Goal: Task Accomplishment & Management: Complete application form

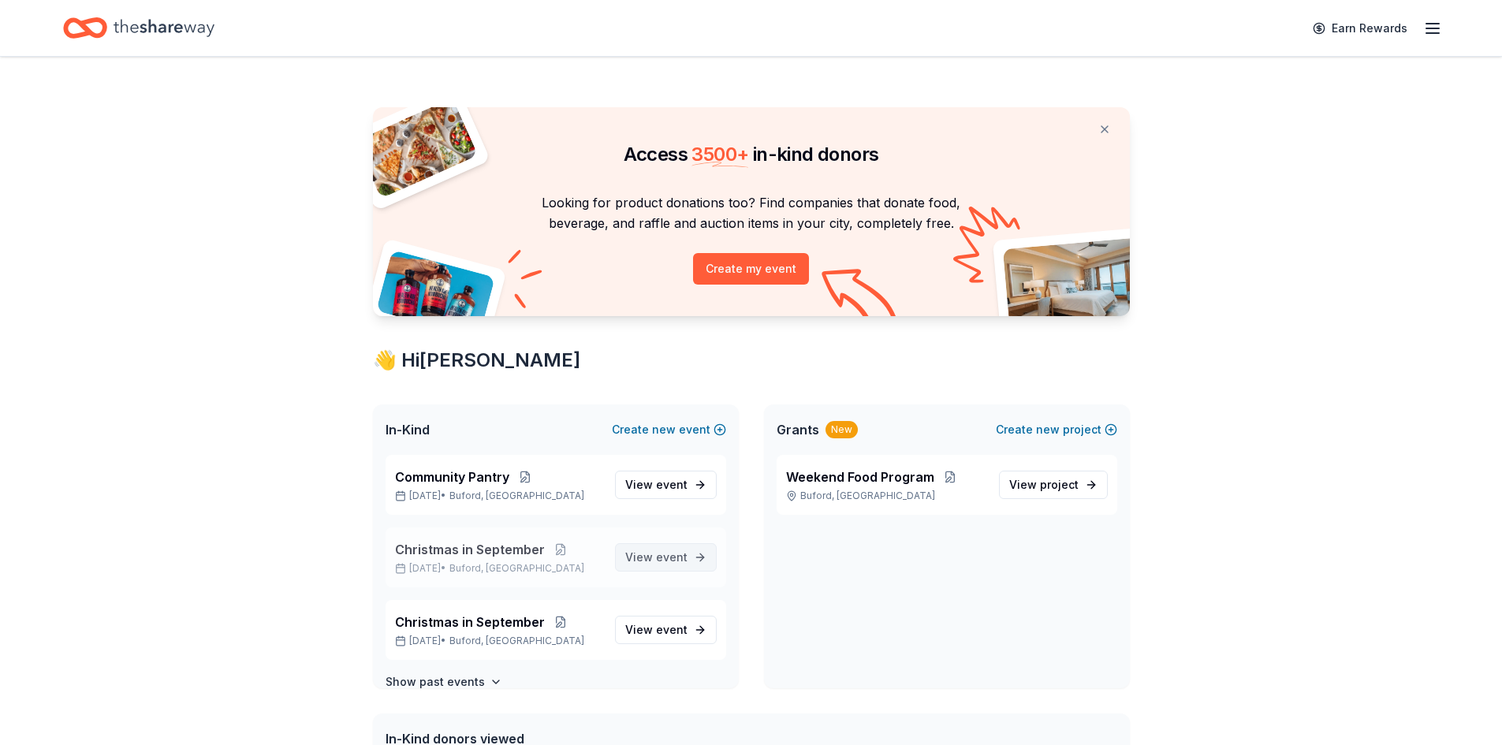
click at [676, 565] on link "View event" at bounding box center [666, 557] width 102 height 28
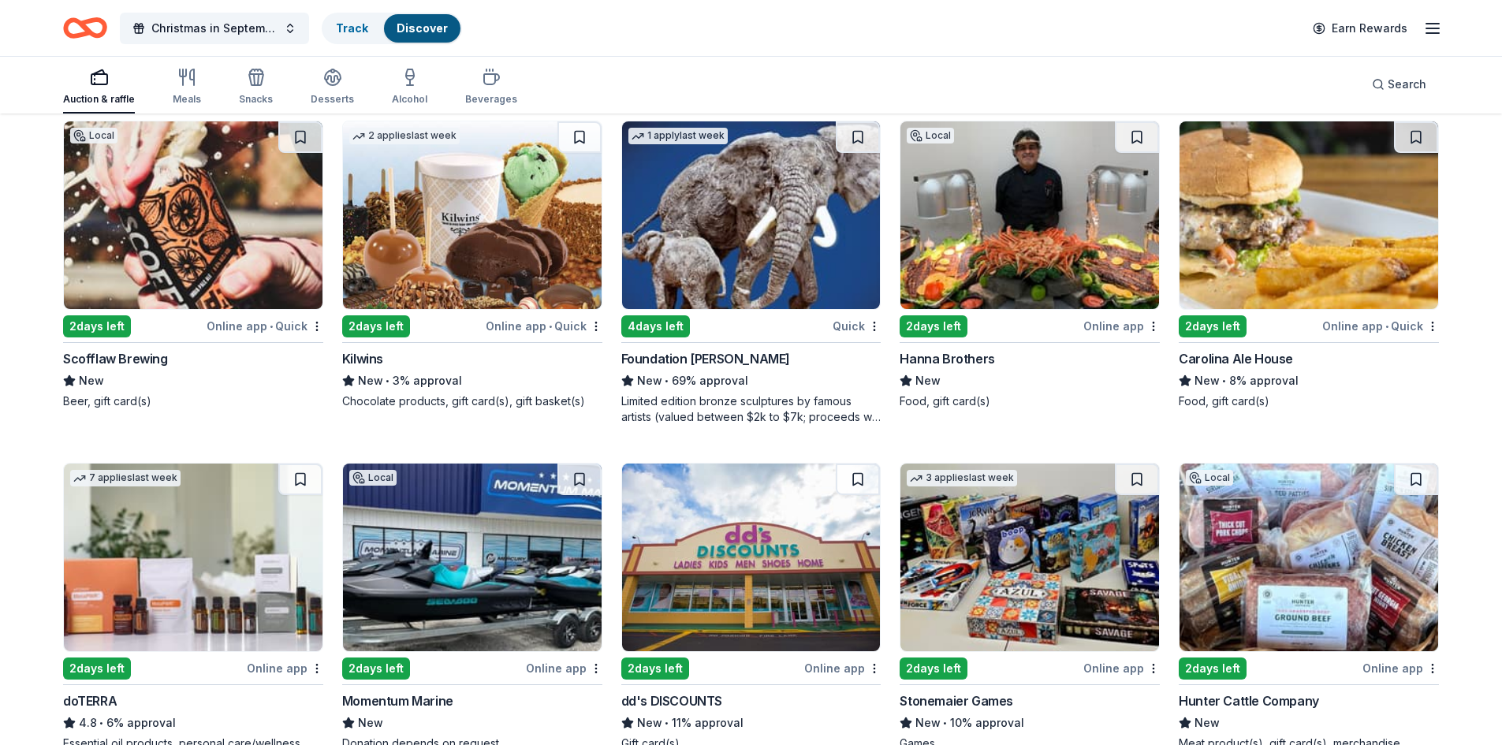
scroll to position [3624, 0]
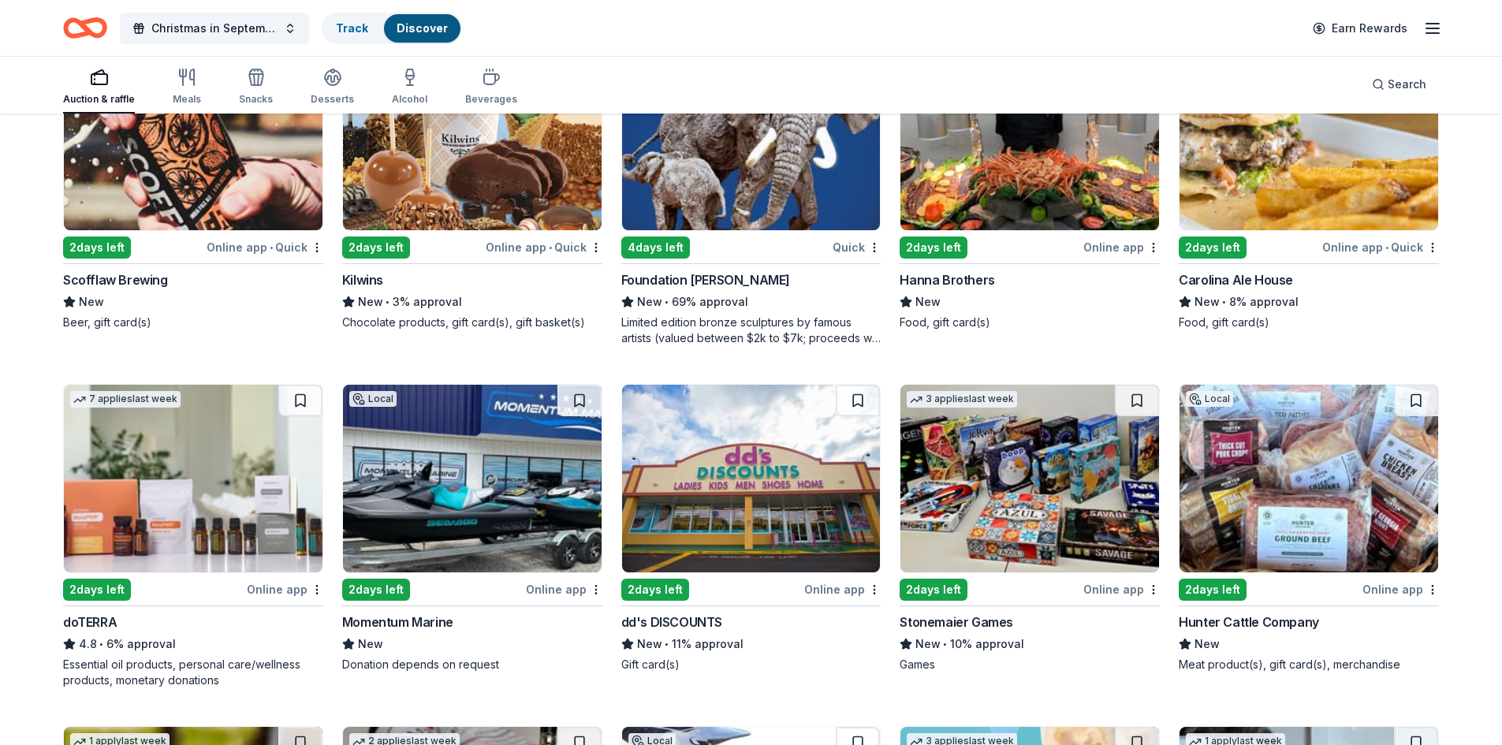
click at [396, 613] on div "Momentum Marine" at bounding box center [397, 622] width 111 height 19
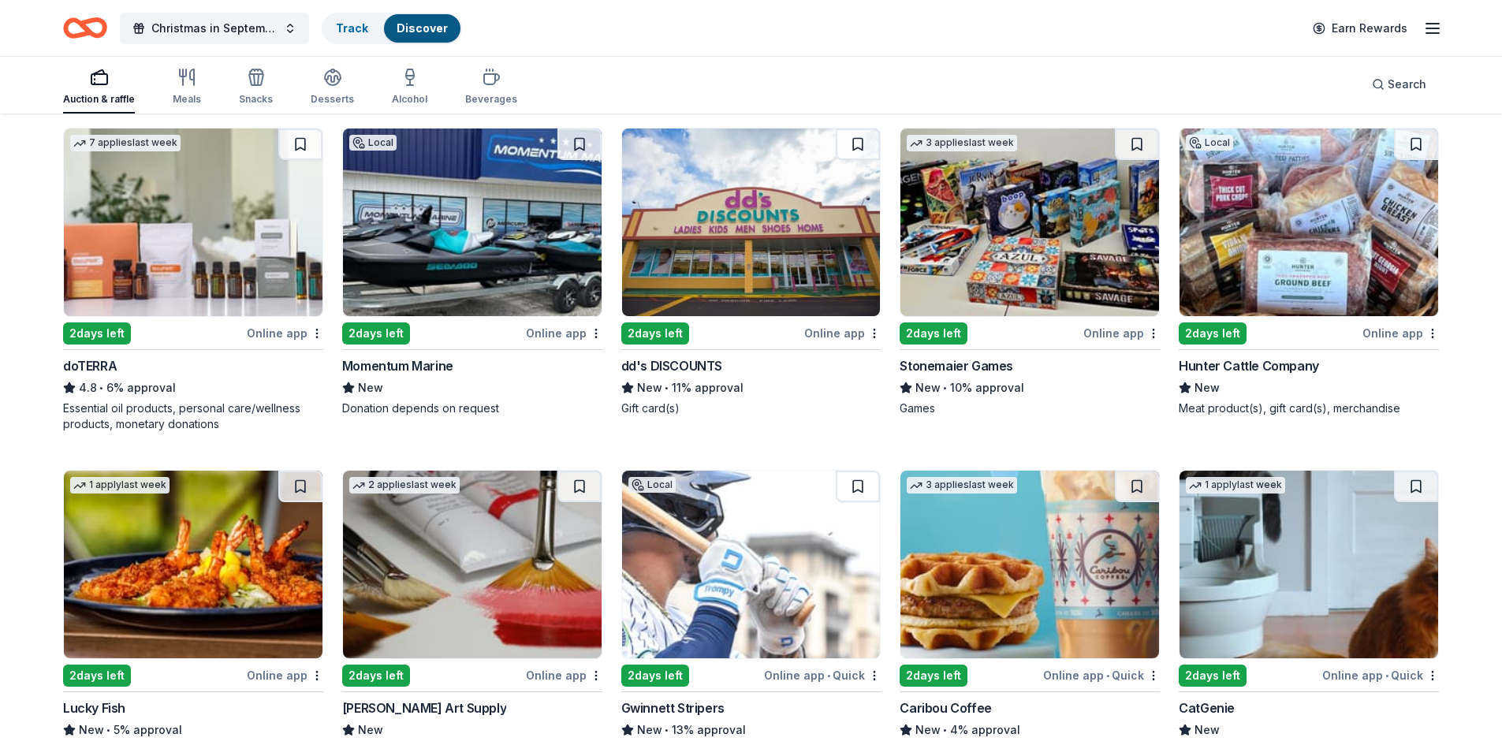
scroll to position [4018, 0]
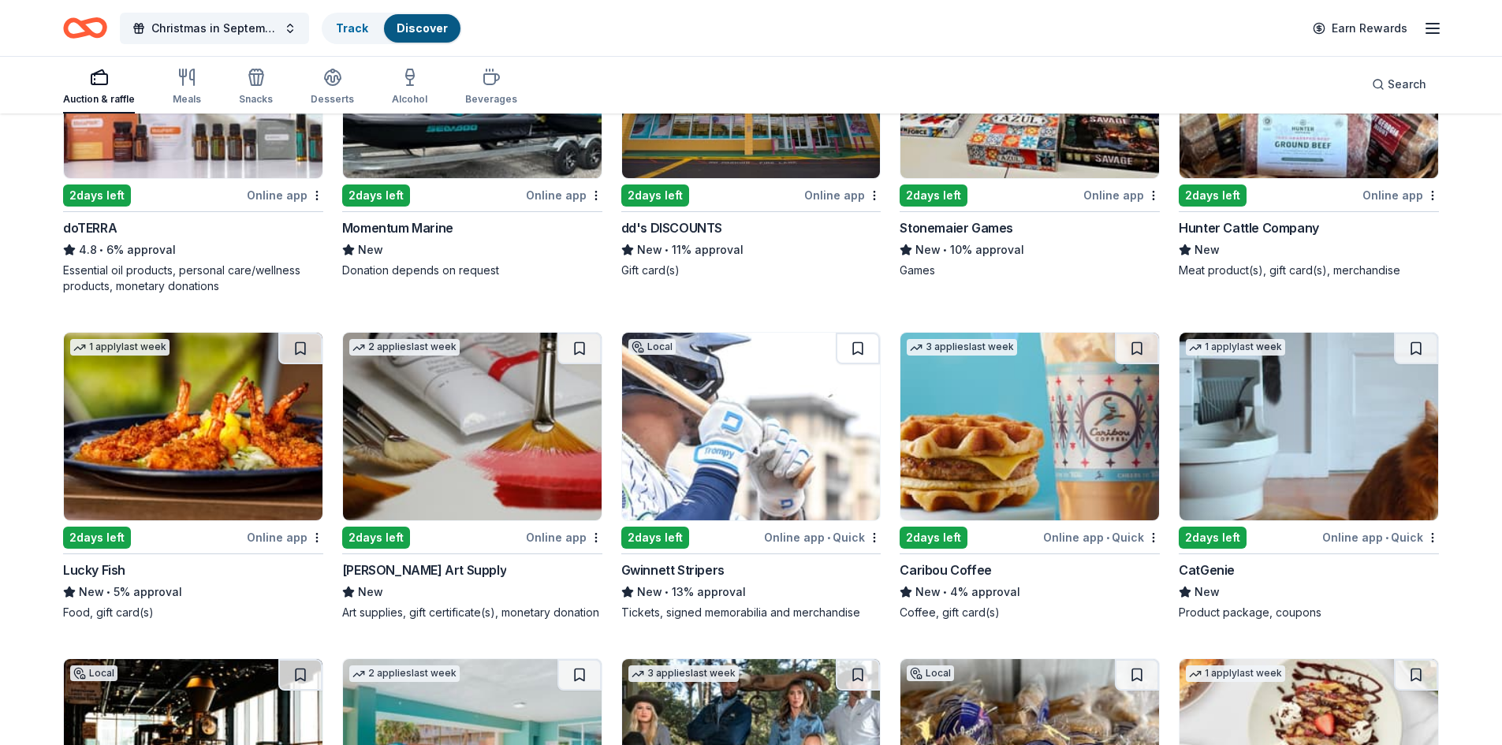
click at [116, 561] on div "Lucky Fish" at bounding box center [94, 570] width 62 height 19
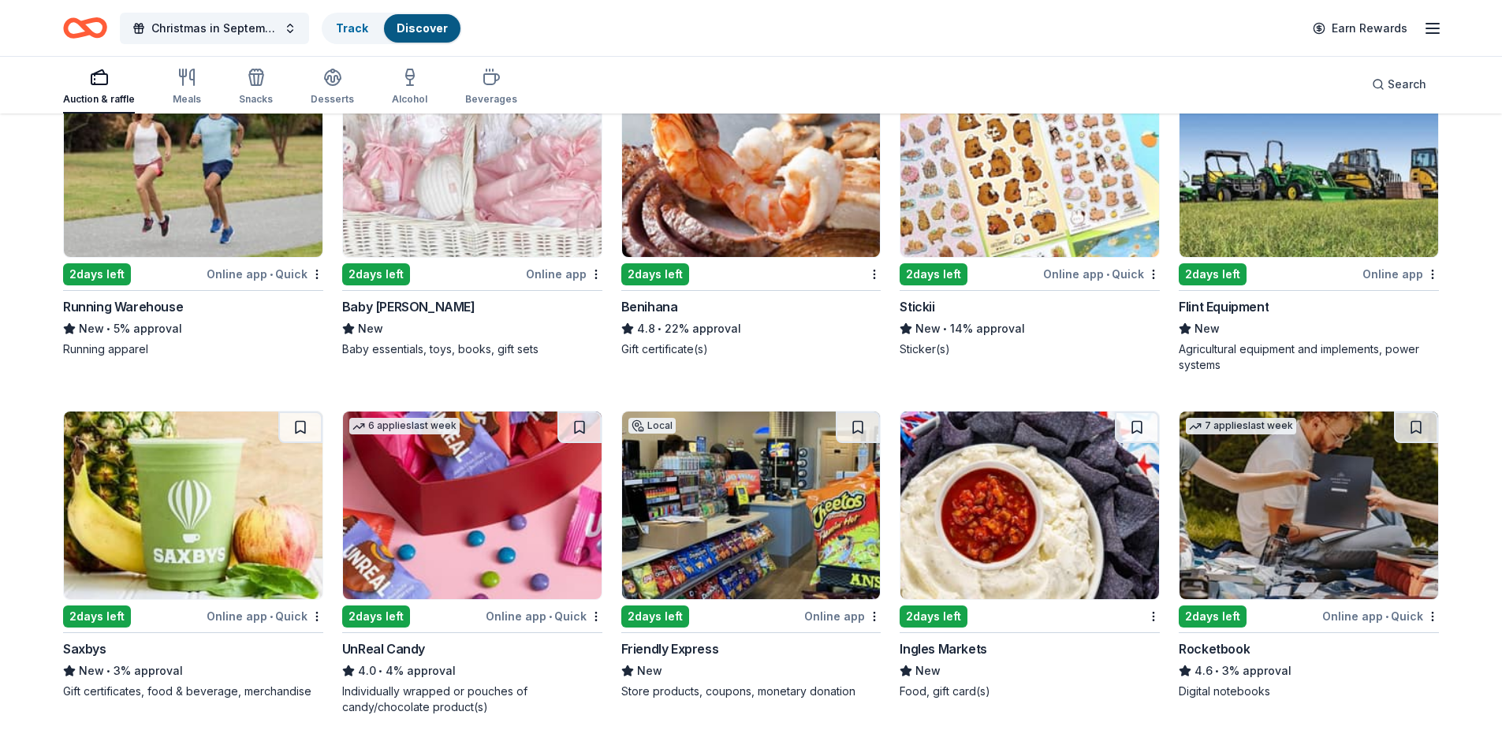
scroll to position [4964, 0]
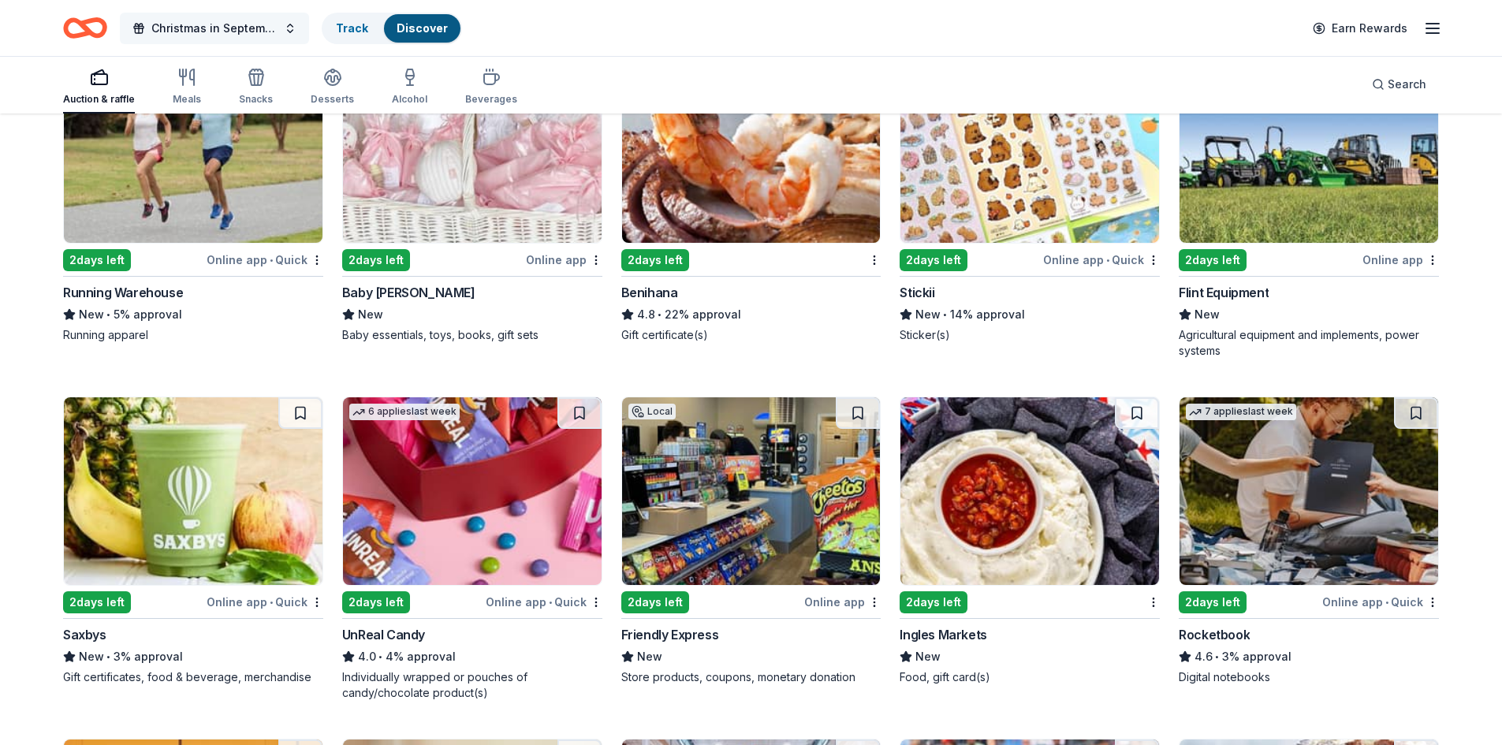
click at [263, 24] on span "Christmas in September" at bounding box center [214, 28] width 126 height 19
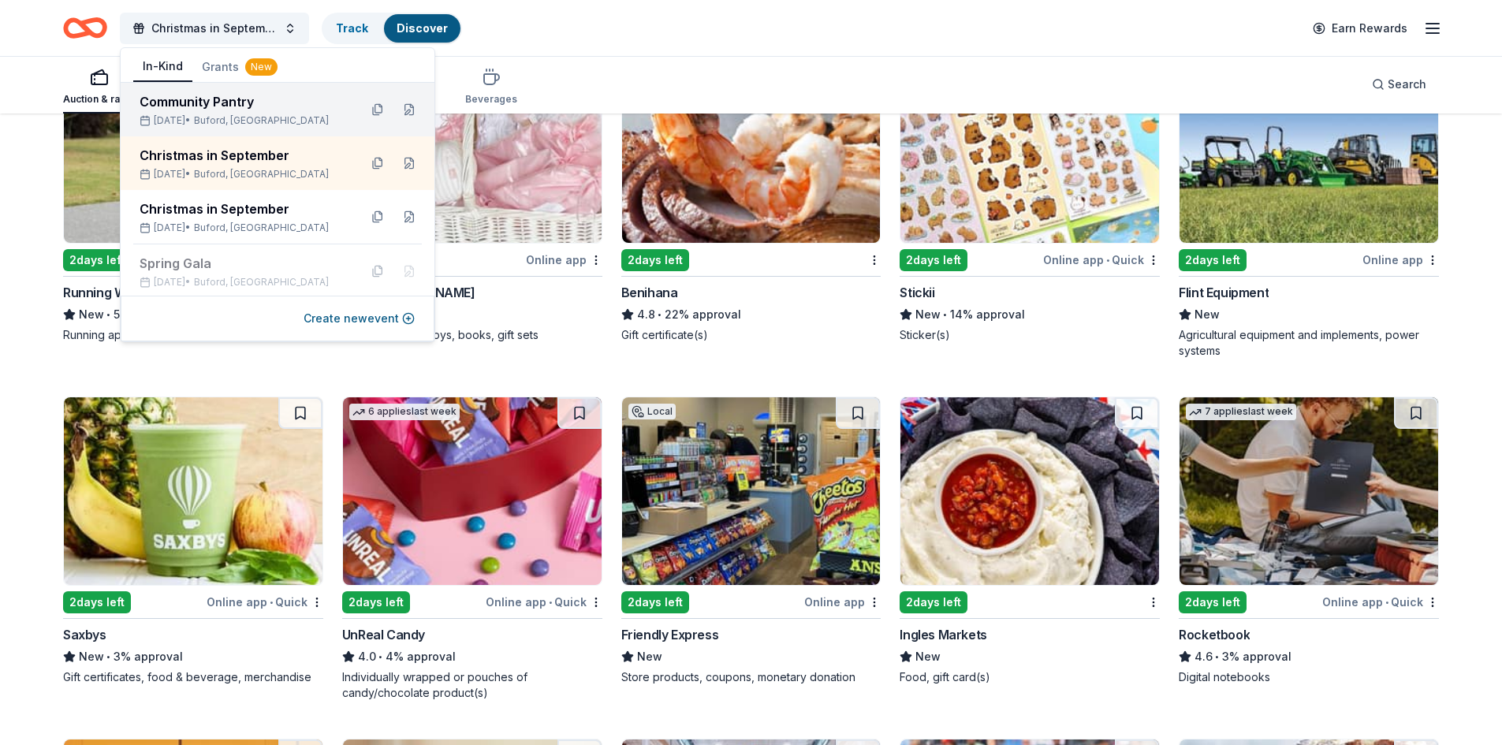
click at [237, 112] on div "Community Pantry Oct 08, 2025 • Buford, GA" at bounding box center [243, 109] width 207 height 35
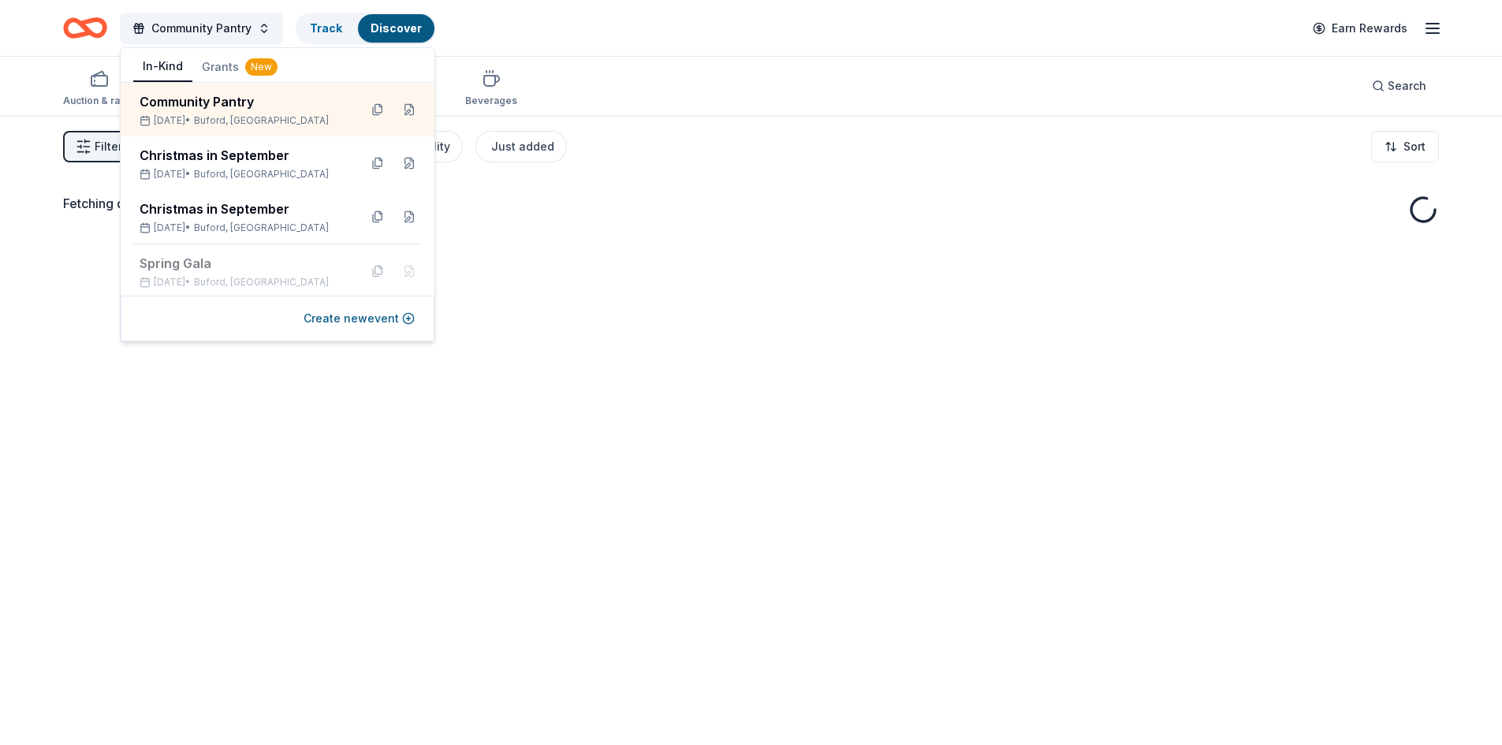
click at [739, 24] on div "Community Pantry Track Discover Earn Rewards" at bounding box center [751, 27] width 1376 height 37
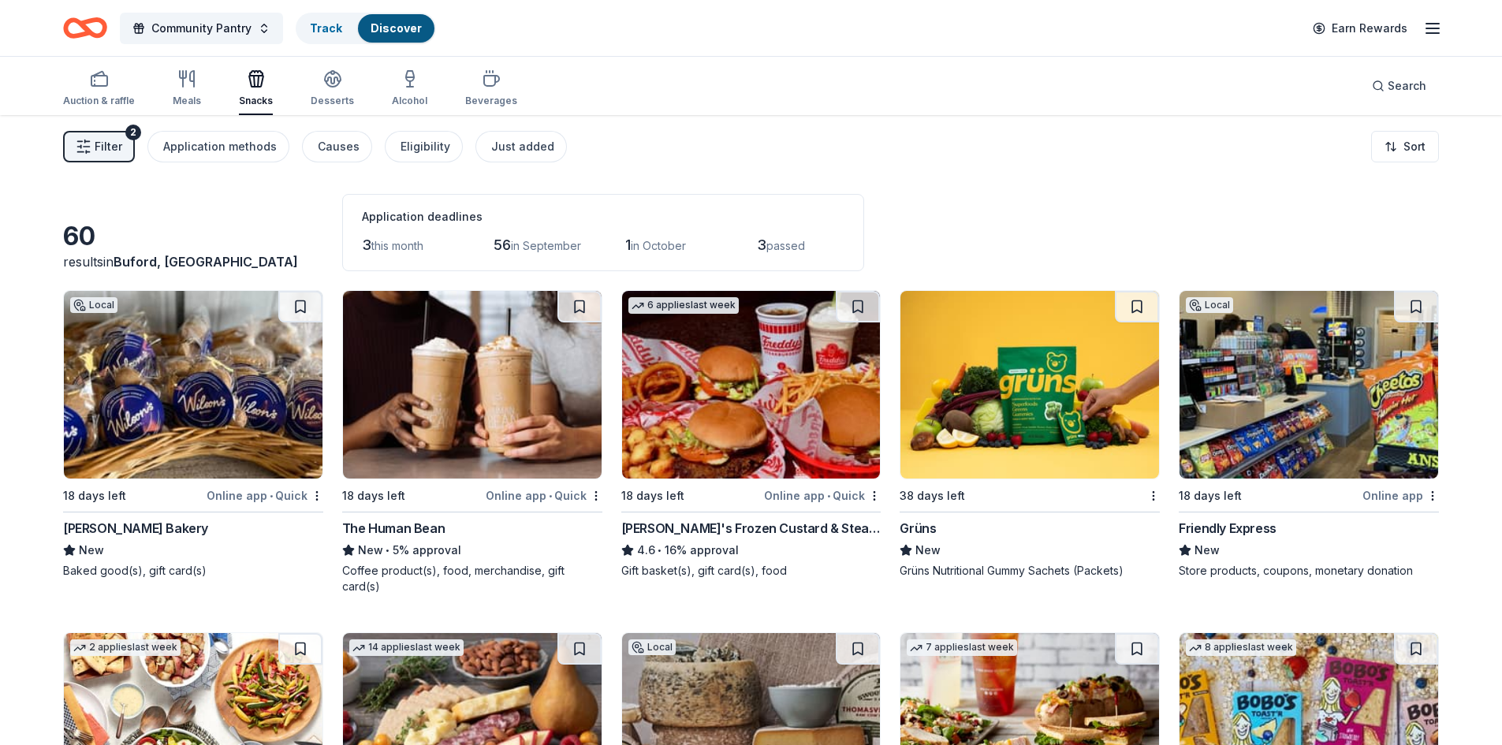
click at [1071, 556] on div "New" at bounding box center [1030, 550] width 260 height 19
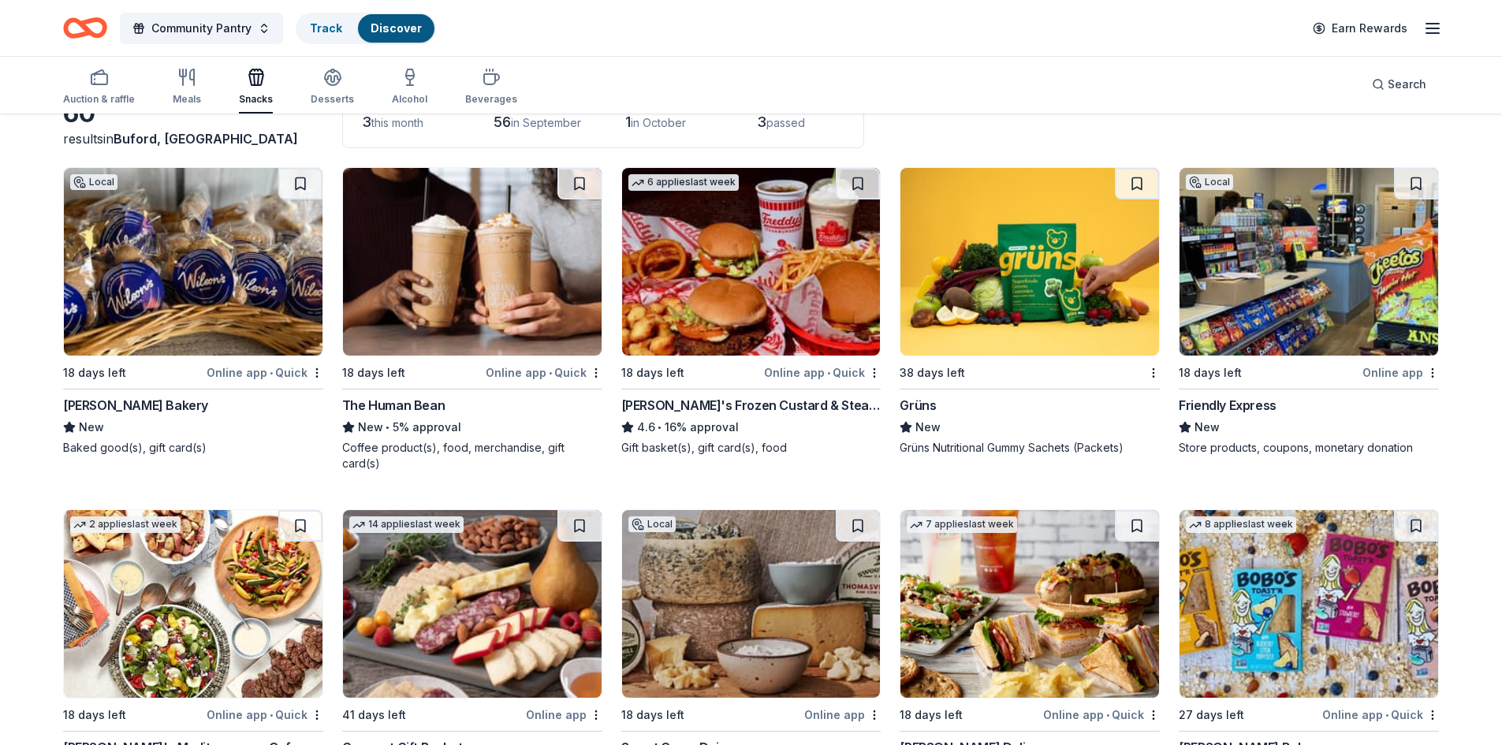
scroll to position [88, 0]
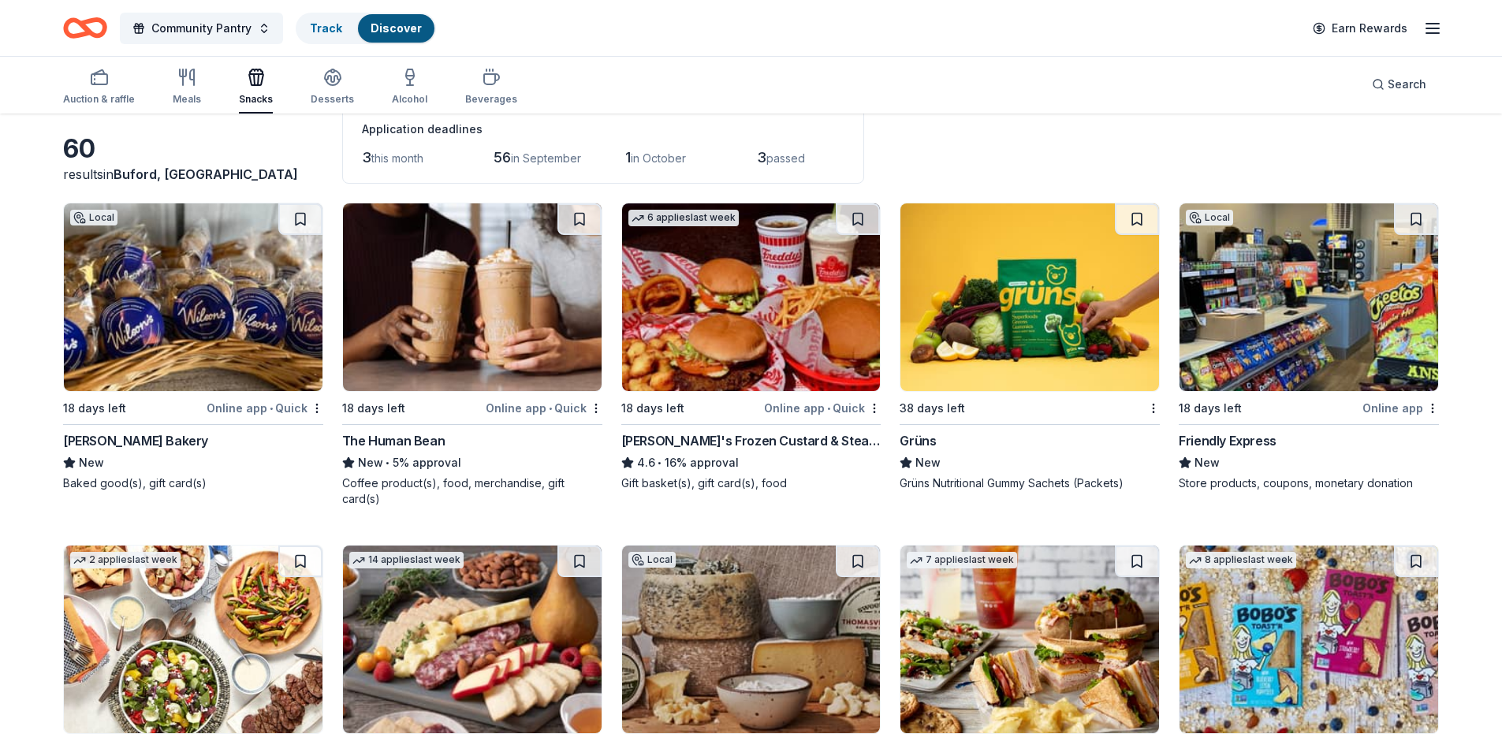
click at [1035, 344] on img at bounding box center [1030, 297] width 259 height 188
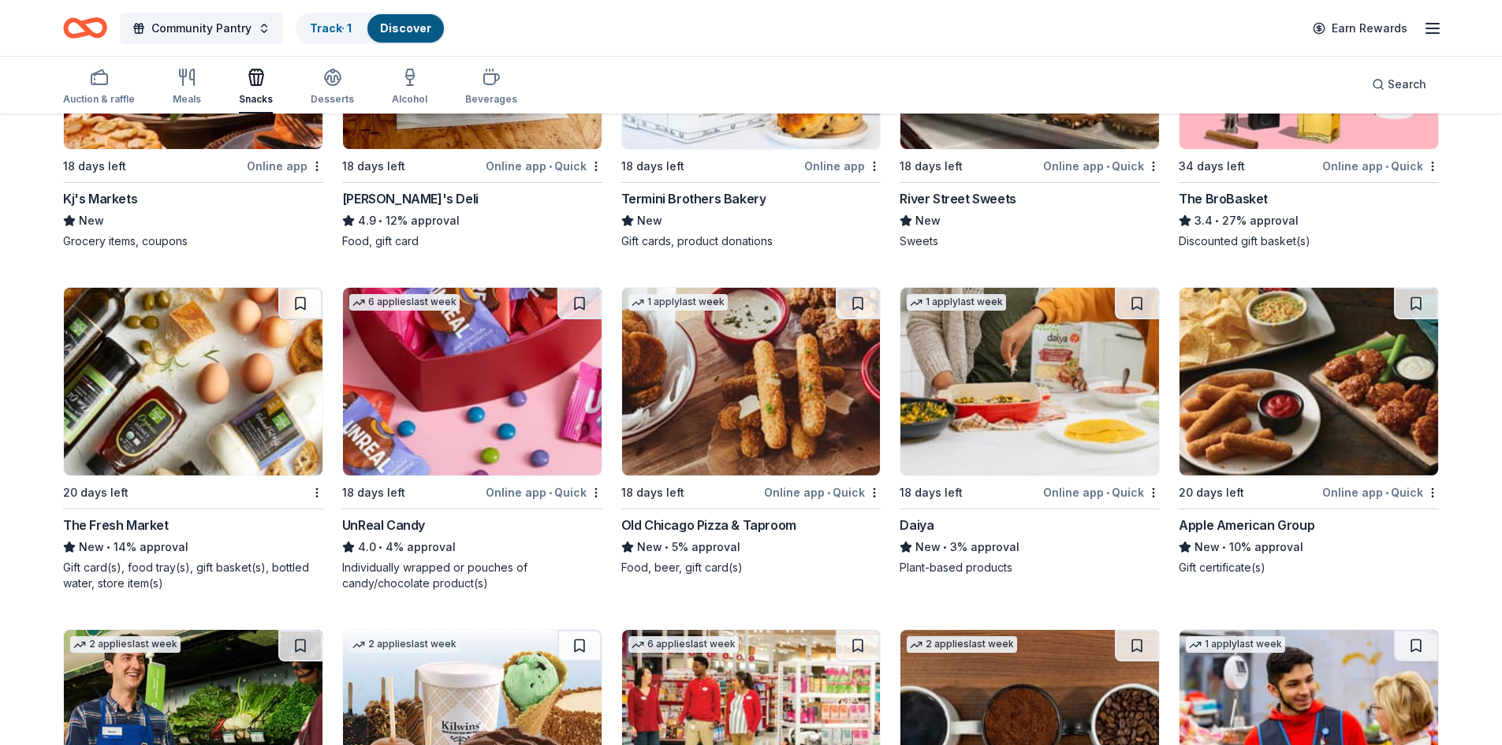
scroll to position [996, 0]
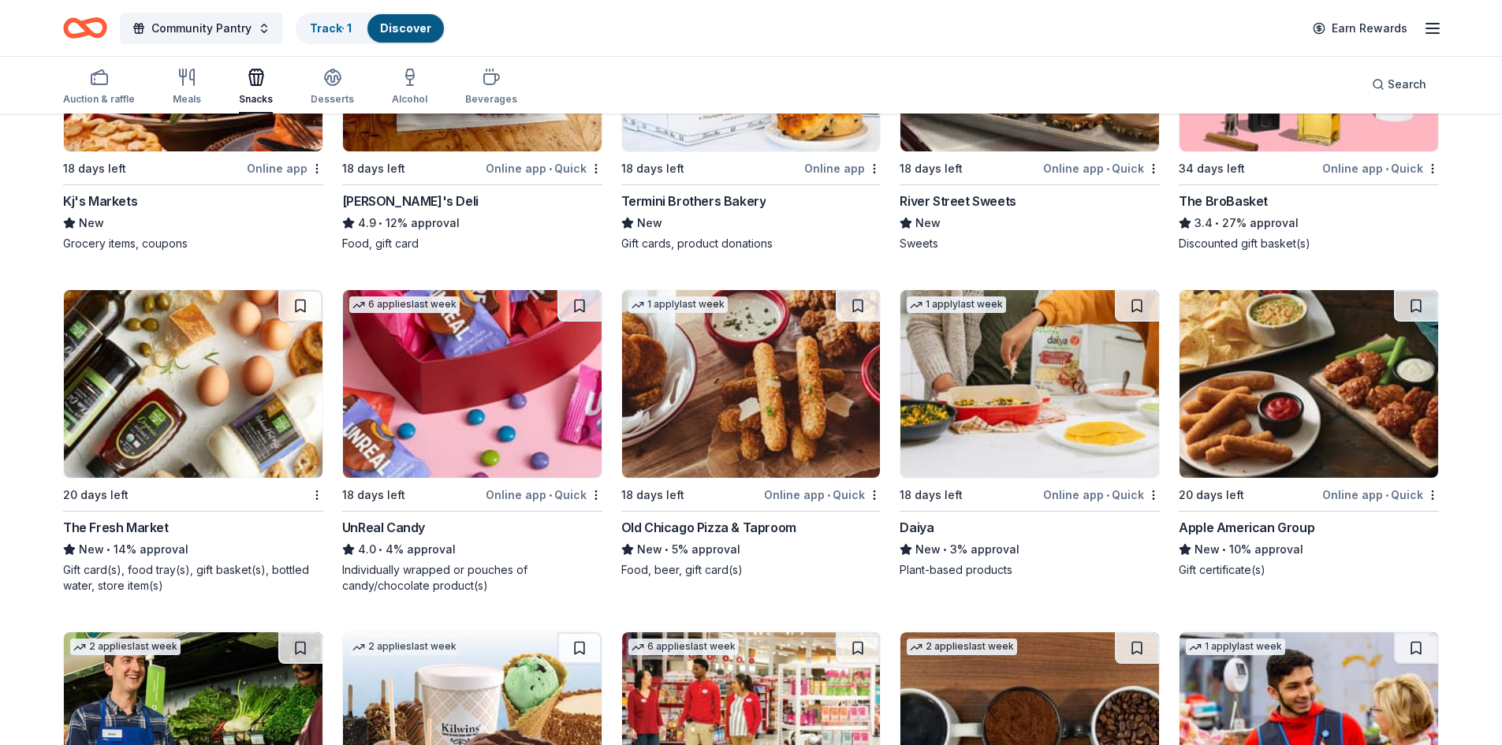
click at [69, 21] on icon "Home" at bounding box center [77, 28] width 24 height 16
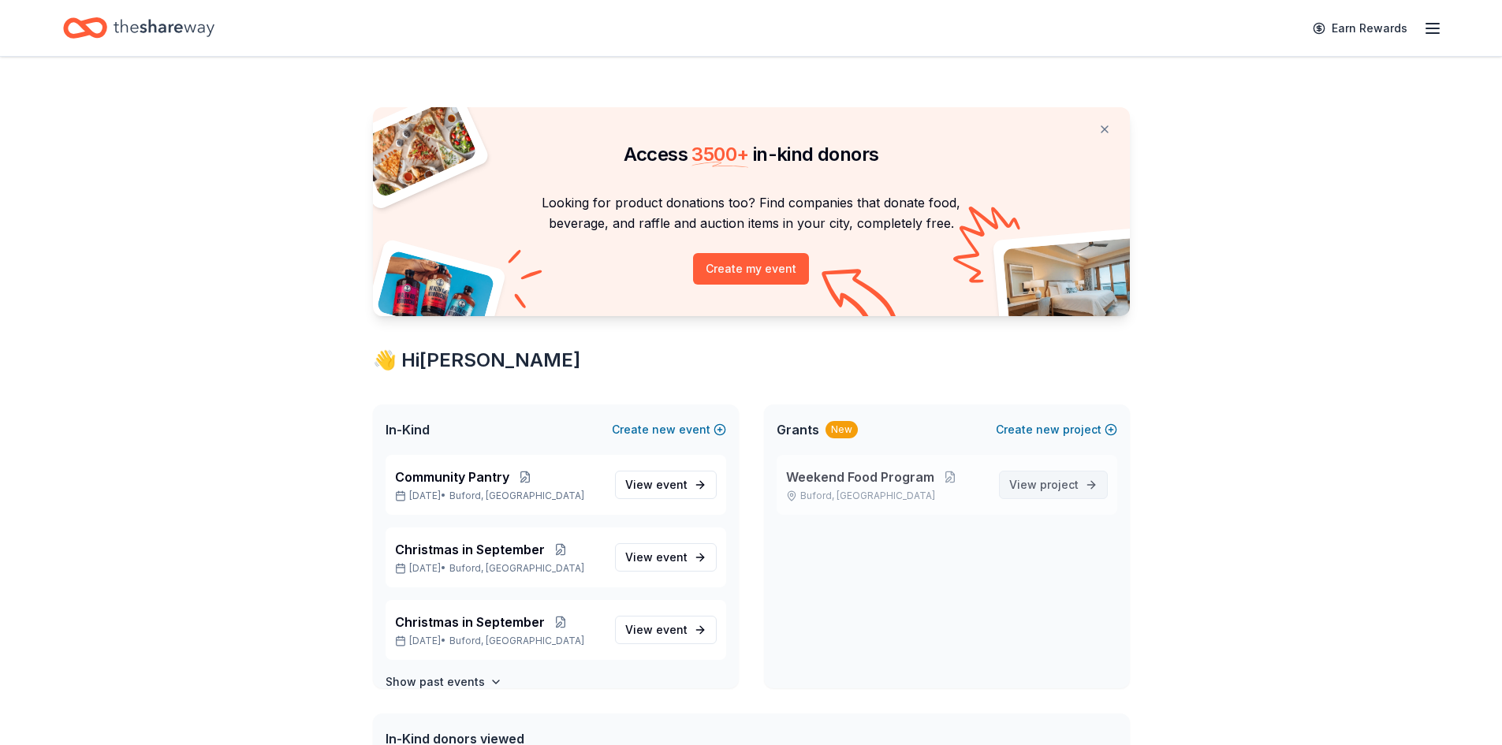
click at [1059, 479] on span "project" at bounding box center [1059, 484] width 39 height 13
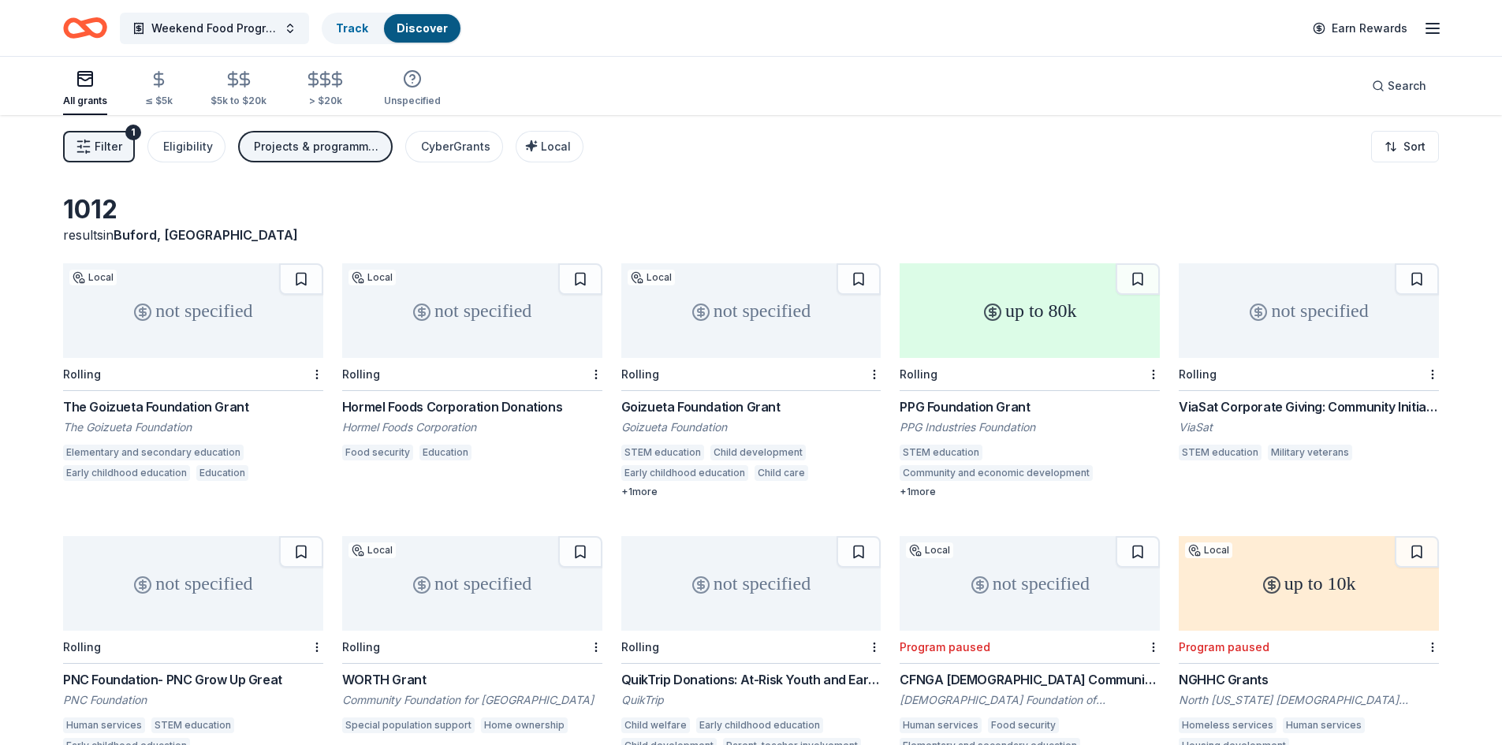
click at [110, 157] on button "Filter 1" at bounding box center [99, 147] width 72 height 32
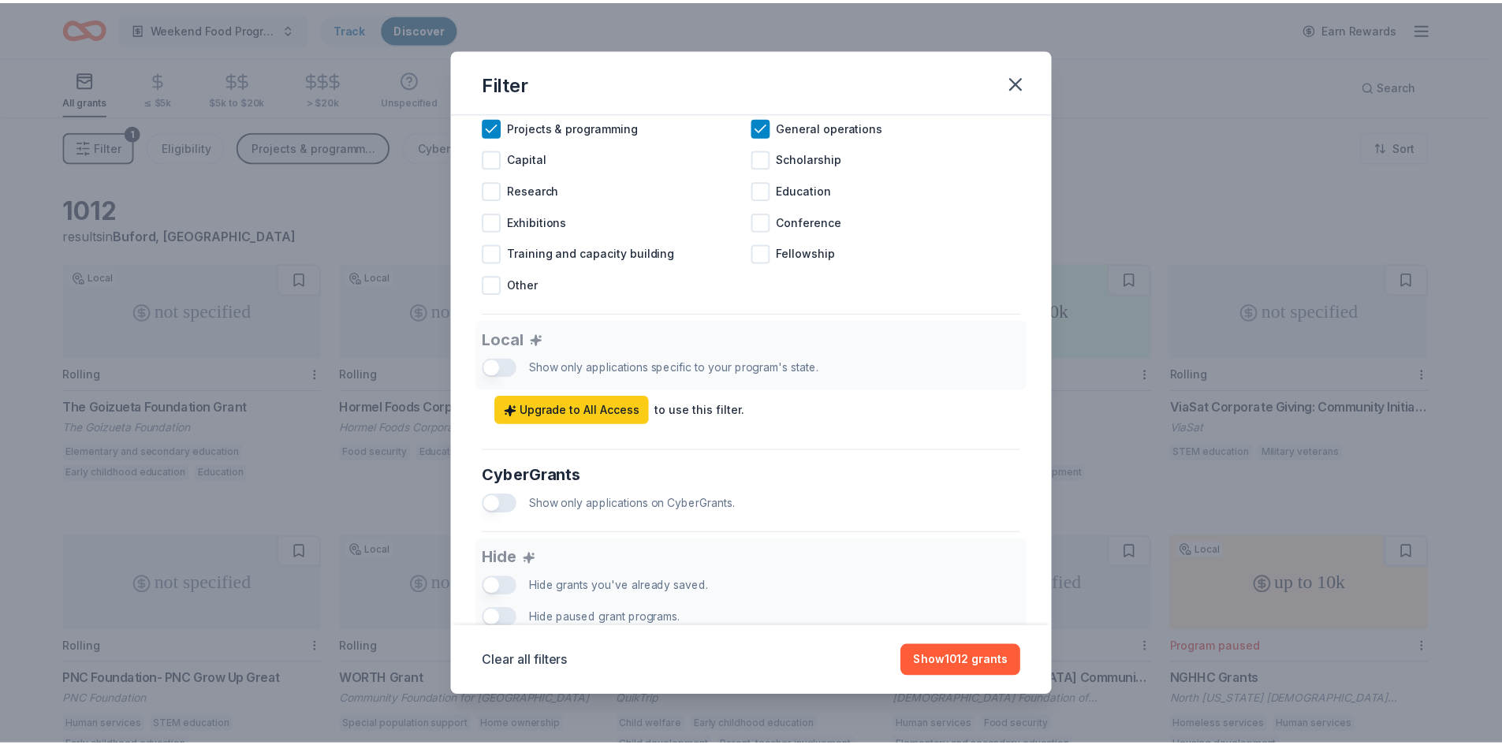
scroll to position [841, 0]
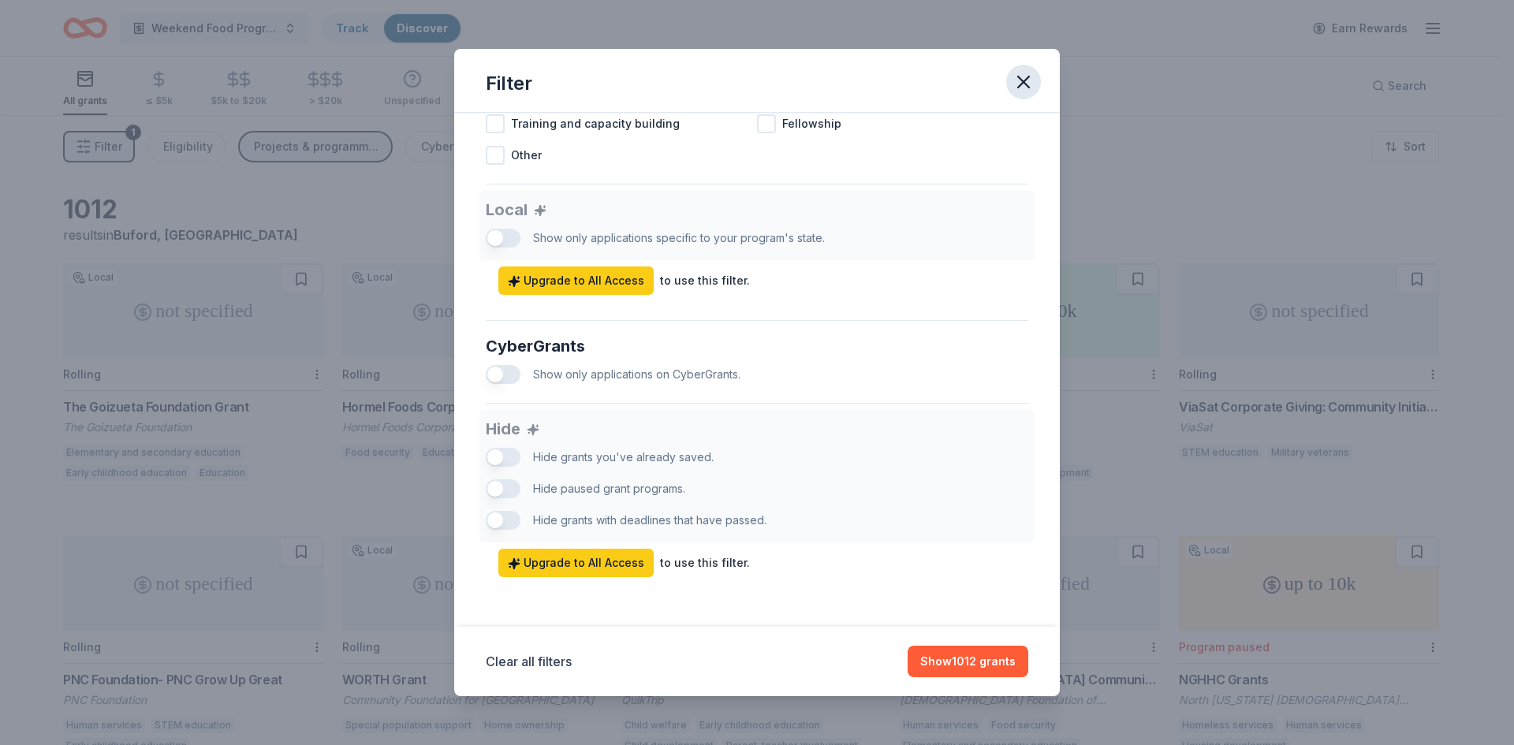
click at [1029, 77] on icon "button" at bounding box center [1023, 81] width 11 height 11
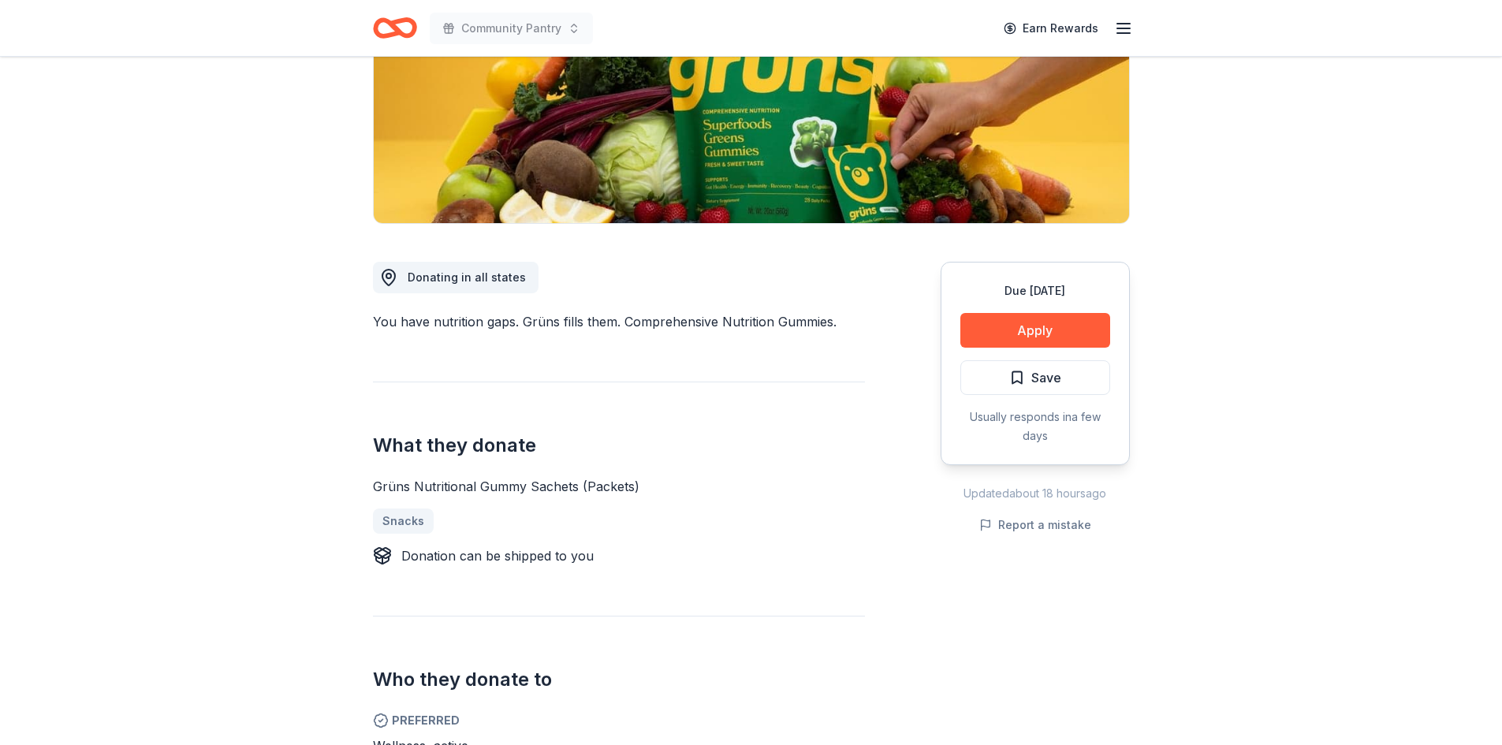
scroll to position [158, 0]
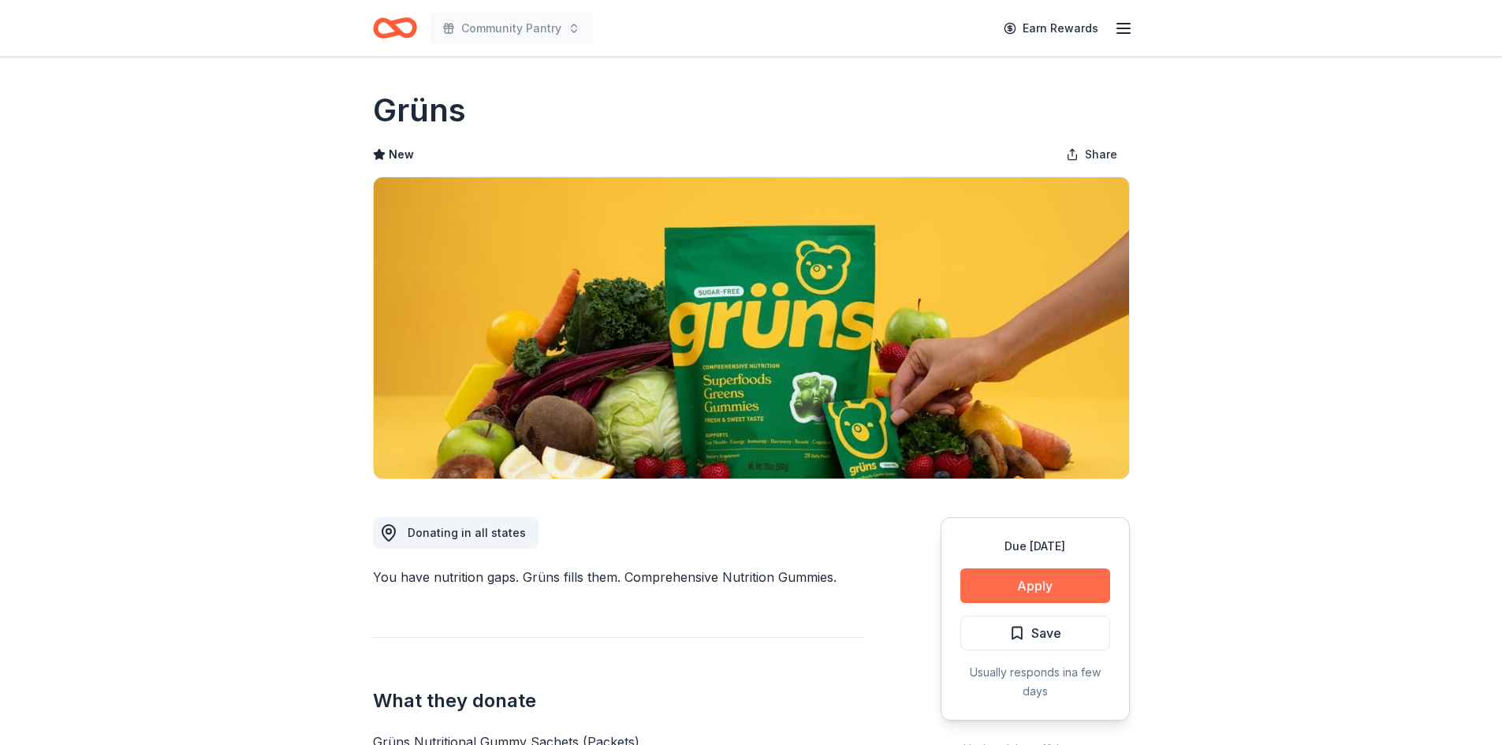
click at [1009, 587] on button "Apply" at bounding box center [1035, 586] width 150 height 35
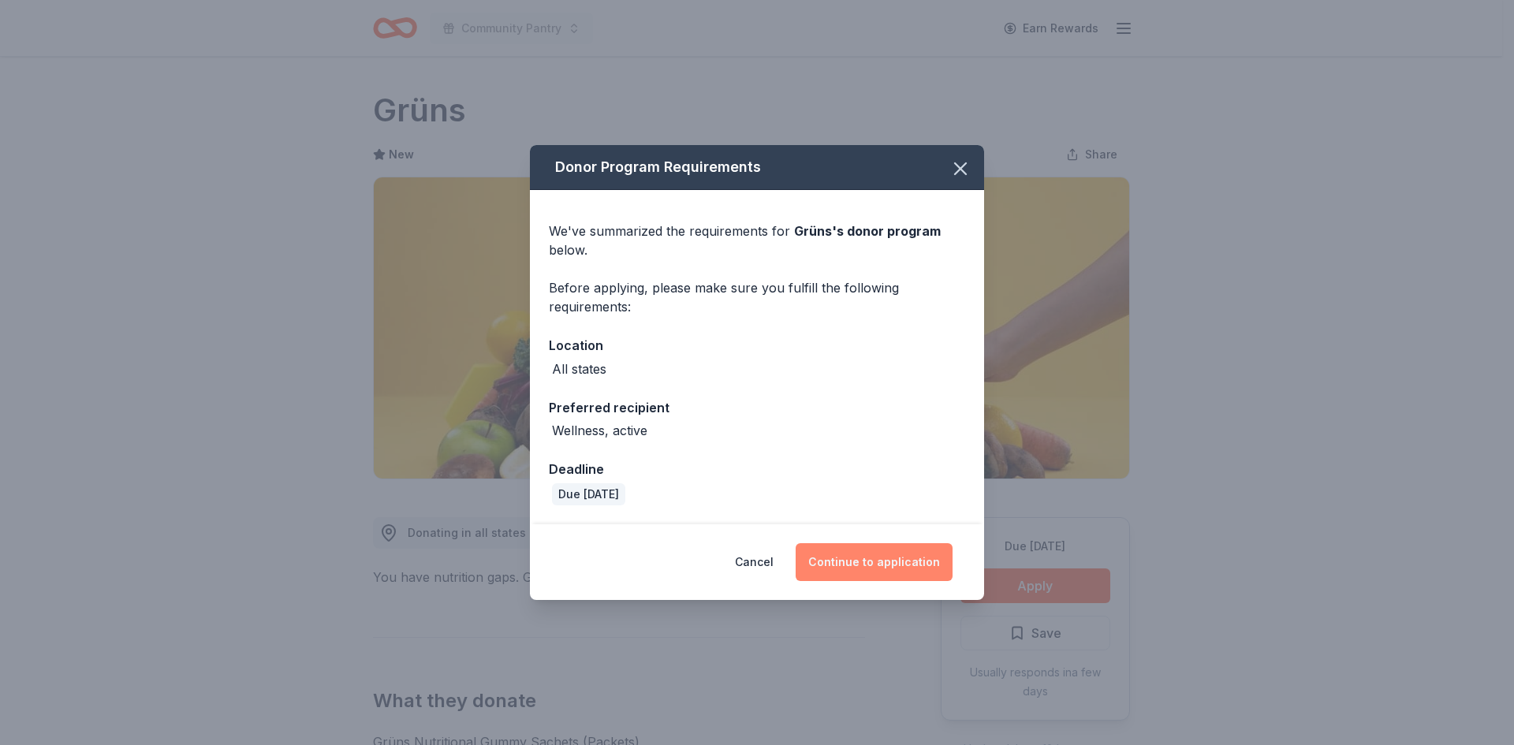
click at [901, 565] on button "Continue to application" at bounding box center [874, 562] width 157 height 38
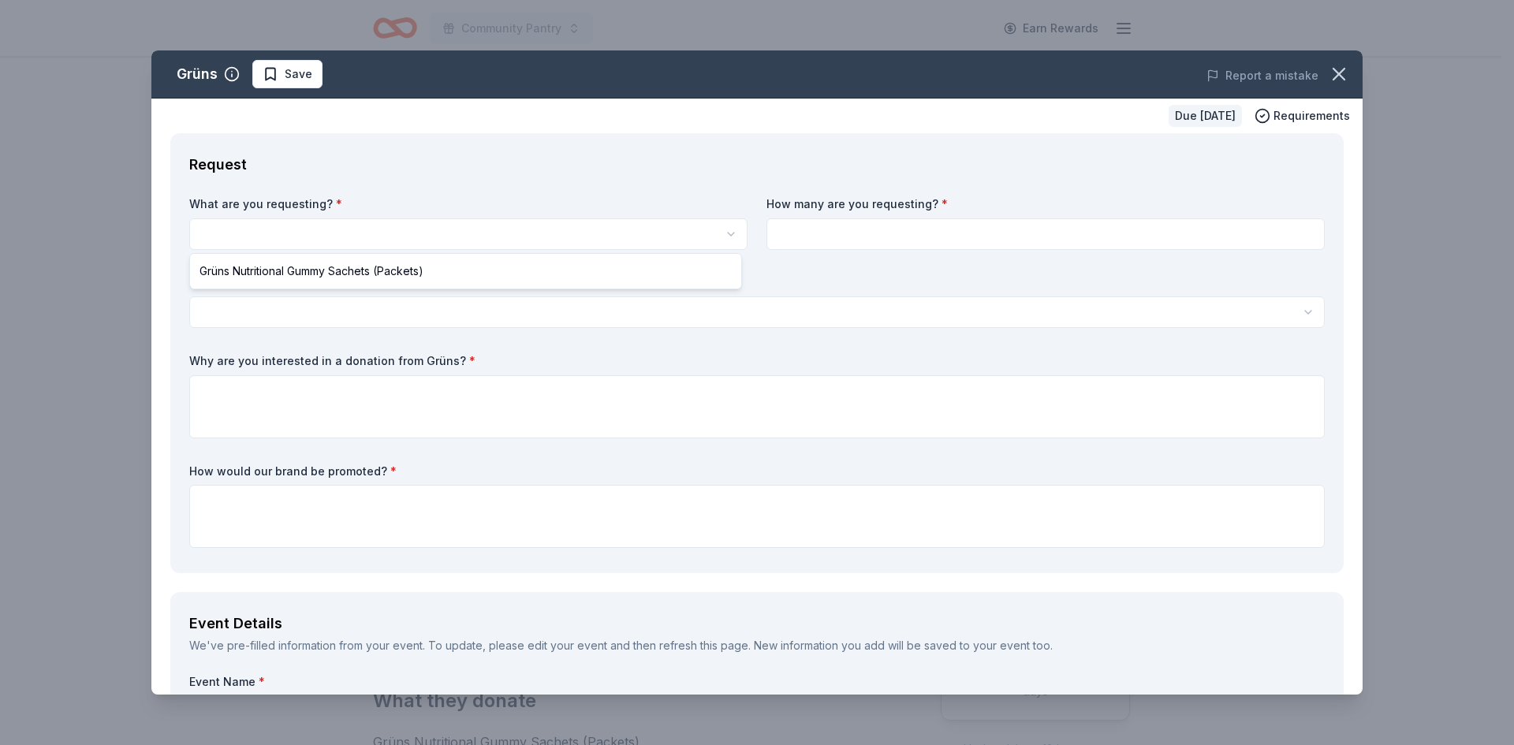
click at [452, 240] on html "Community Pantry Earn Rewards Due [DATE] Share Grüns New Share Donating in all …" at bounding box center [757, 372] width 1514 height 745
select select "Grüns Nutritional Gummy Sachets (Packets)"
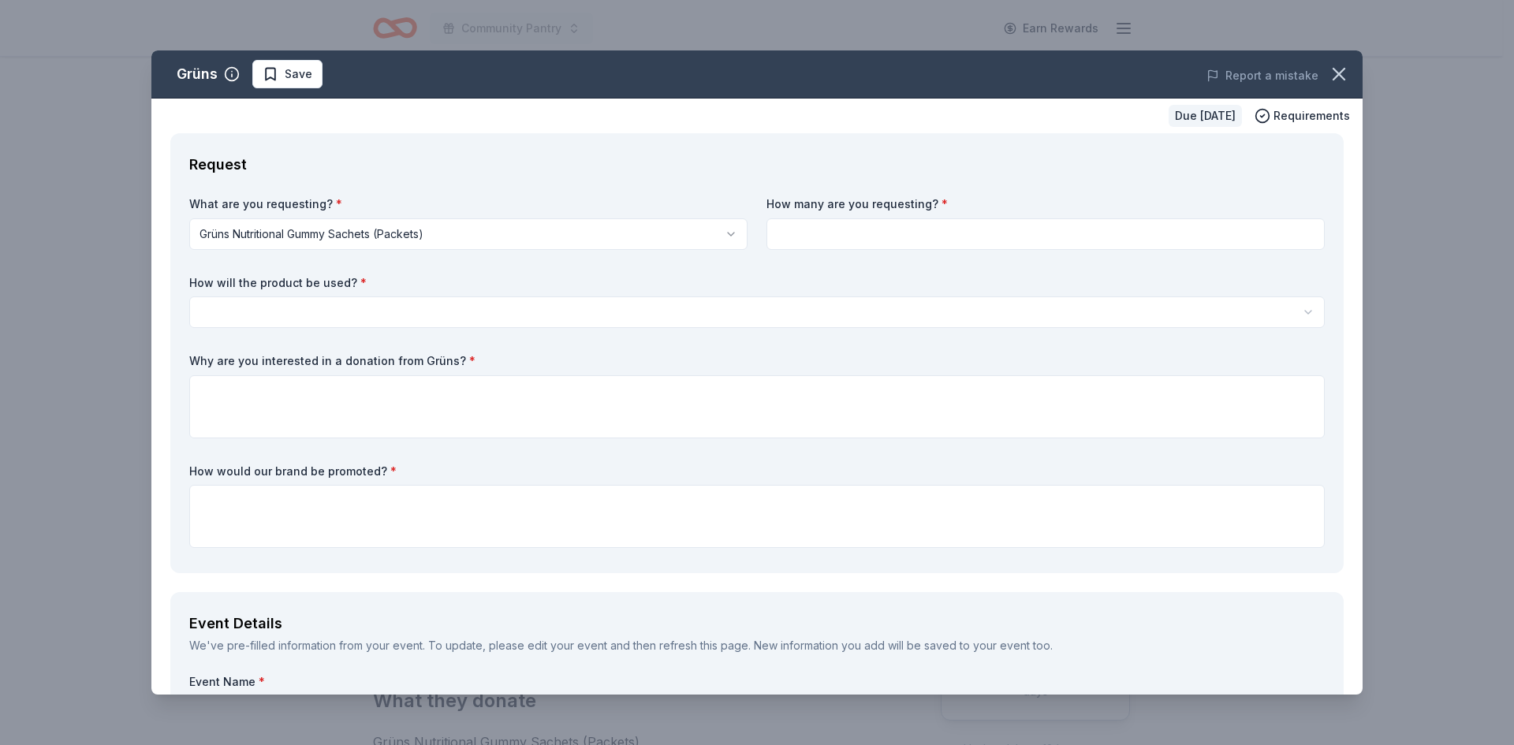
click at [805, 238] on input at bounding box center [1046, 234] width 558 height 32
type input "100"
click at [695, 313] on html "Community Pantry Earn Rewards Due [DATE] Share Grüns New Share Donating in all …" at bounding box center [757, 372] width 1514 height 745
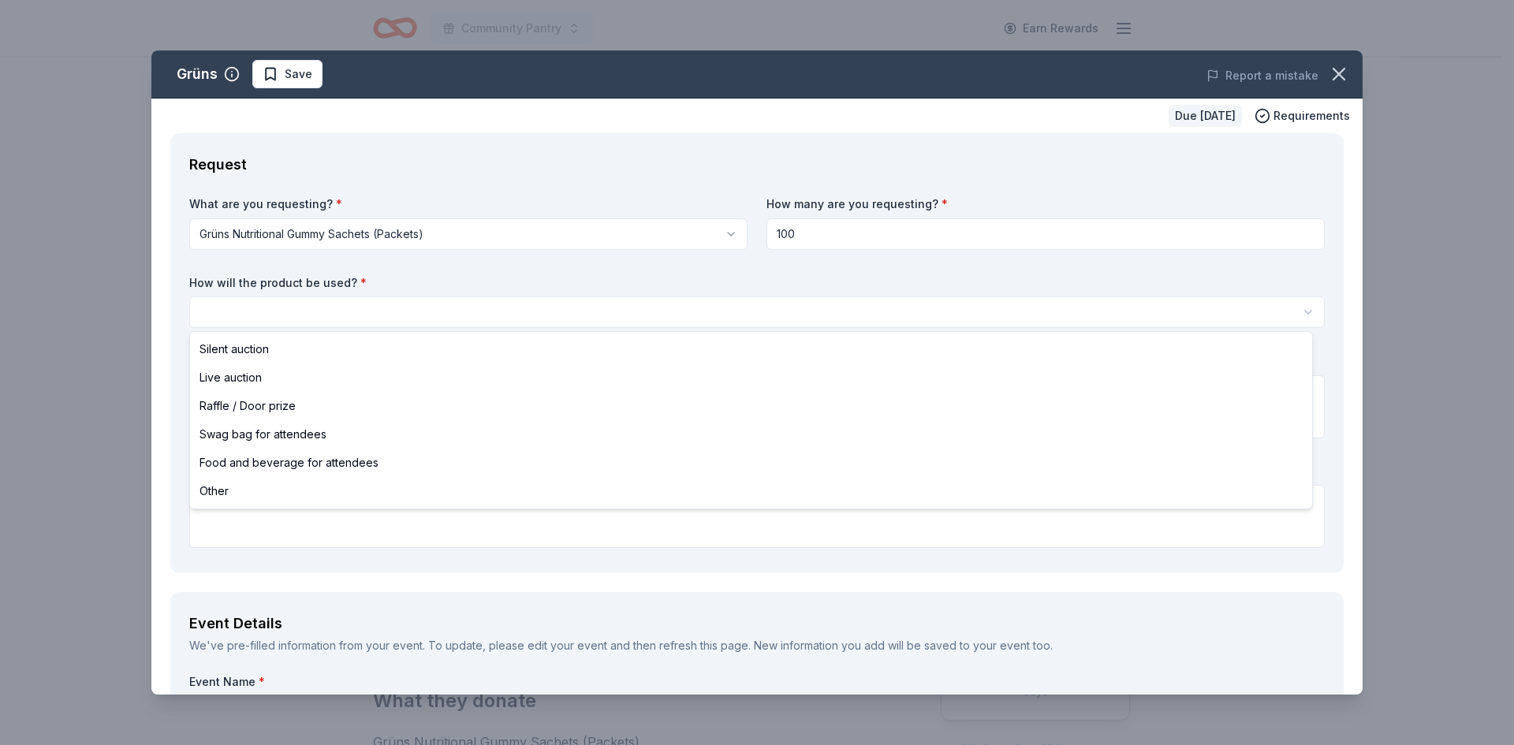
select select "other"
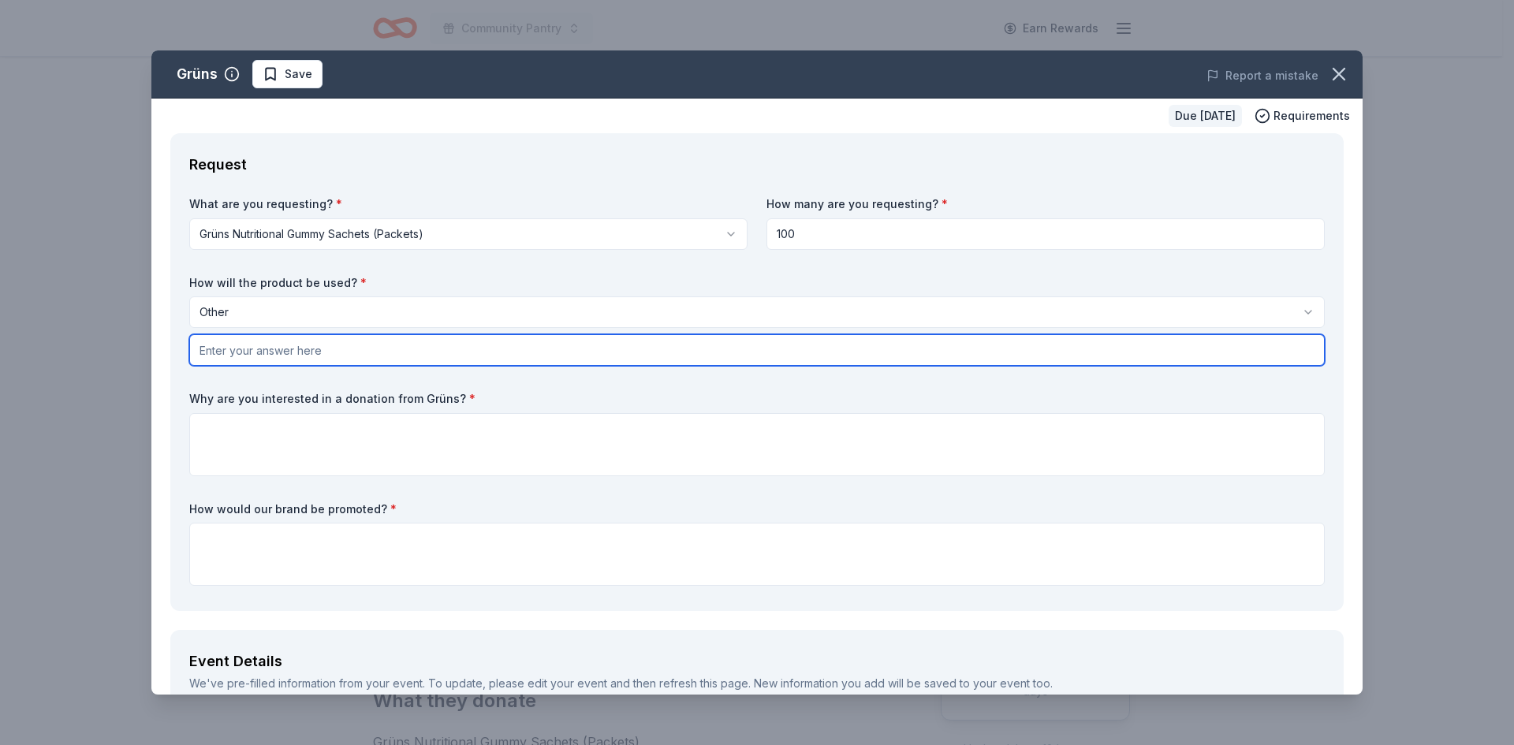
click at [313, 361] on input "text" at bounding box center [757, 350] width 1136 height 32
type input "We will put in our free food pantry for unhoused people in our community."
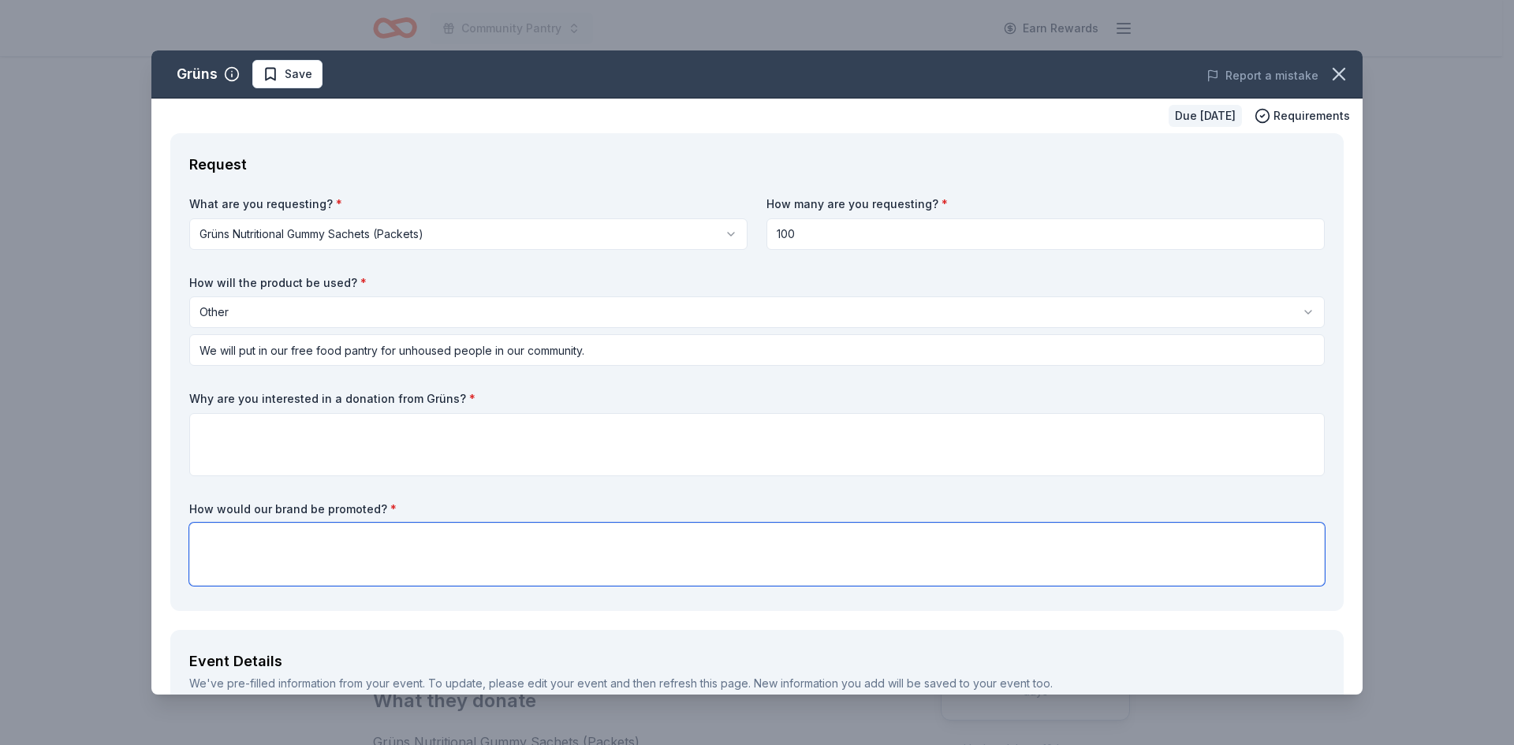
click at [295, 554] on textarea at bounding box center [757, 554] width 1136 height 63
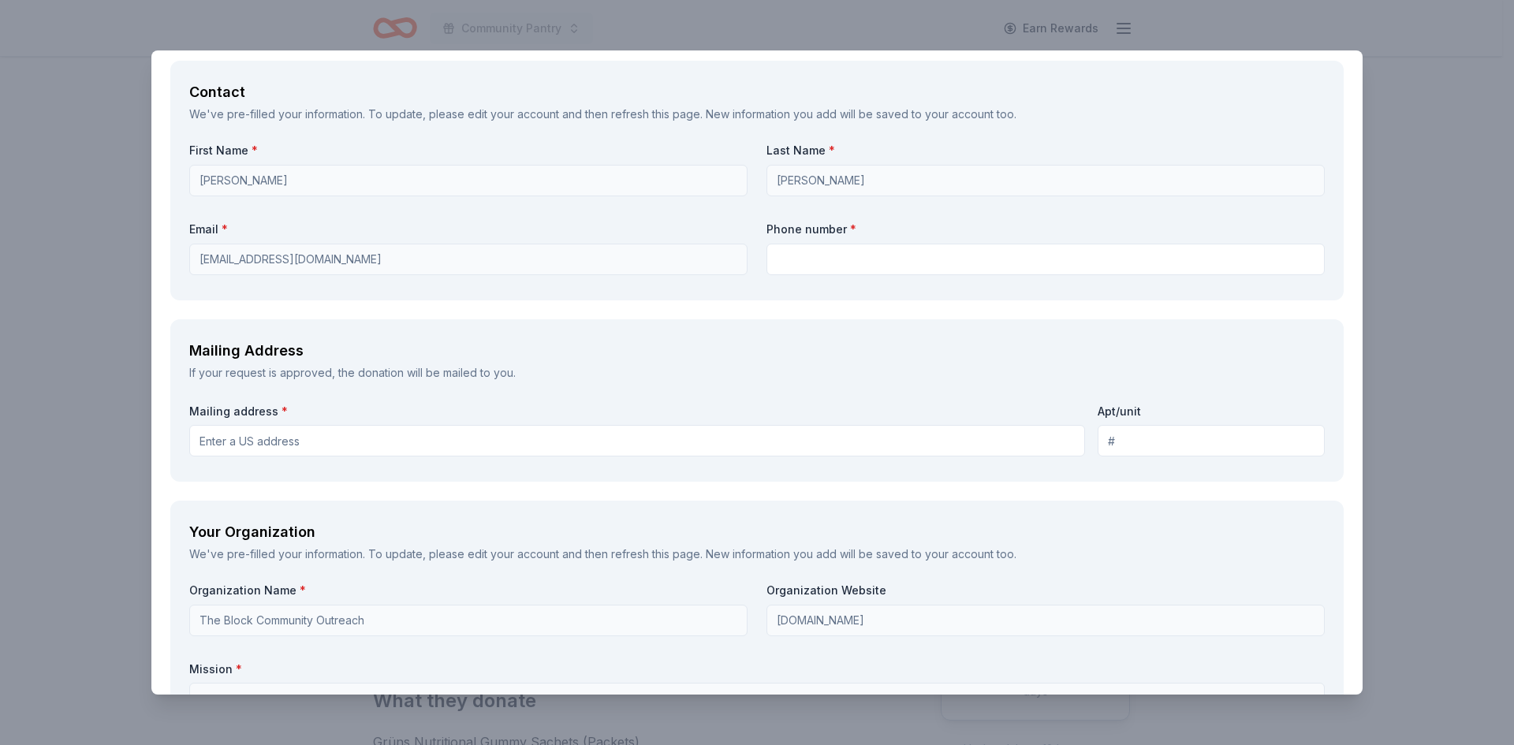
scroll to position [1104, 0]
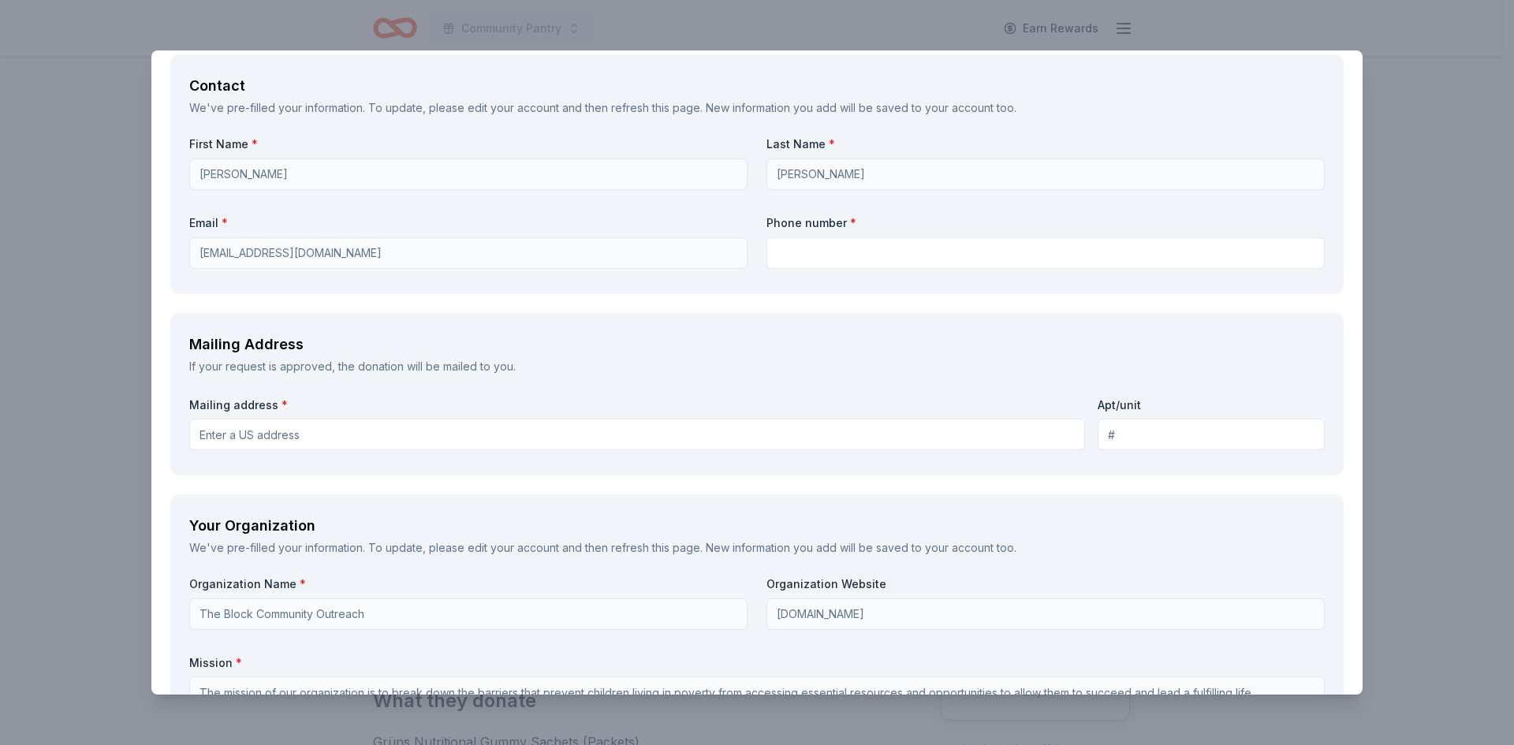
type textarea "We would do a social media post and most likely, a shout-out in our monthly new…"
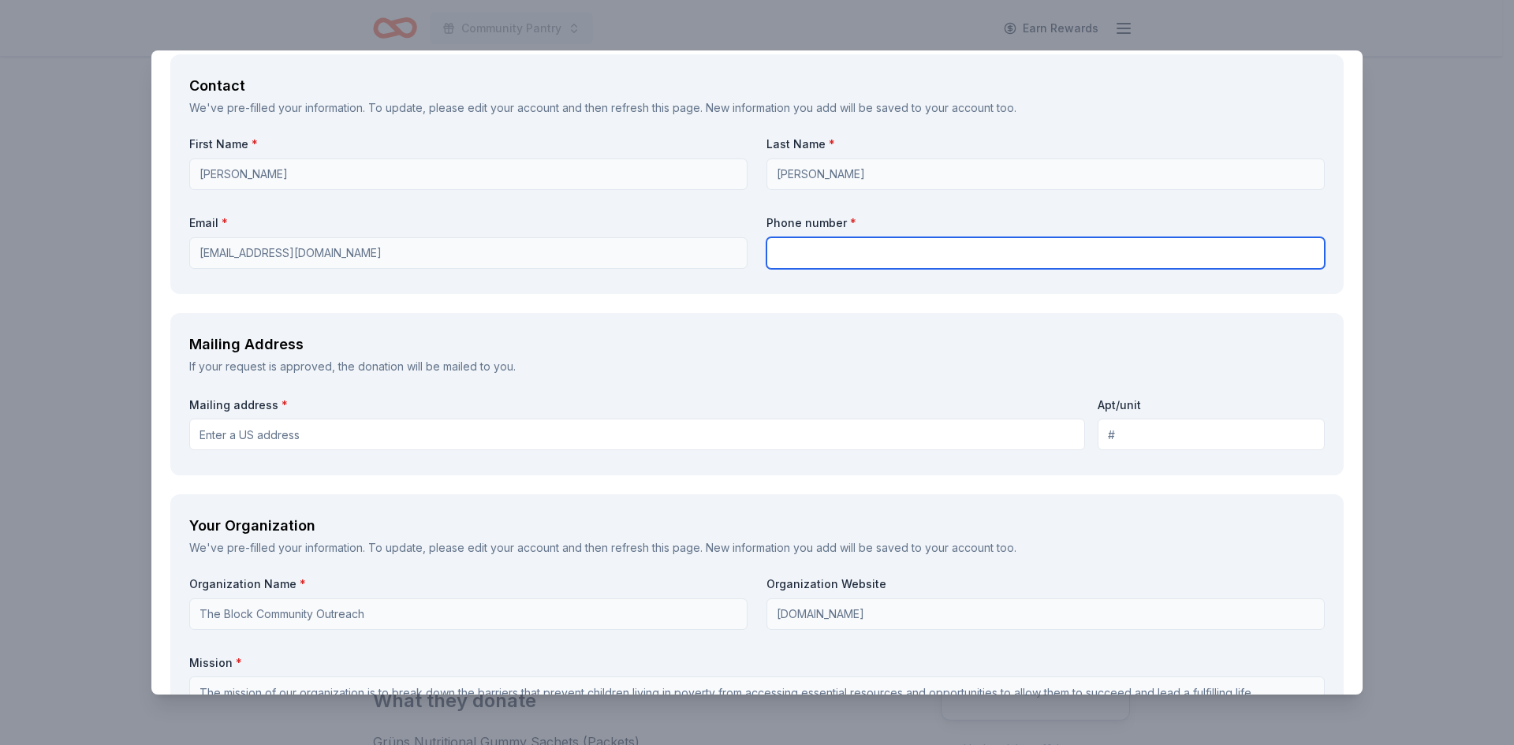
click at [814, 253] on input "text" at bounding box center [1046, 253] width 558 height 32
type input "4705736109"
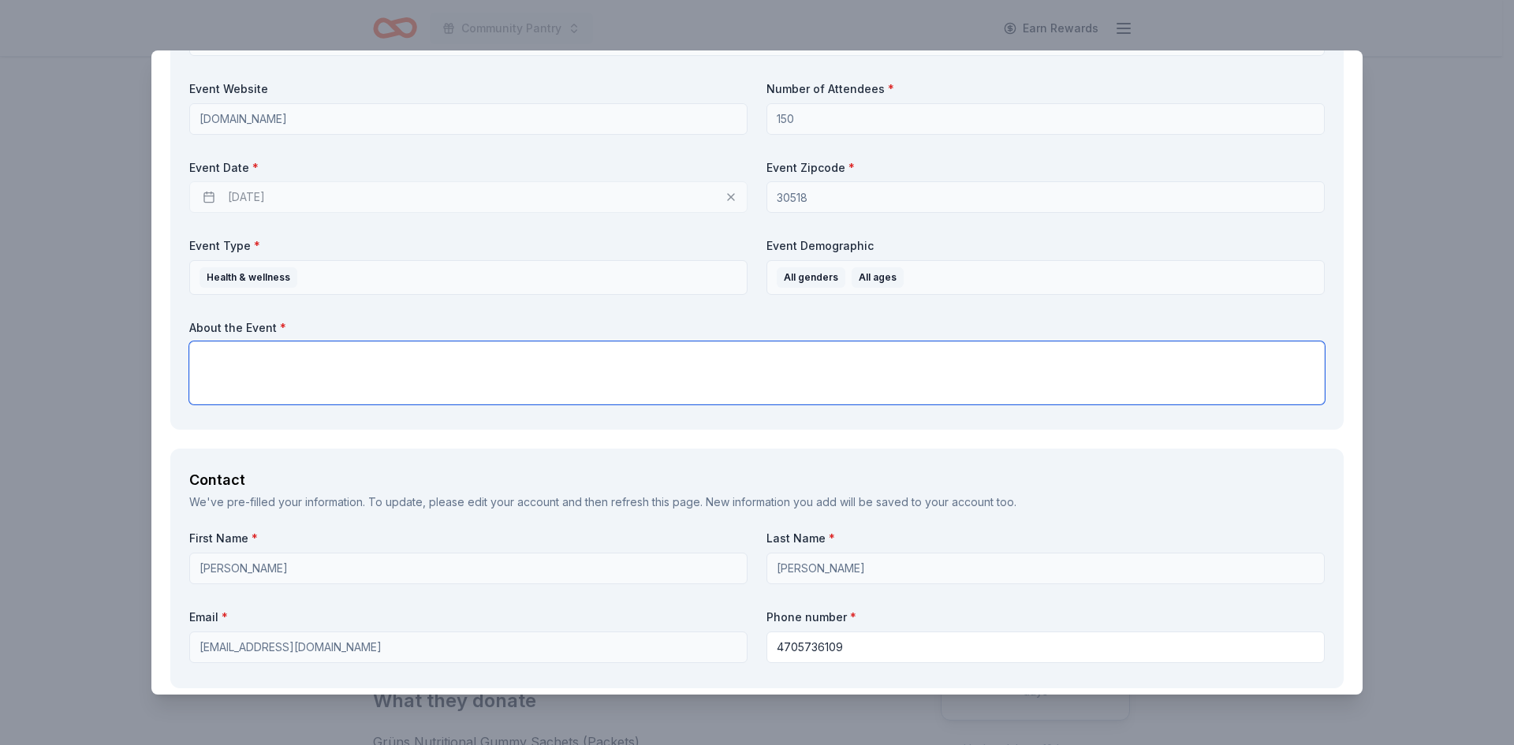
click at [311, 363] on textarea at bounding box center [757, 372] width 1136 height 63
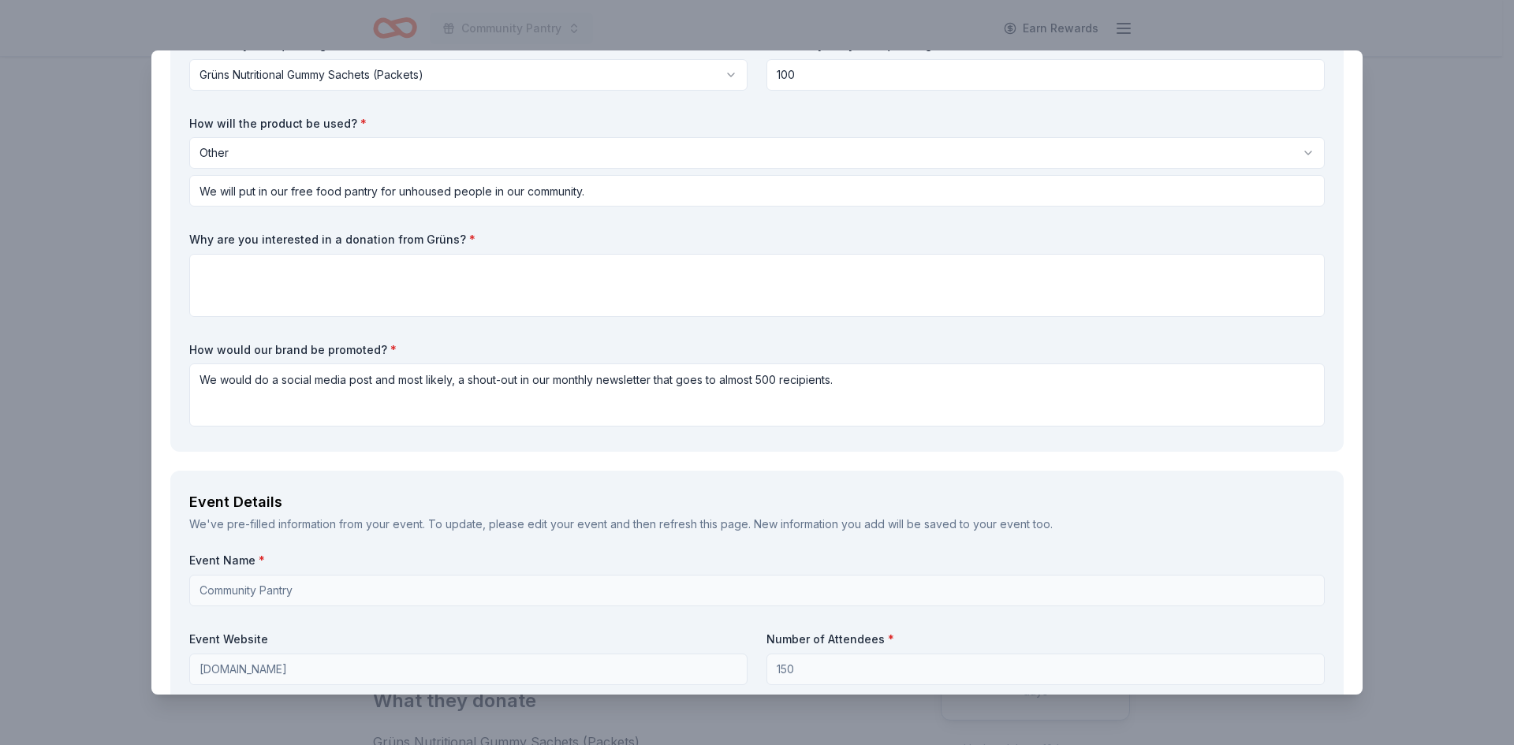
scroll to position [158, 0]
click at [295, 285] on textarea at bounding box center [757, 287] width 1136 height 63
paste textarea "Access to healthy food is vital for people experiencing homelessness. Too often…"
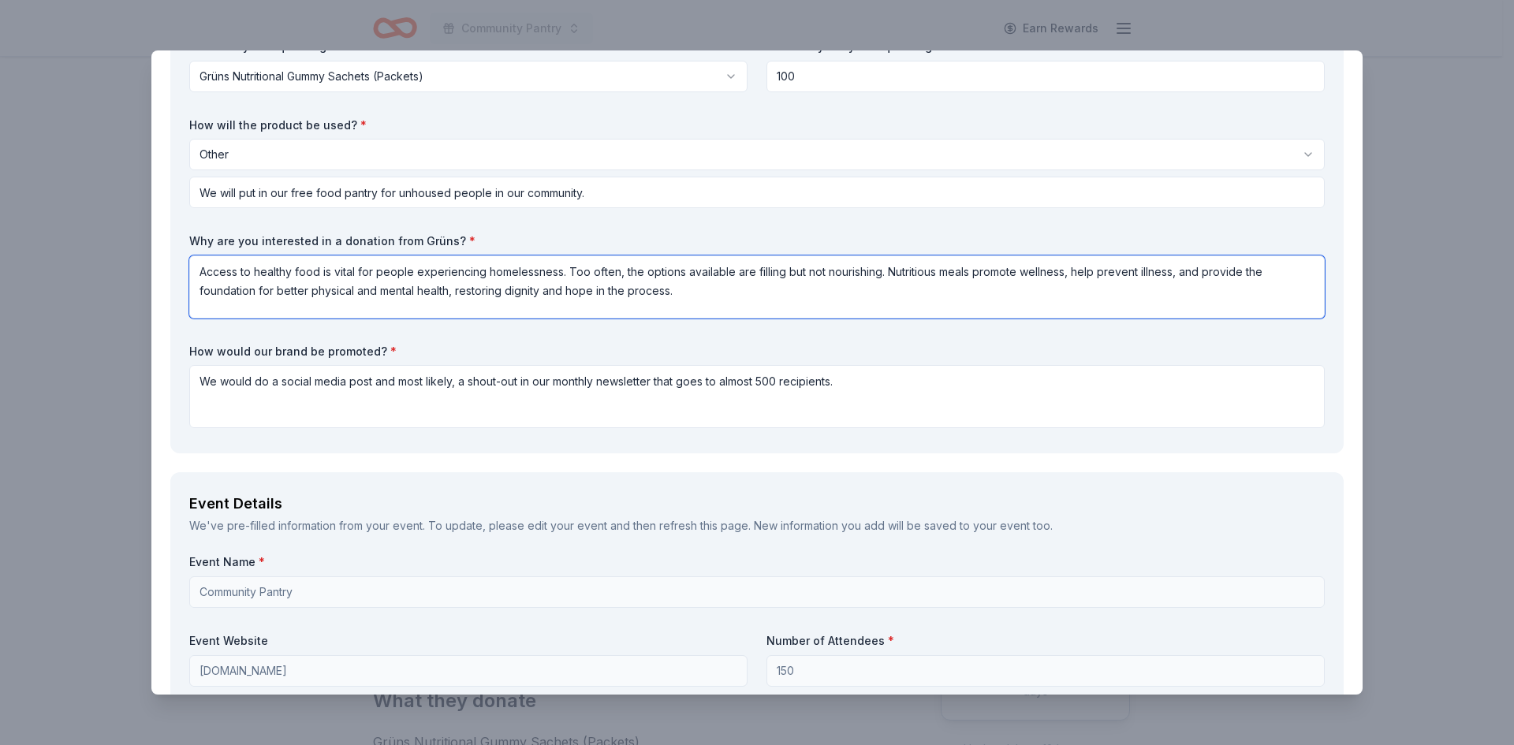
click at [955, 270] on textarea "Access to healthy food is vital for people experiencing homelessness. Too often…" at bounding box center [757, 287] width 1136 height 63
drag, startPoint x: 681, startPoint y: 296, endPoint x: 449, endPoint y: 309, distance: 231.4
click at [449, 309] on textarea "Access to healthy food is vital for people experiencing homelessness. Too often…" at bounding box center [757, 287] width 1136 height 63
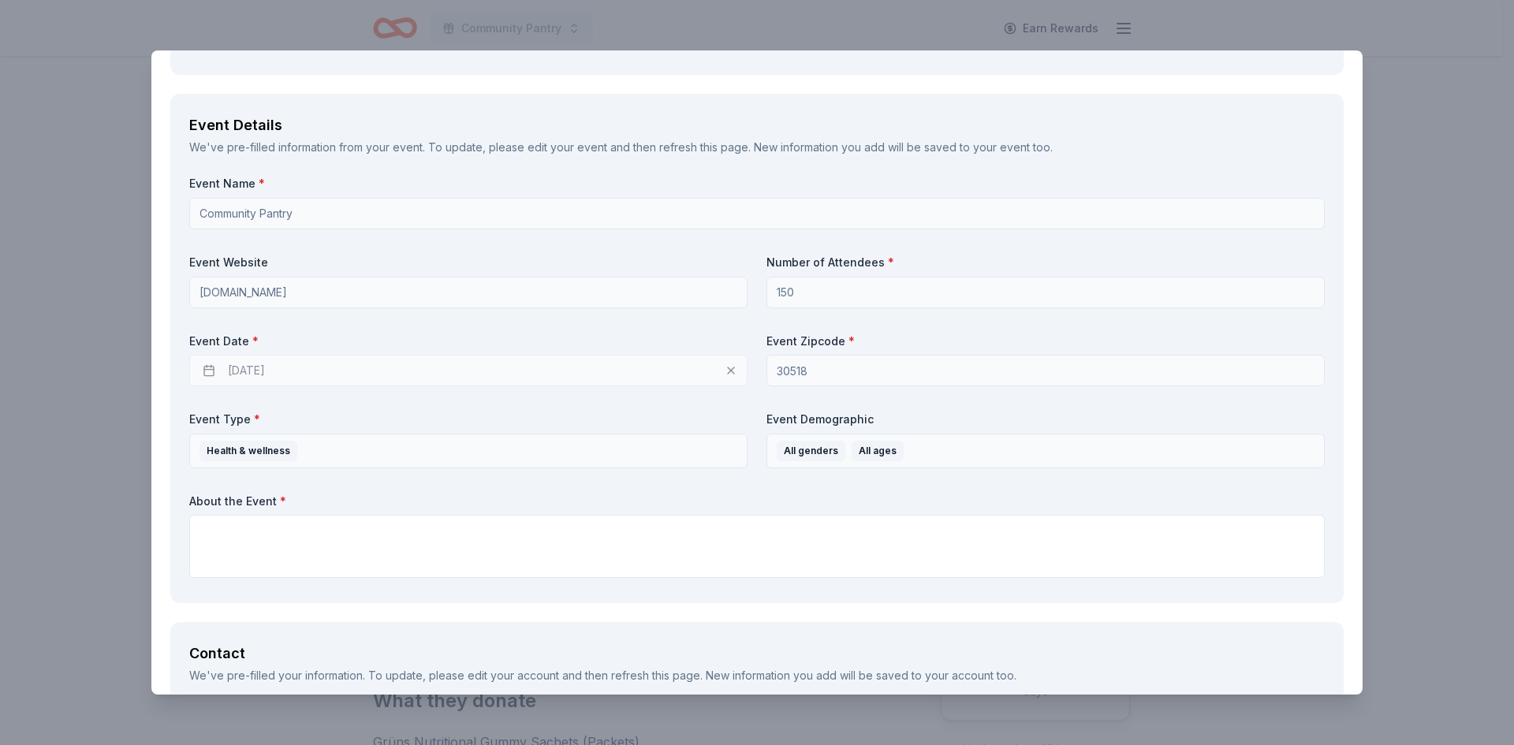
scroll to position [552, 0]
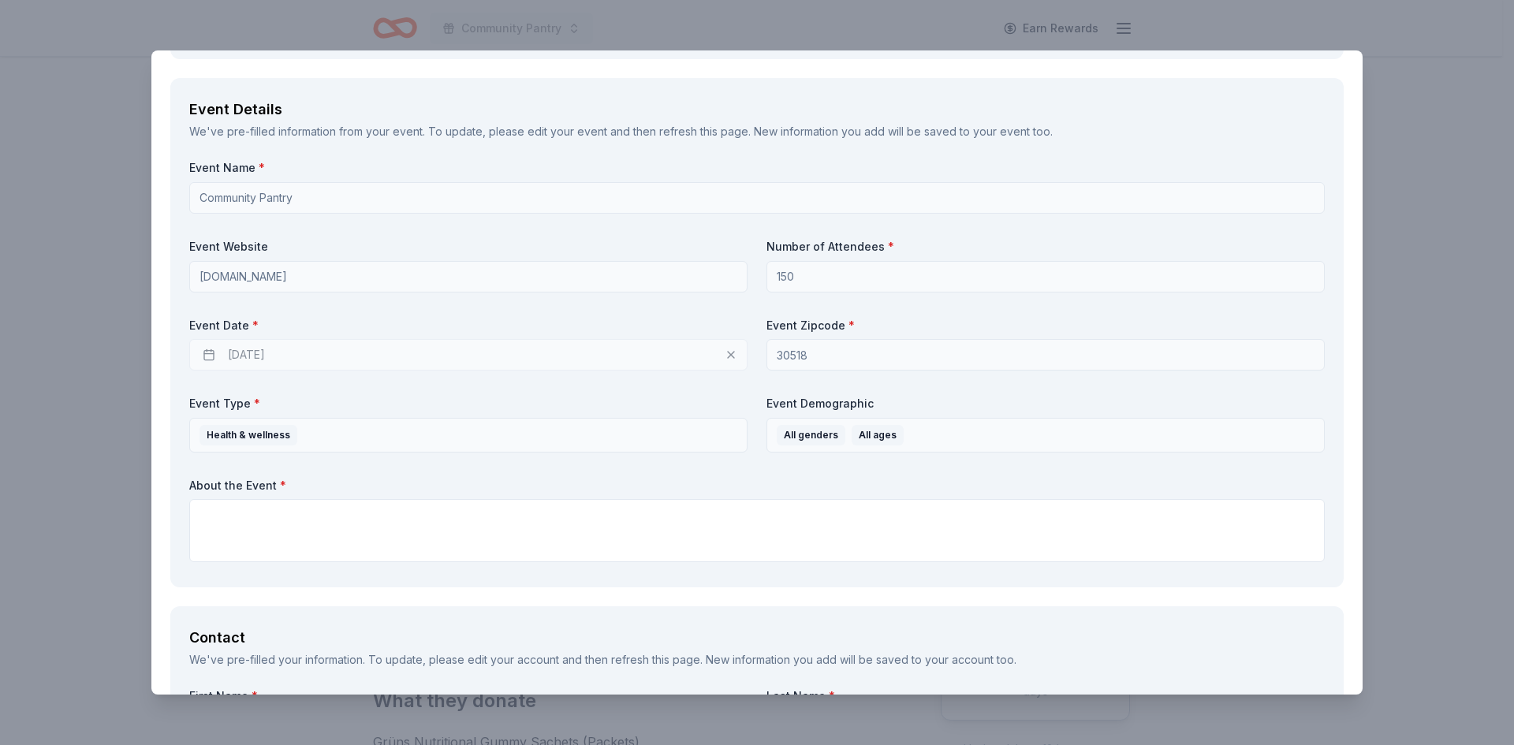
type textarea "Access to healthy food is vital for people experiencing homelessness. Too often…"
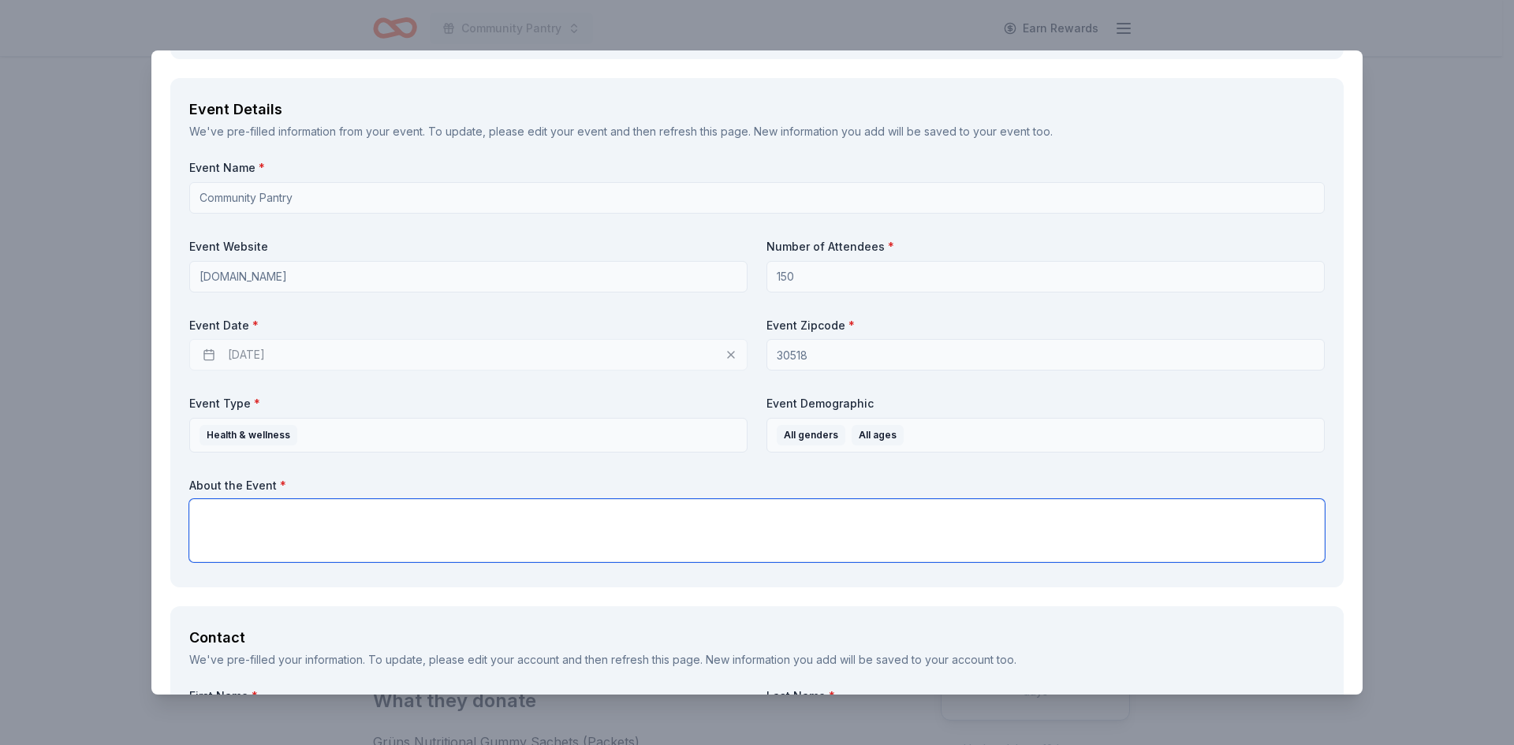
click at [356, 519] on textarea at bounding box center [757, 530] width 1136 height 63
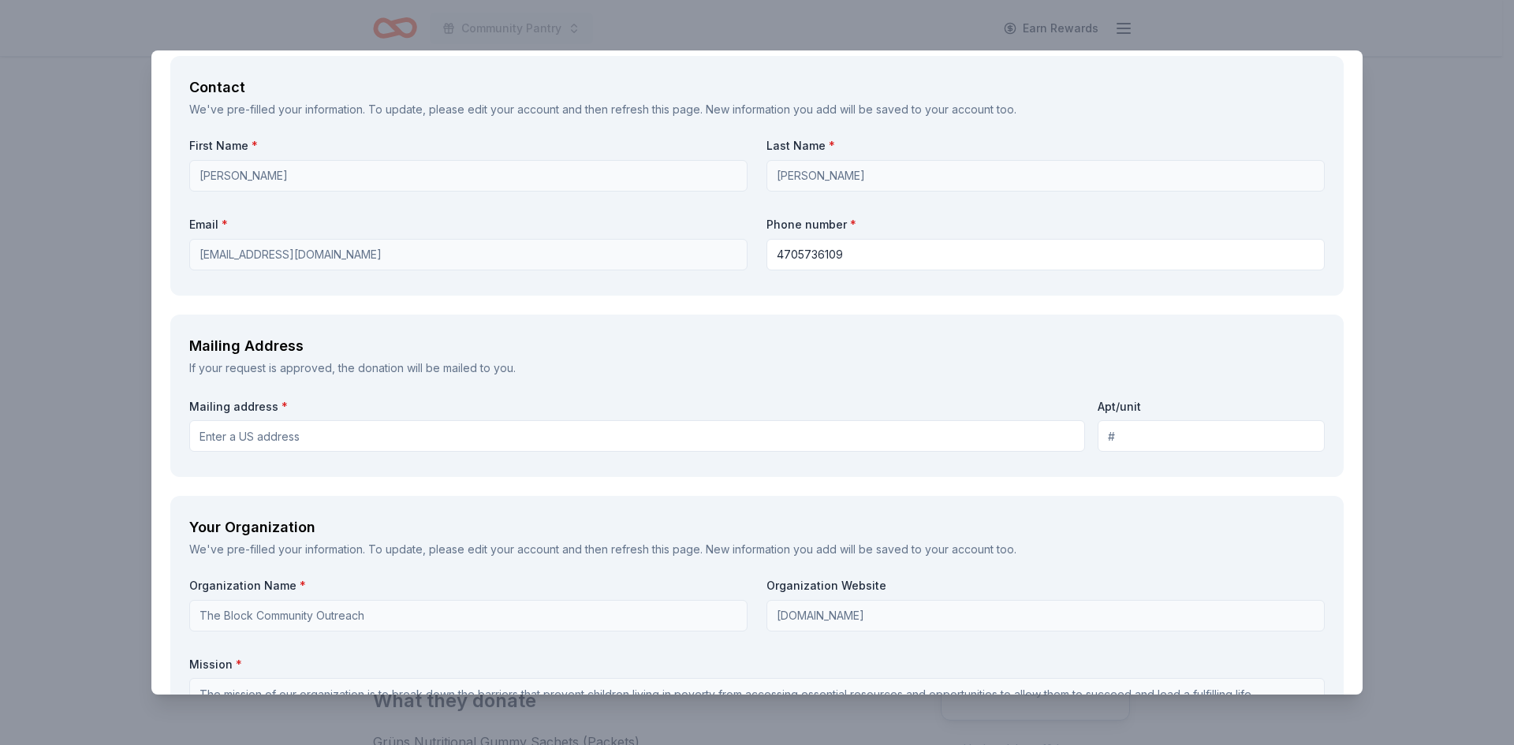
scroll to position [1104, 0]
click at [457, 433] on input "Mailing address *" at bounding box center [637, 435] width 896 height 32
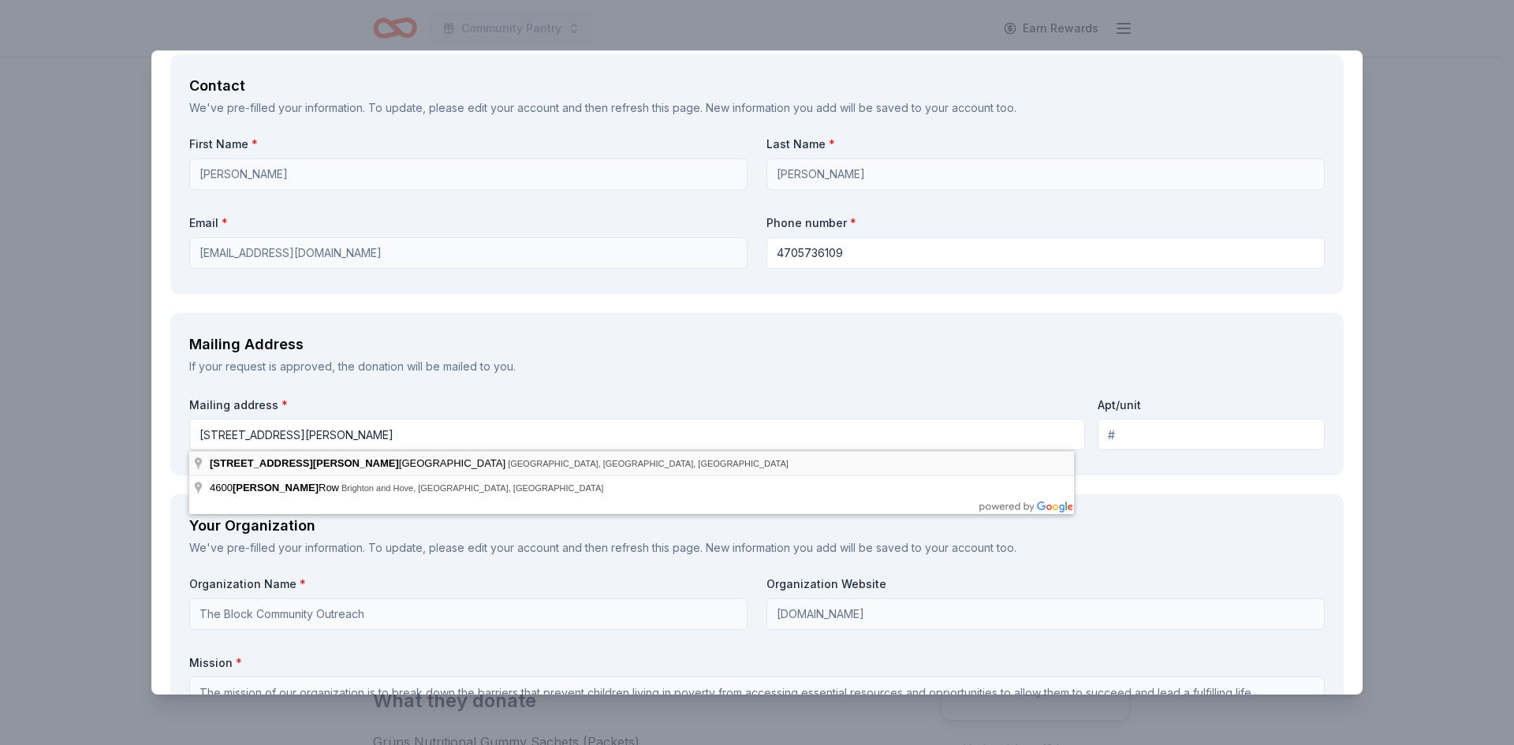
type input "[STREET_ADDRESS][PERSON_NAME]"
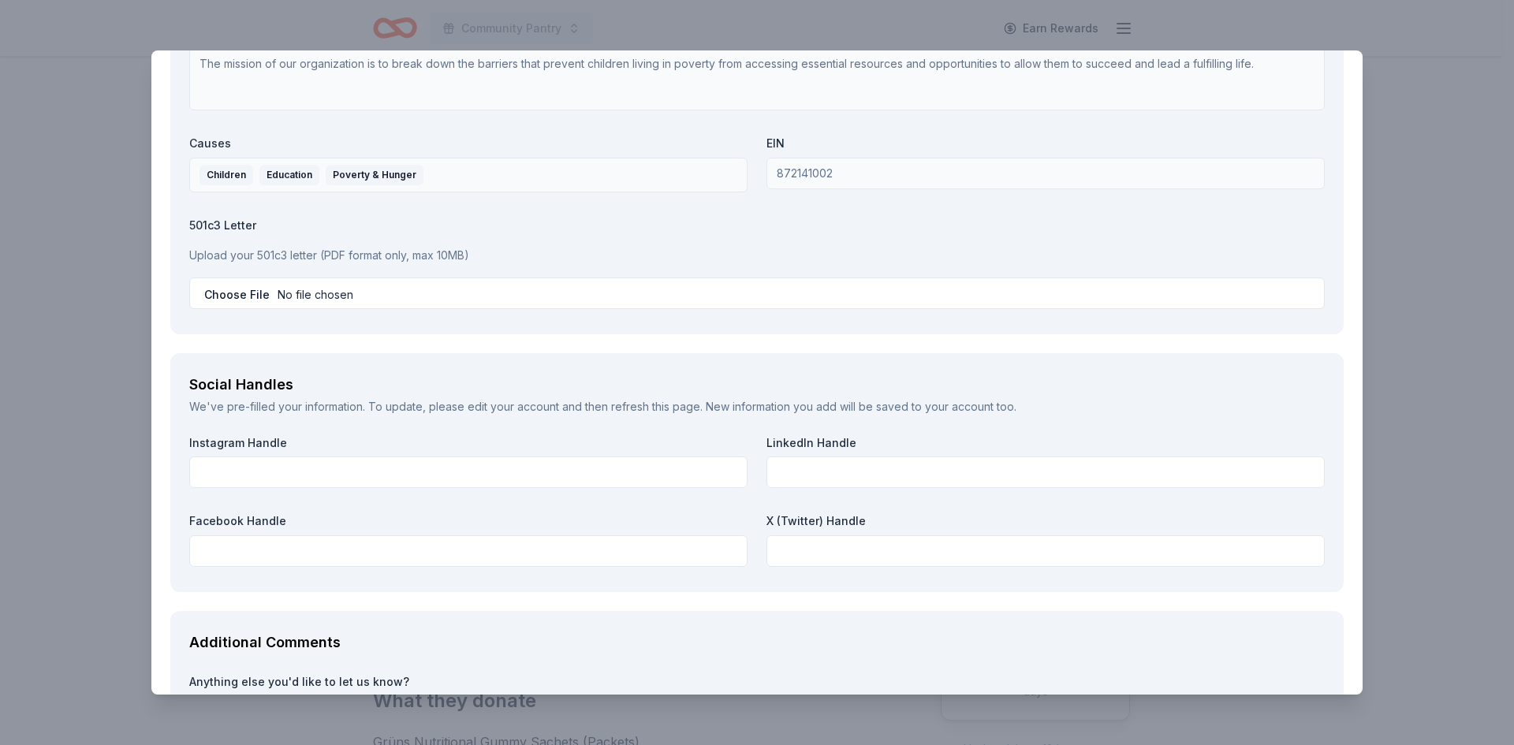
scroll to position [1735, 0]
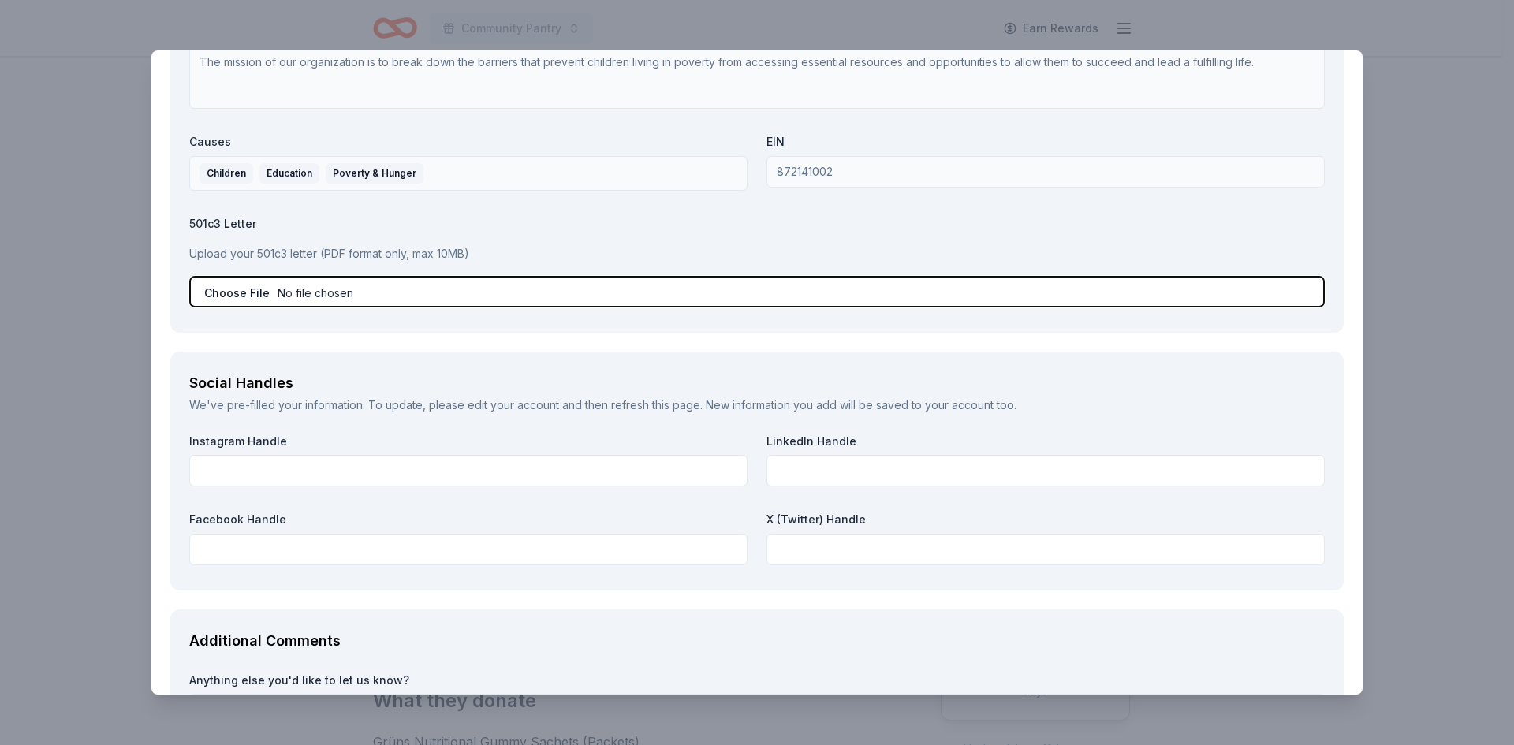
click at [292, 282] on input "file" at bounding box center [757, 292] width 1136 height 32
type input "C:\fakepath\The Block Community Outreach 501c3 approval.pdf"
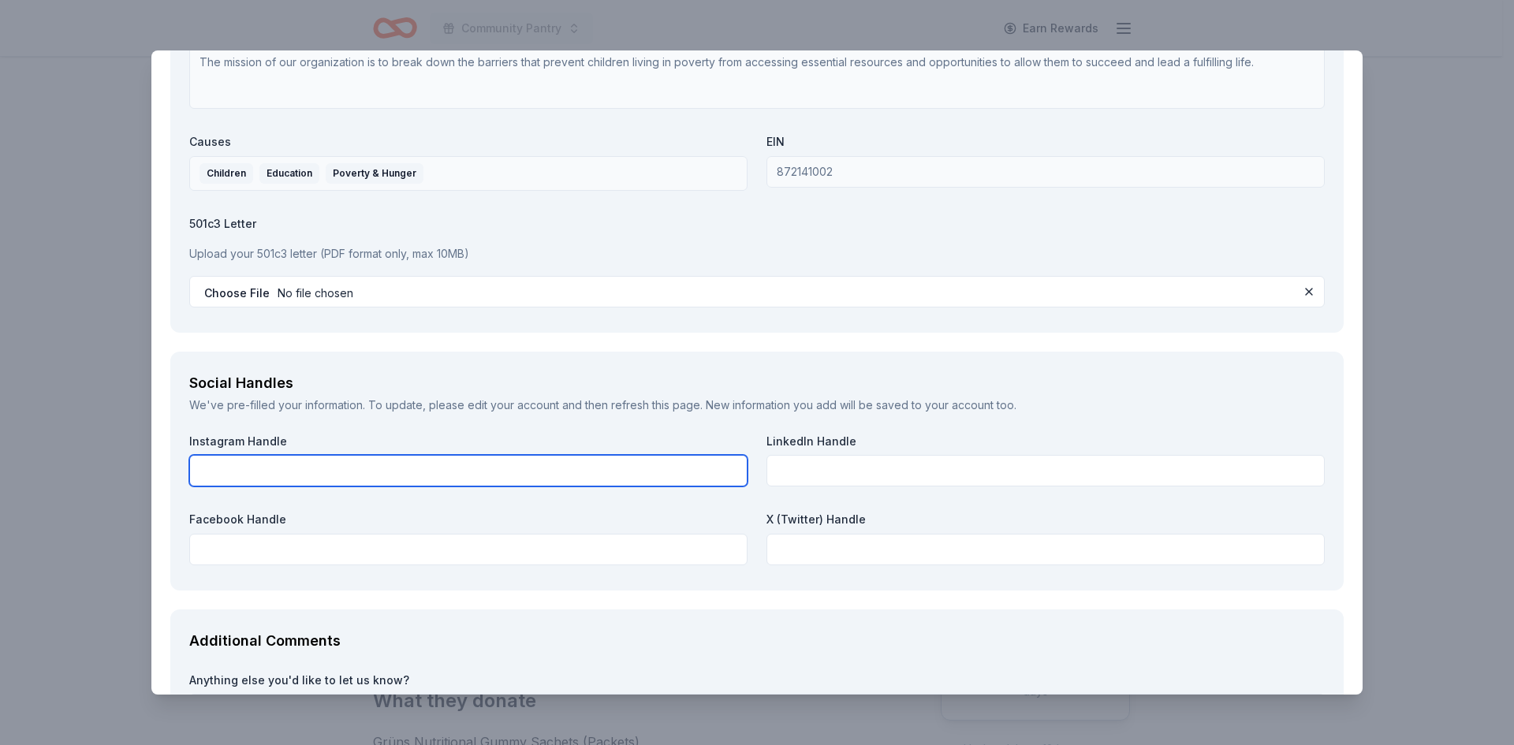
click at [374, 464] on input "text" at bounding box center [468, 471] width 558 height 32
type input "[DOMAIN_NAME][URL]"
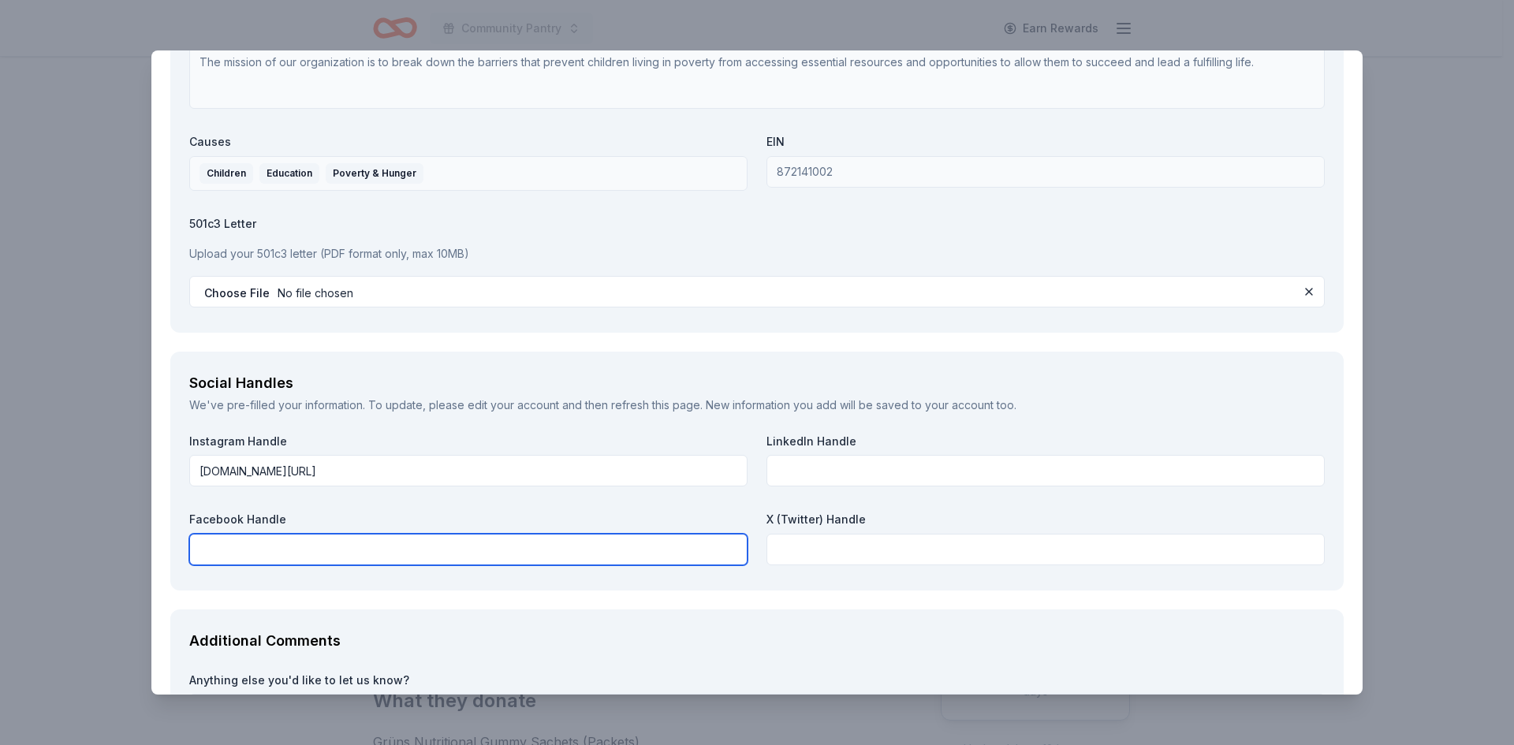
type input "t"
type input "[DOMAIN_NAME][URL]"
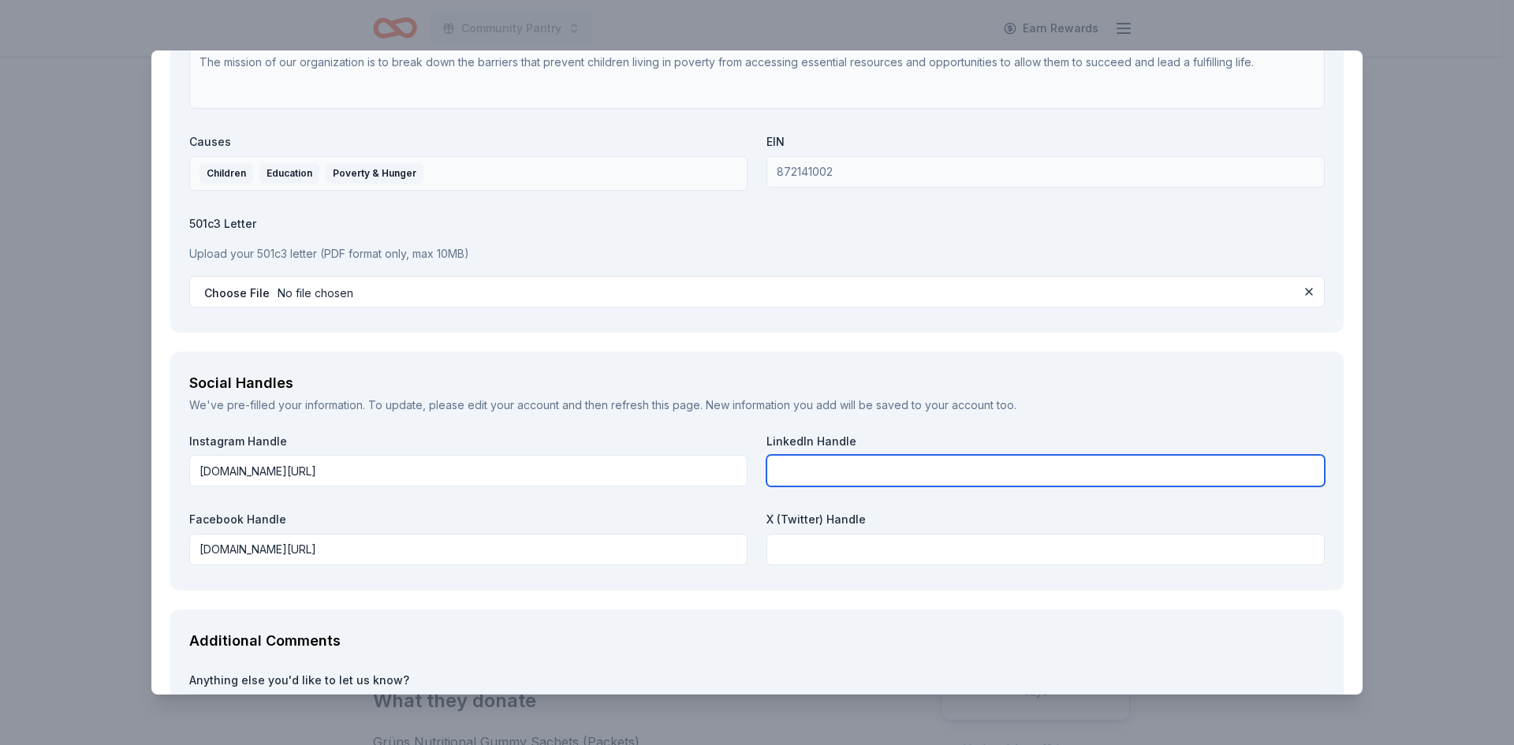
click at [834, 473] on input "text" at bounding box center [1046, 471] width 558 height 32
paste input "[URL][DOMAIN_NAME]"
drag, startPoint x: 1149, startPoint y: 473, endPoint x: 1340, endPoint y: 471, distance: 190.9
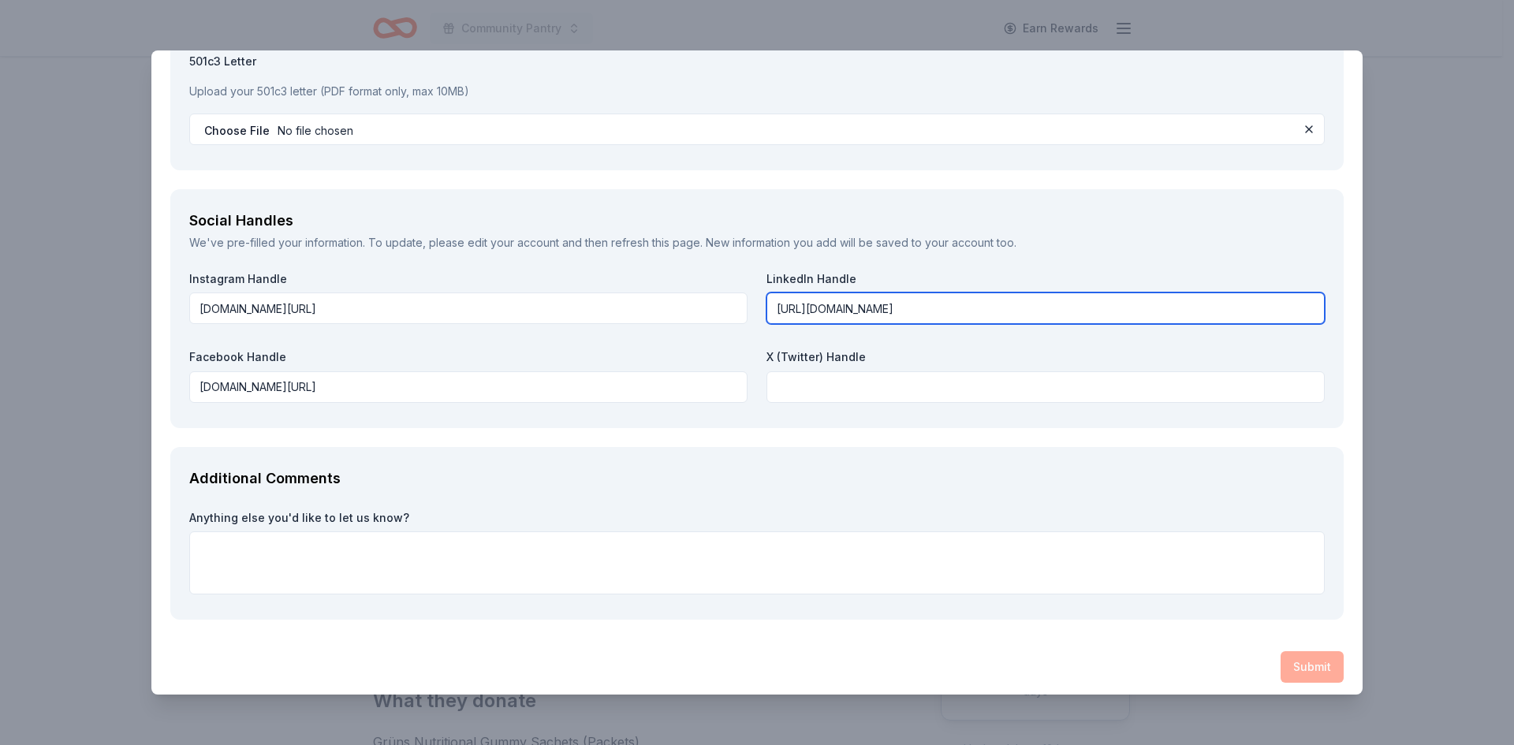
scroll to position [1904, 0]
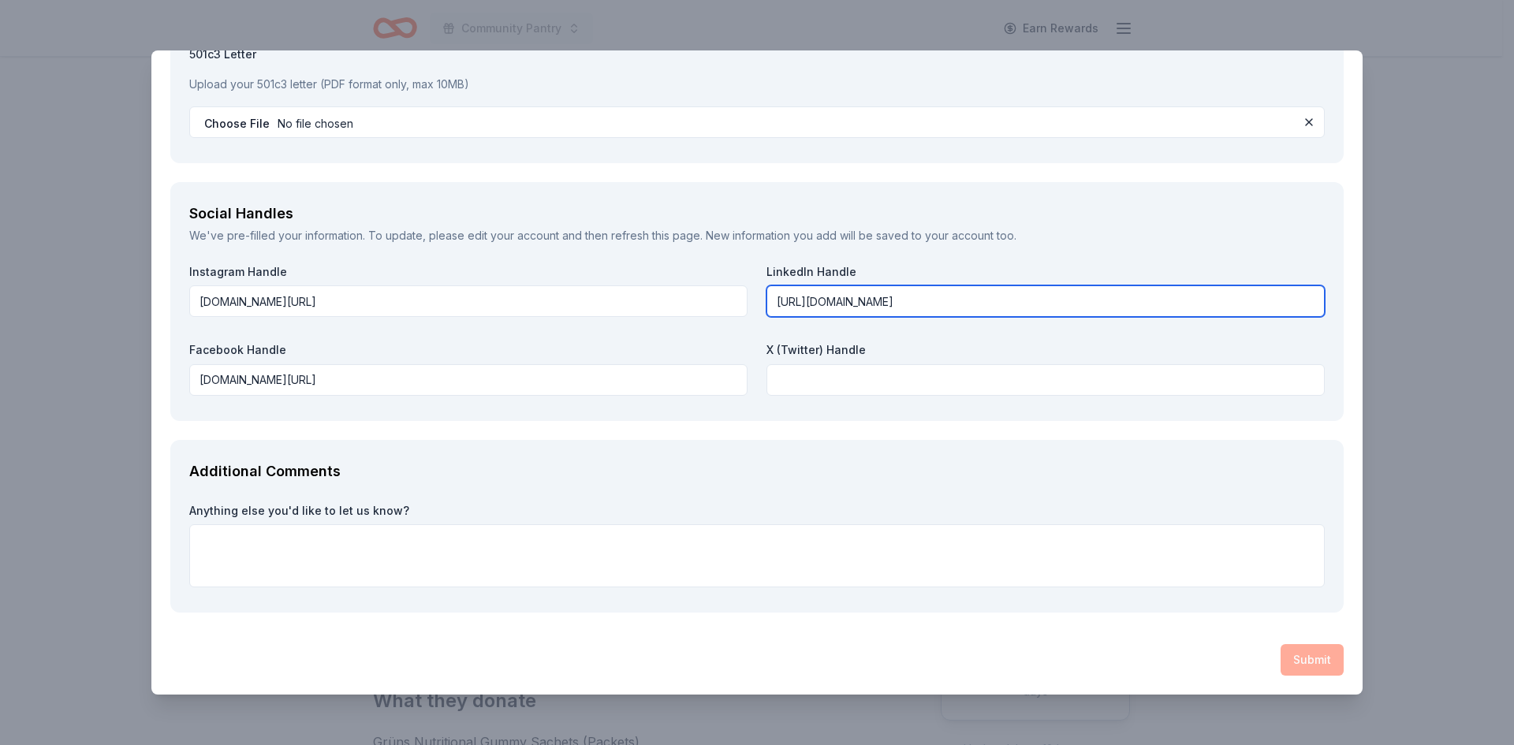
type input "[URL][DOMAIN_NAME]"
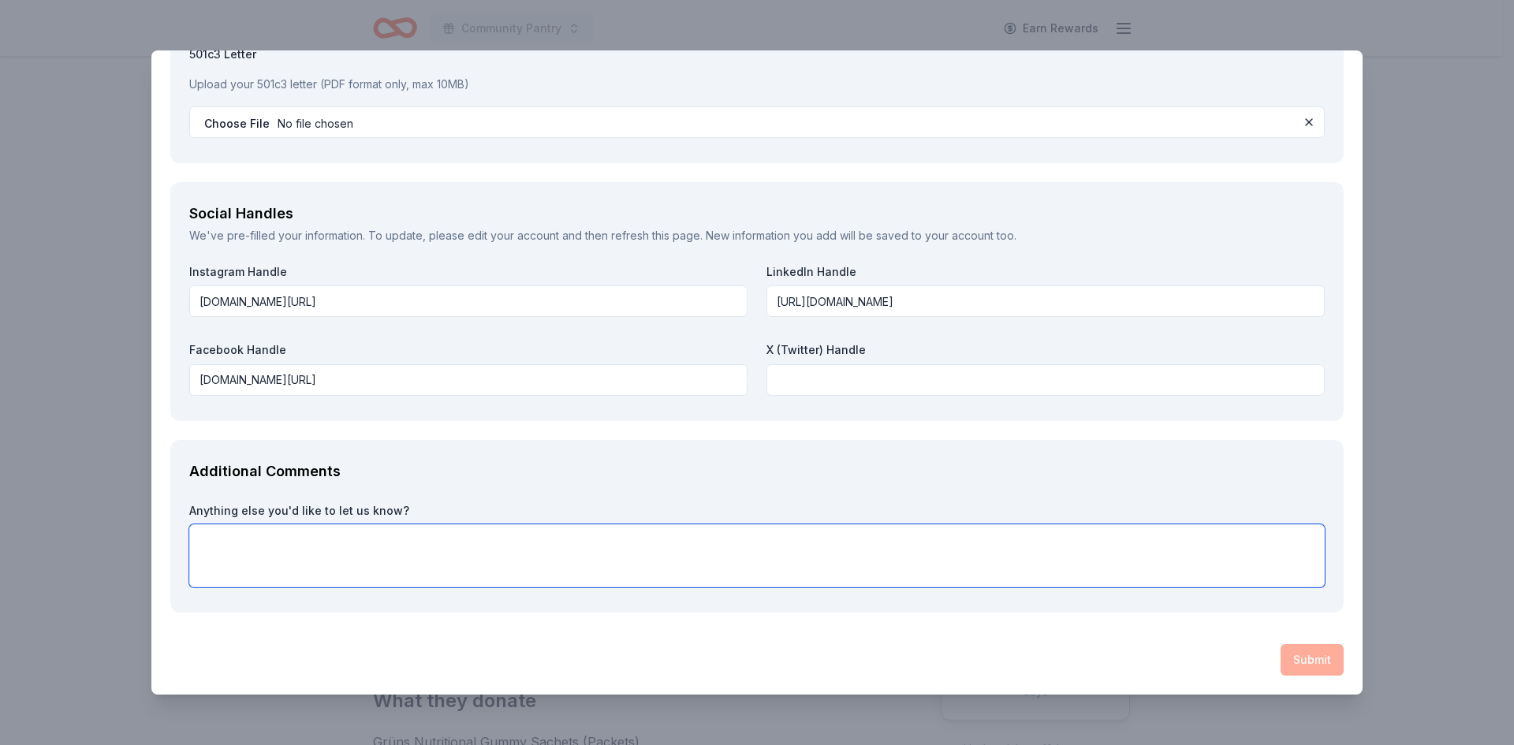
click at [780, 560] on textarea at bounding box center [757, 555] width 1136 height 63
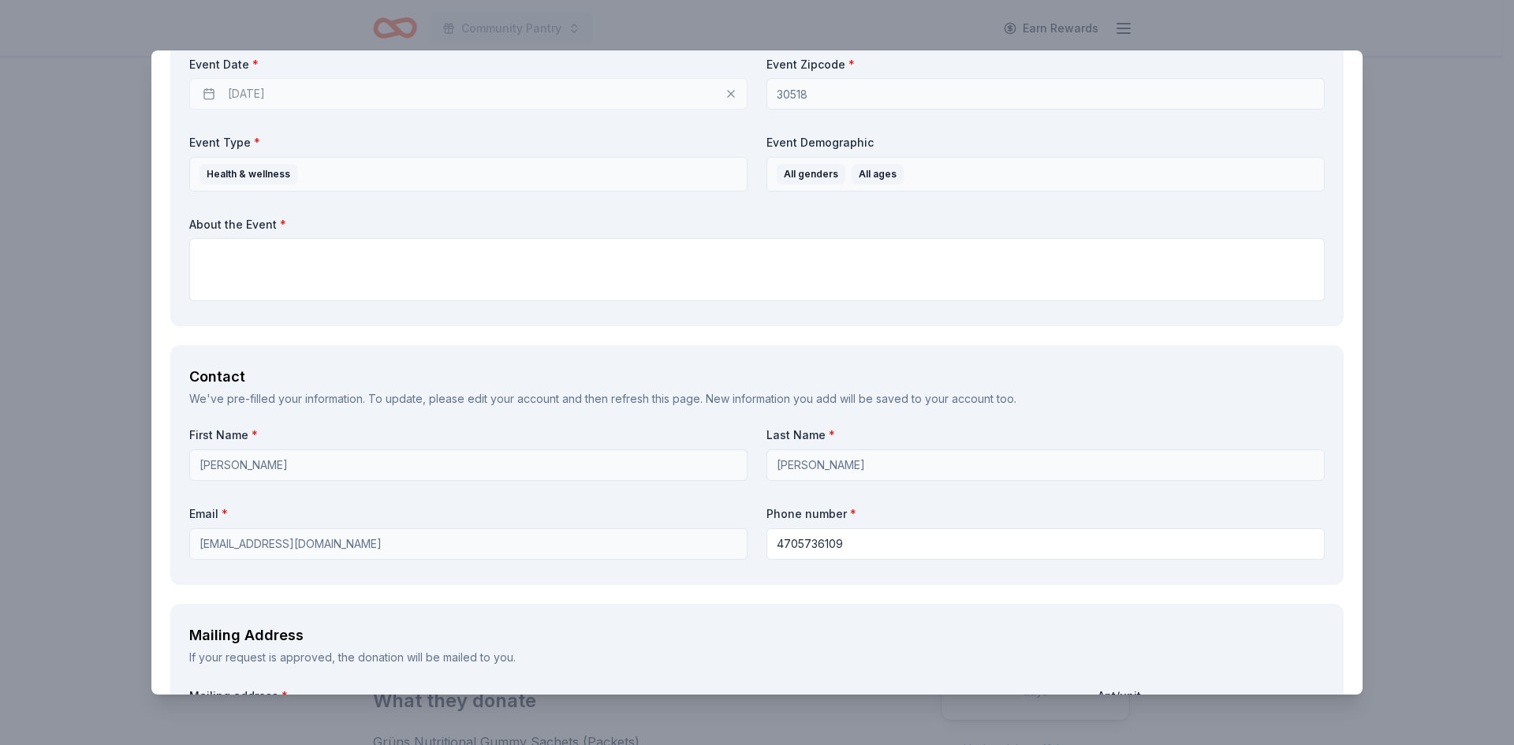
scroll to position [800, 0]
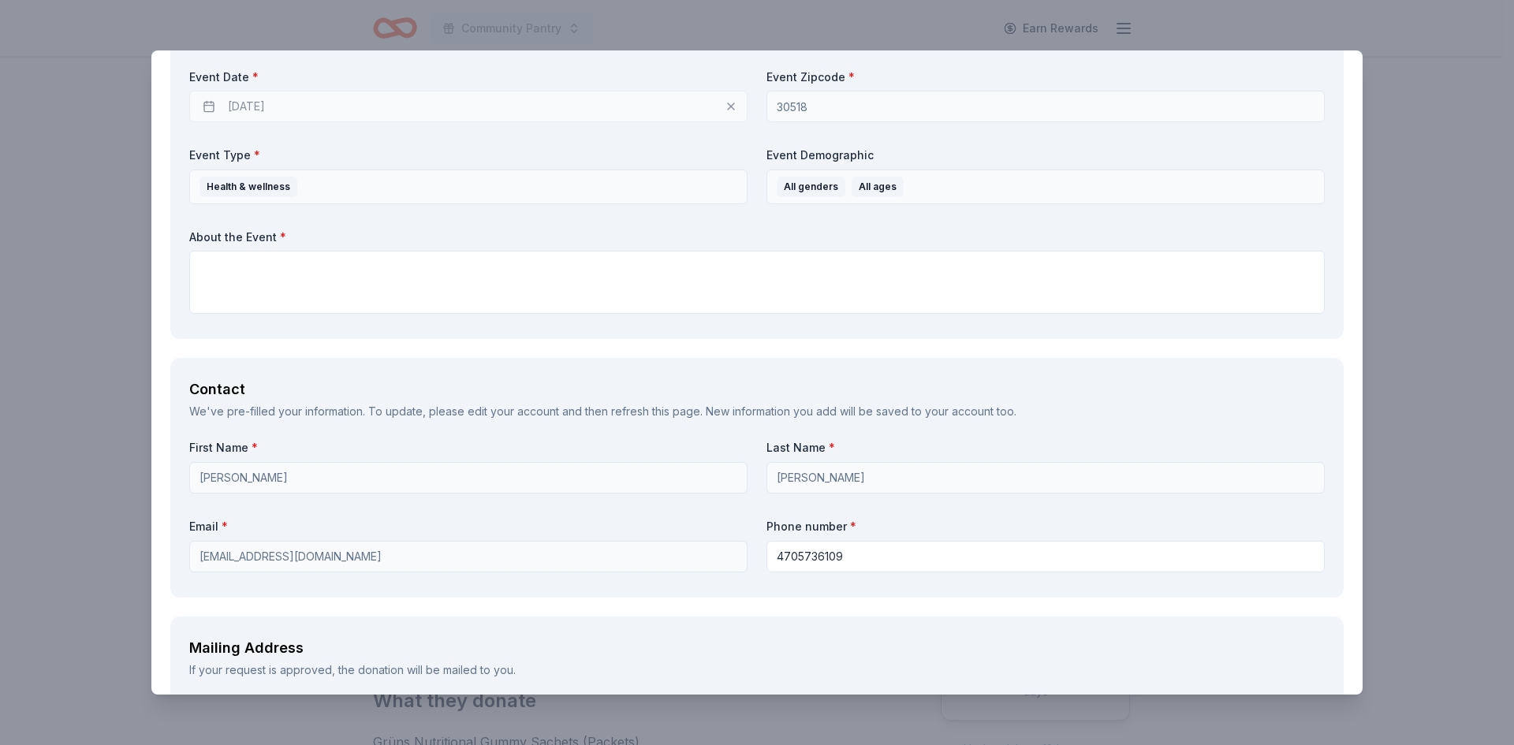
type textarea "We sincerely appreciate your consideration in donating to our pantry!"
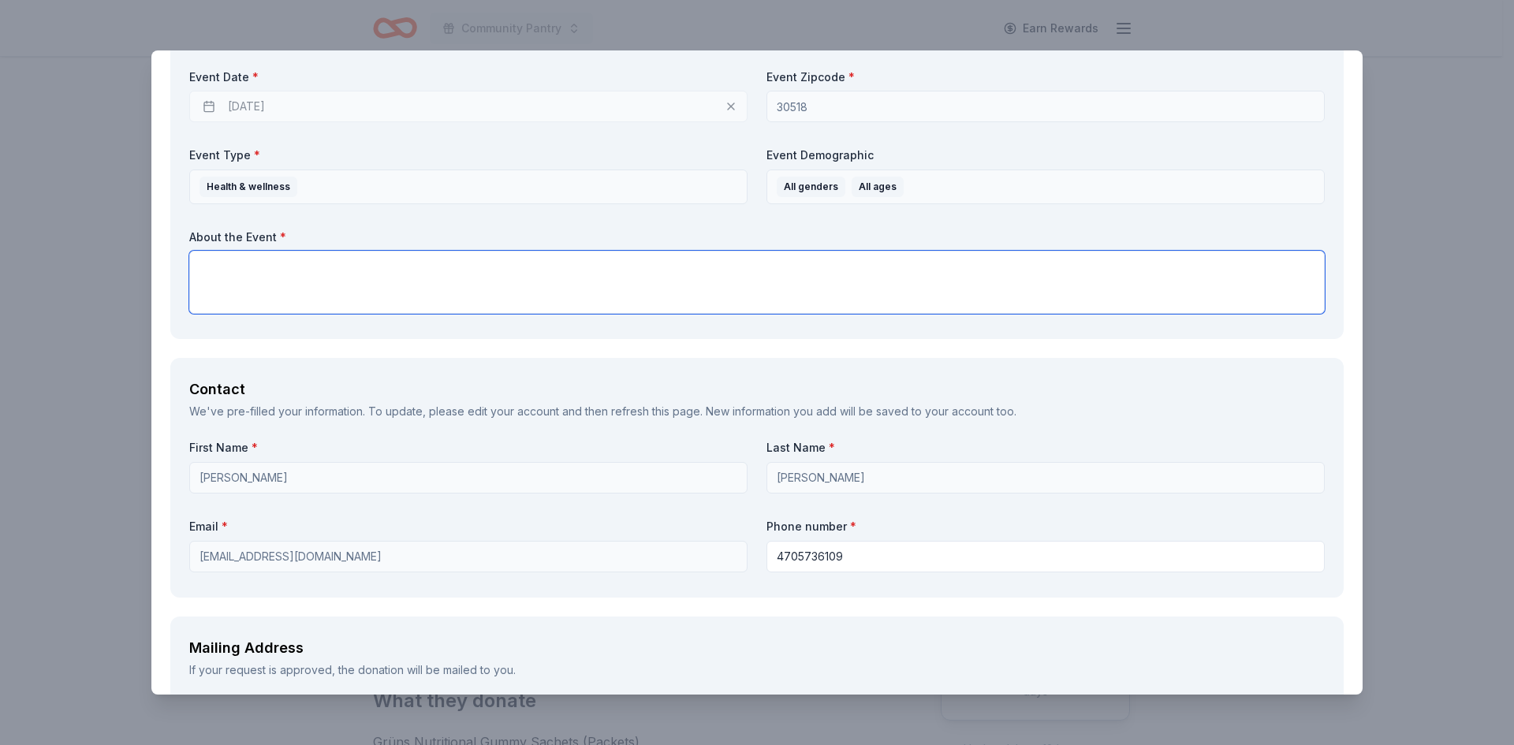
click at [338, 289] on textarea at bounding box center [757, 282] width 1136 height 63
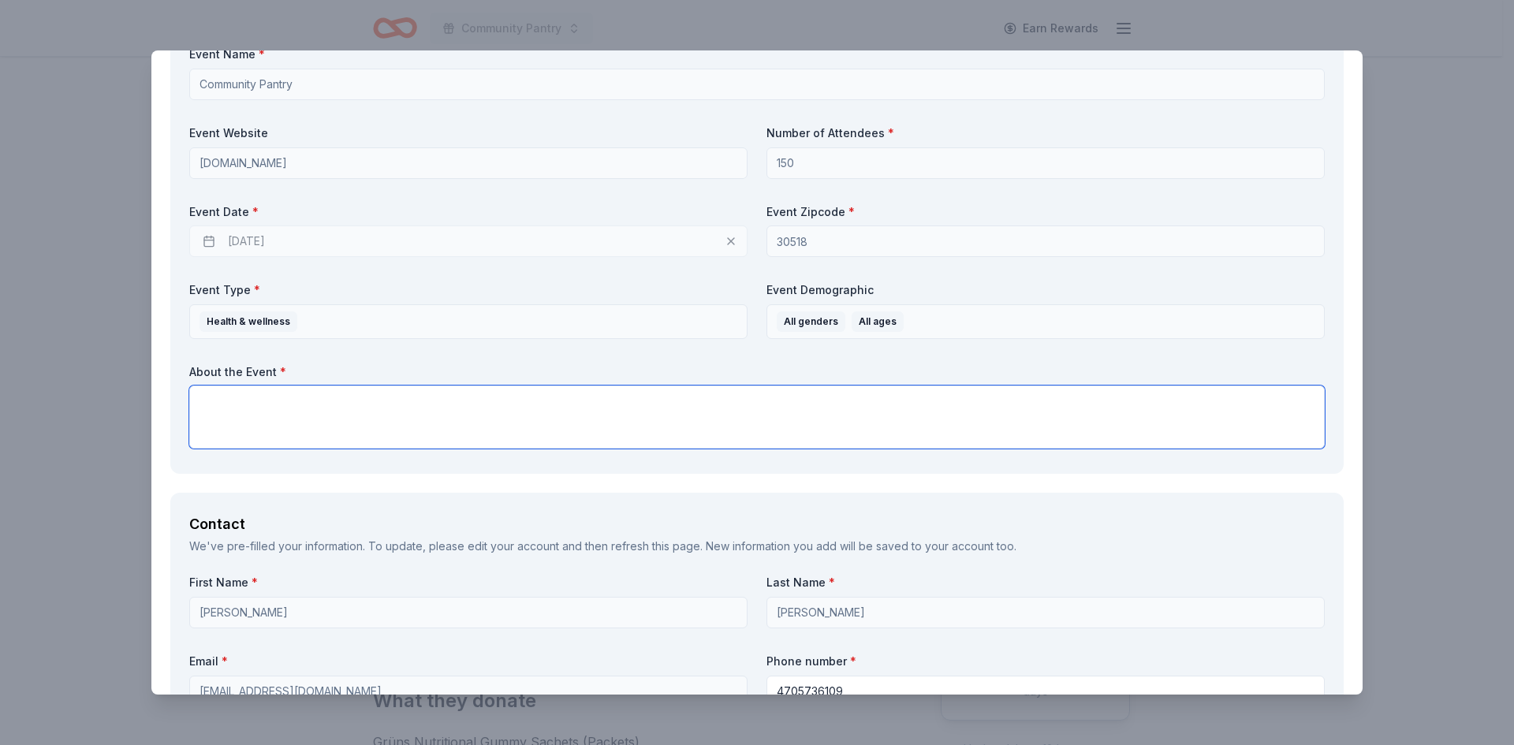
scroll to position [643, 0]
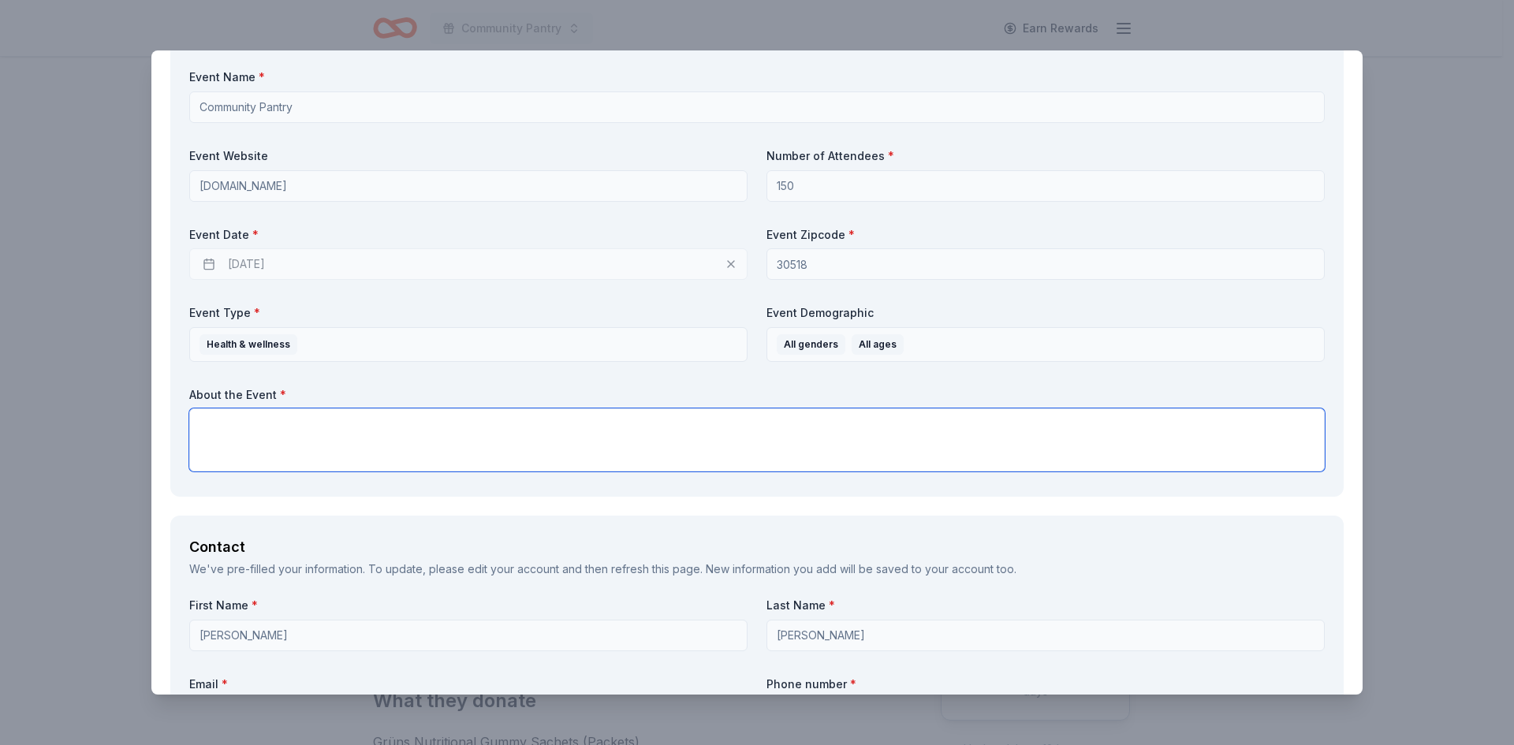
click at [318, 448] on textarea at bounding box center [757, 439] width 1136 height 63
click at [364, 435] on textarea at bounding box center [757, 439] width 1136 height 63
paste textarea "The Block operates a free food and hygiene pantry in the lobby of the local bra…"
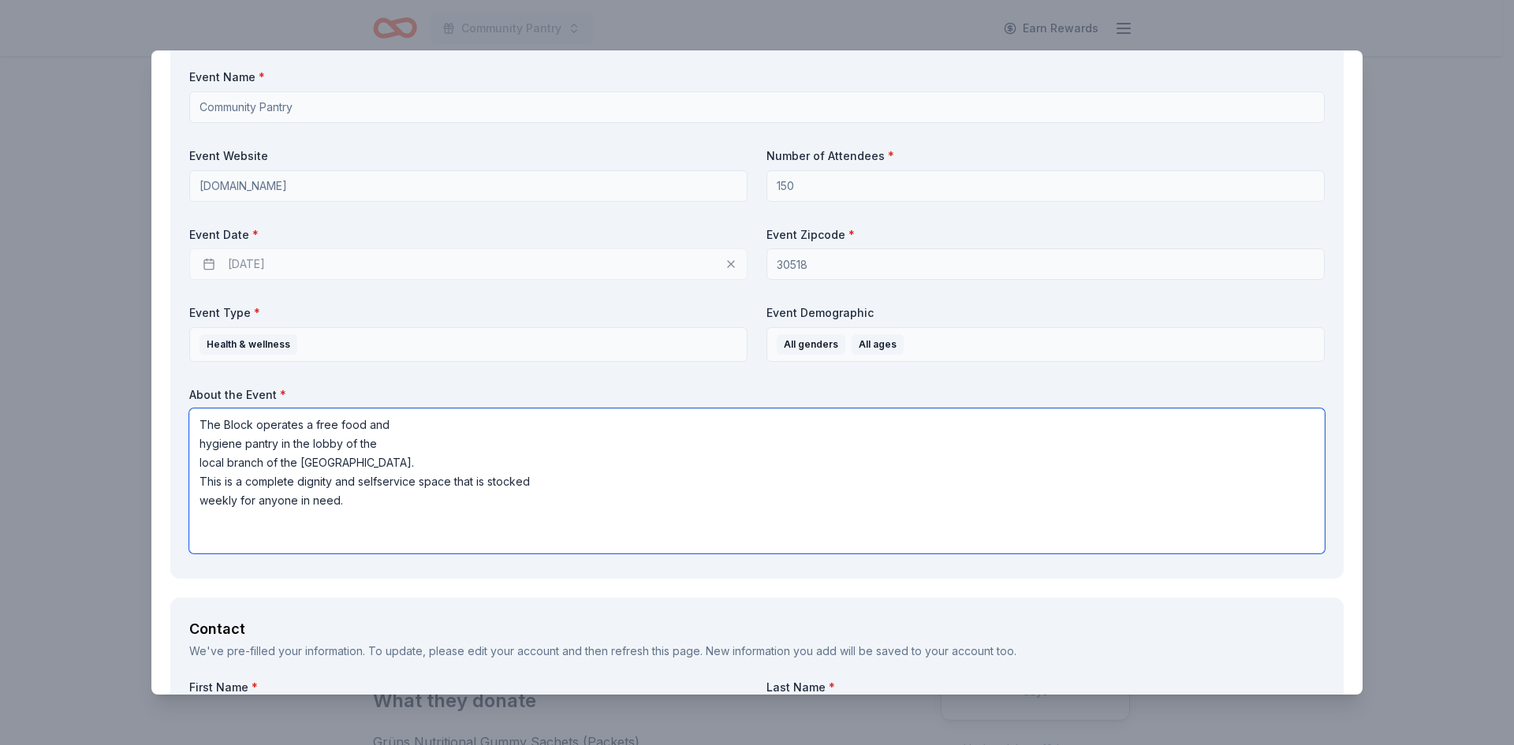
click at [206, 420] on textarea "The Block operates a free food and hygiene pantry in the lobby of the local bra…" at bounding box center [757, 480] width 1136 height 145
click at [197, 442] on textarea "We operates a free food and hygiene pantry in the lobby of the local branch of …" at bounding box center [757, 480] width 1136 height 145
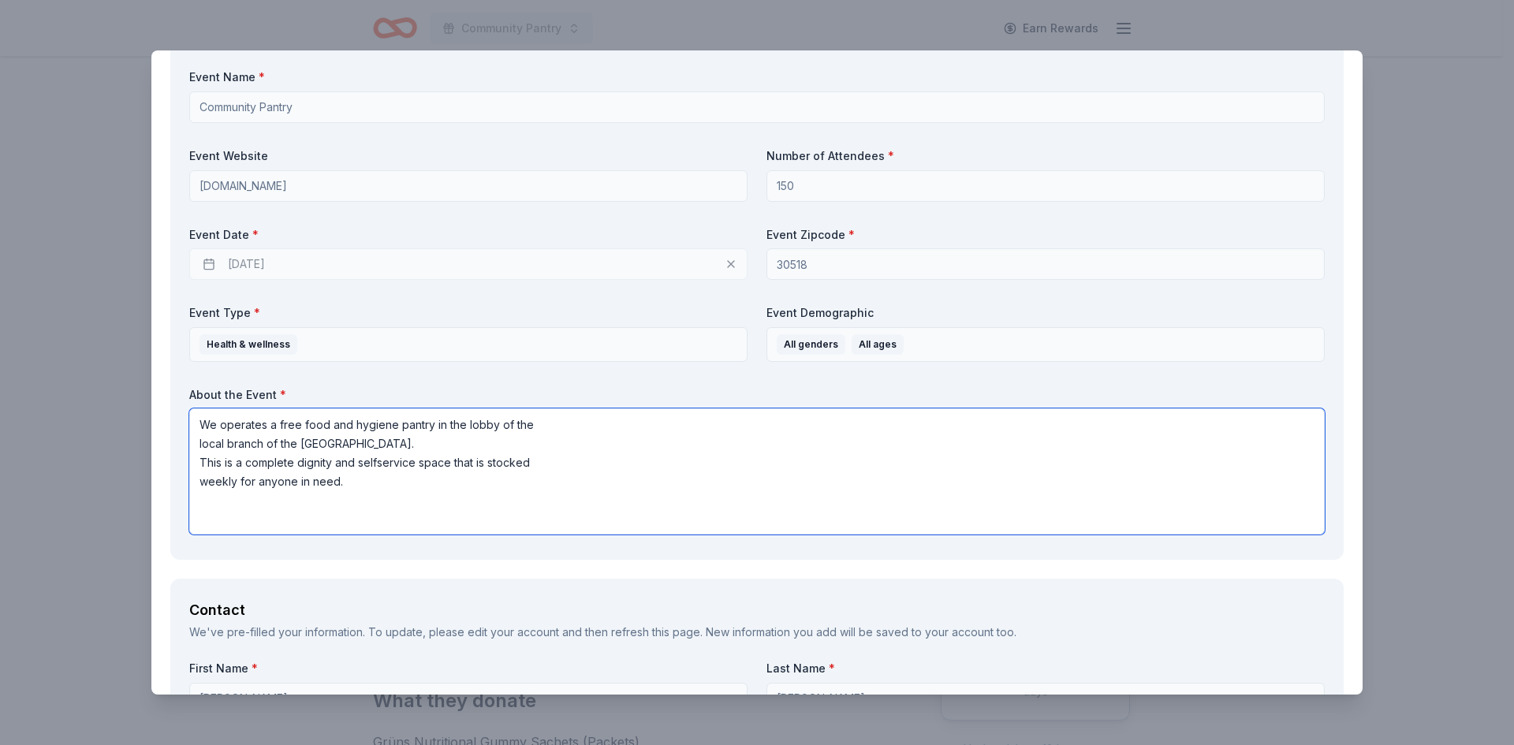
drag, startPoint x: 311, startPoint y: 463, endPoint x: 279, endPoint y: 445, distance: 36.4
click at [279, 445] on textarea "We operates a free food and hygiene pantry in the lobby of the local branch of …" at bounding box center [757, 471] width 1136 height 126
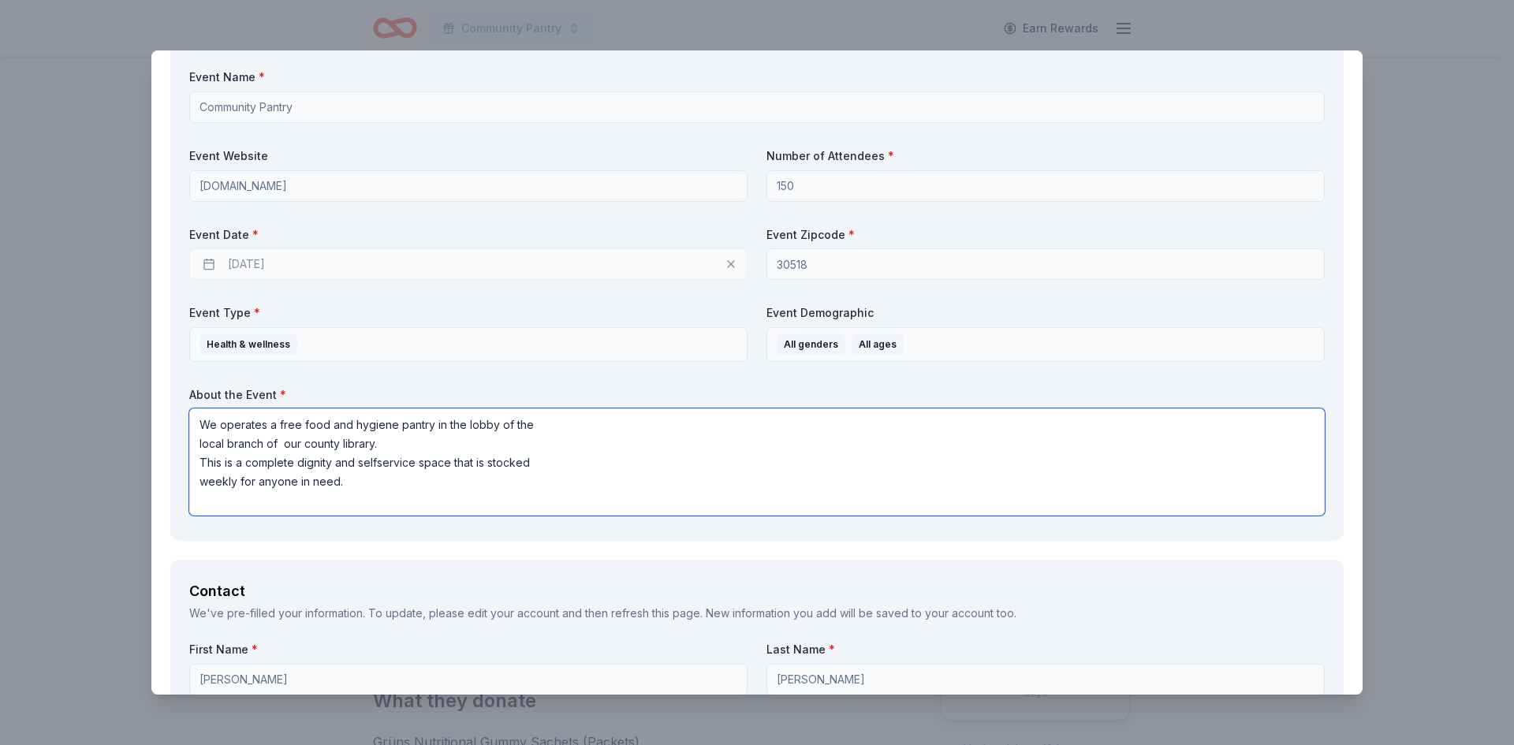
click at [207, 446] on textarea "We operates a free food and hygiene pantry in the lobby of the local branch of …" at bounding box center [757, 461] width 1136 height 107
click at [200, 440] on textarea "We operates a free food and hygiene pantry in the lobby of the local branch of …" at bounding box center [757, 461] width 1136 height 107
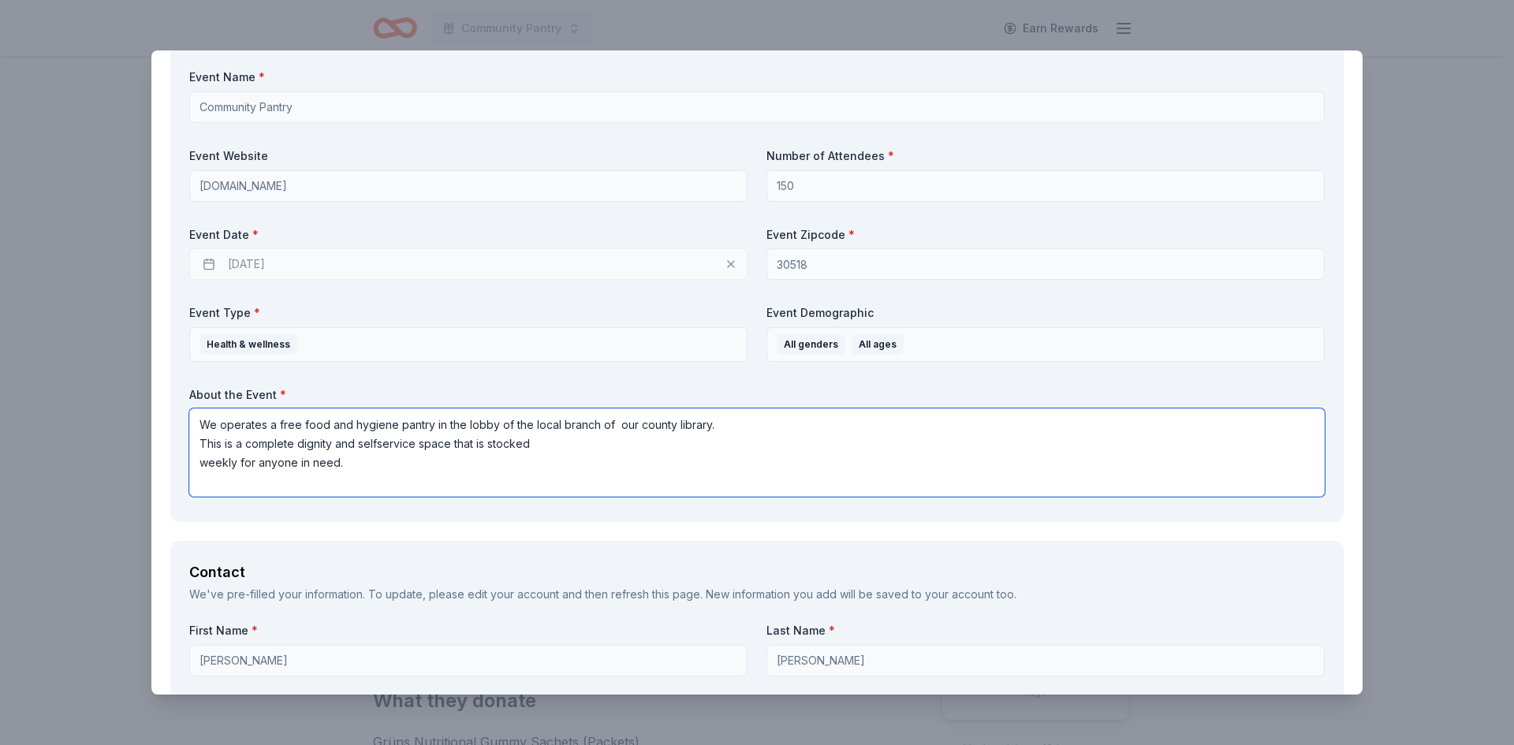
click at [198, 437] on textarea "We operates a free food and hygiene pantry in the lobby of the local branch of …" at bounding box center [757, 452] width 1136 height 88
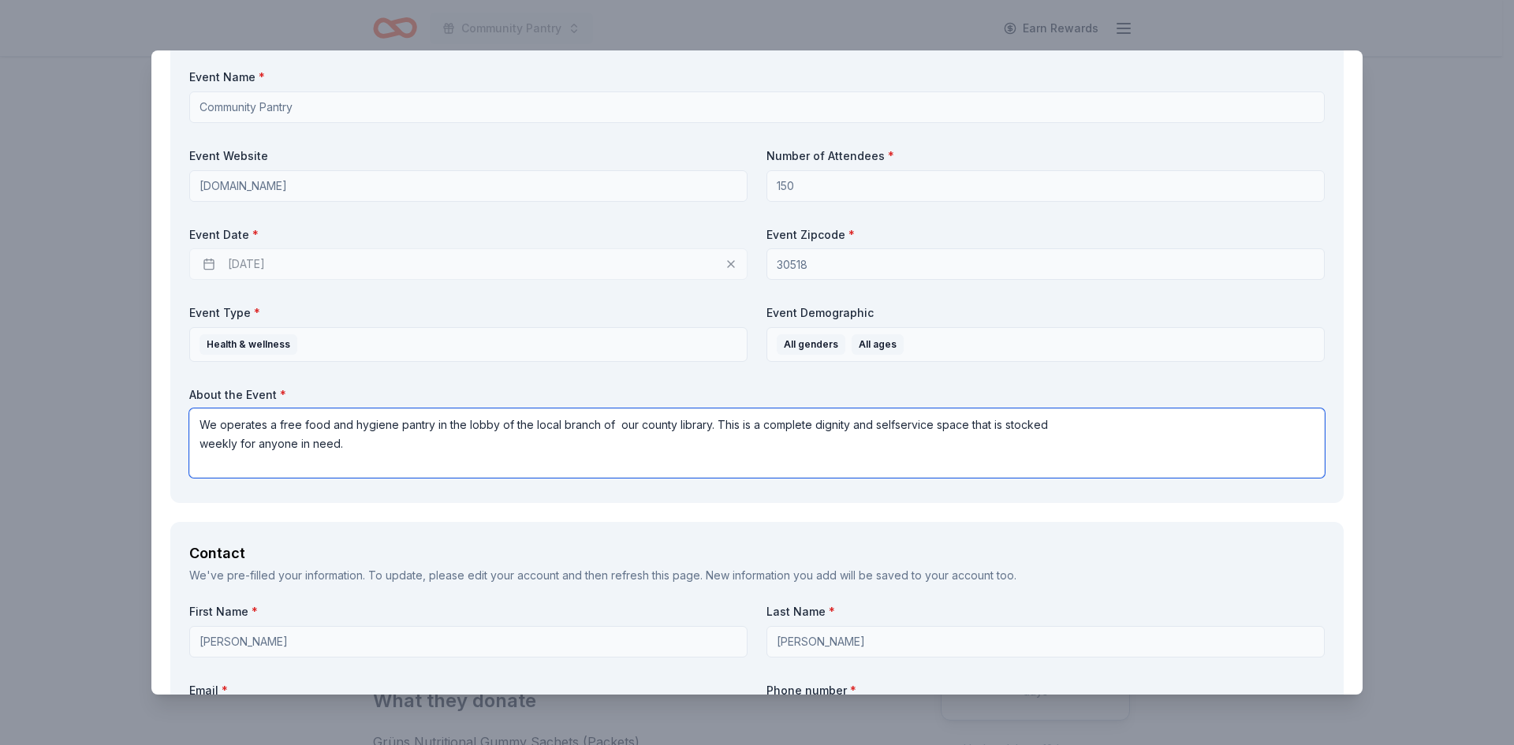
click at [889, 423] on textarea "We operates a free food and hygiene pantry in the lobby of the local branch of …" at bounding box center [757, 442] width 1136 height 69
click at [226, 442] on textarea "We operates a free food and hygiene pantry in the lobby of the local branch of …" at bounding box center [757, 442] width 1136 height 69
click at [200, 439] on textarea "We operates a free food and hygiene pantry in the lobby of the local branch of …" at bounding box center [757, 442] width 1136 height 69
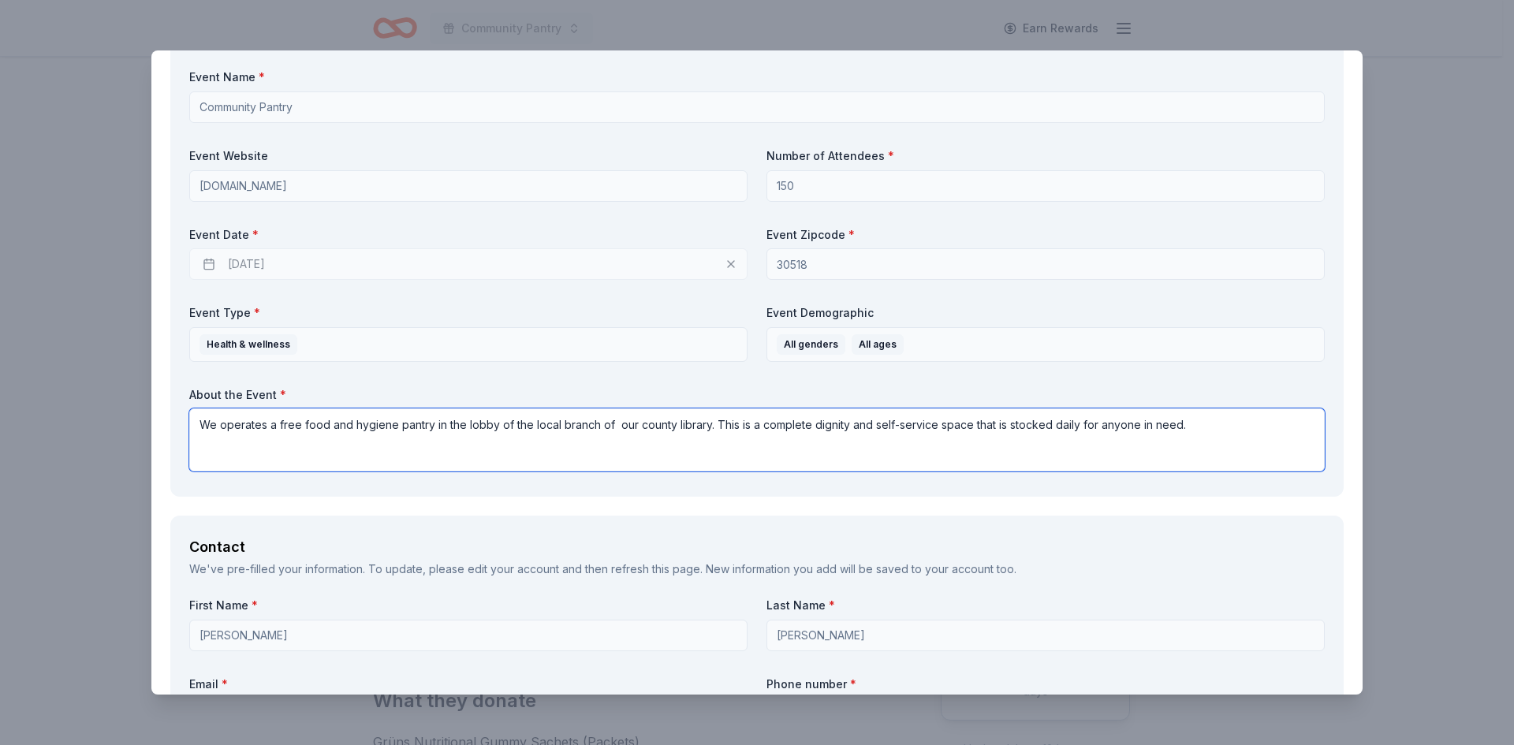
click at [1193, 427] on textarea "We operates a free food and hygiene pantry in the lobby of the local branch of …" at bounding box center [757, 439] width 1136 height 63
click at [267, 445] on textarea "We operates a free food and hygiene pantry in the lobby of the local branch of …" at bounding box center [757, 439] width 1136 height 63
click at [264, 425] on textarea "We operates a free food and hygiene pantry in the lobby of the local branch of …" at bounding box center [757, 439] width 1136 height 63
drag, startPoint x: 607, startPoint y: 422, endPoint x: 666, endPoint y: 428, distance: 59.5
click at [608, 422] on textarea "We operate a free food and hygiene pantry in the lobby of the local branch of o…" at bounding box center [757, 439] width 1136 height 63
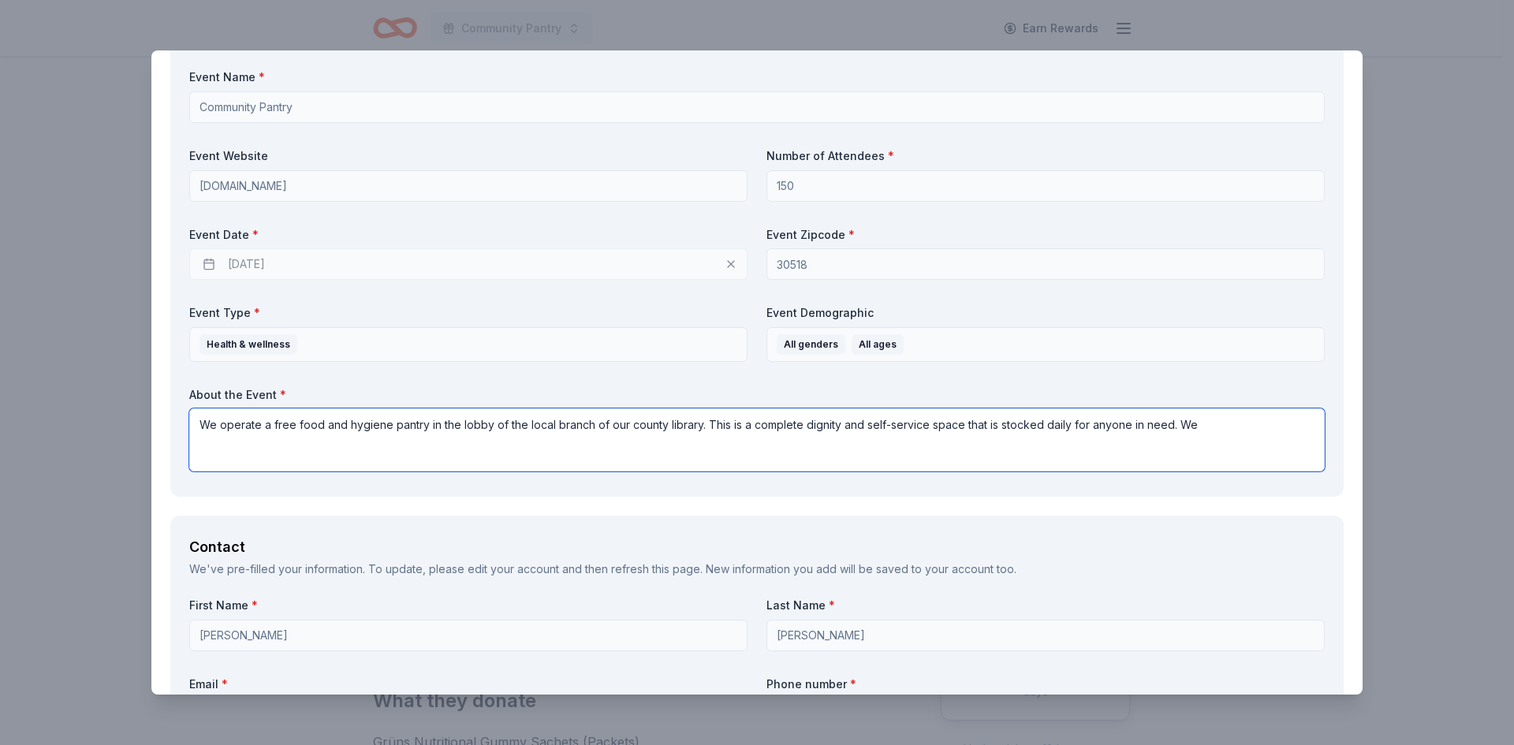
click at [1225, 426] on textarea "We operate a free food and hygiene pantry in the lobby of the local branch of o…" at bounding box center [757, 439] width 1136 height 63
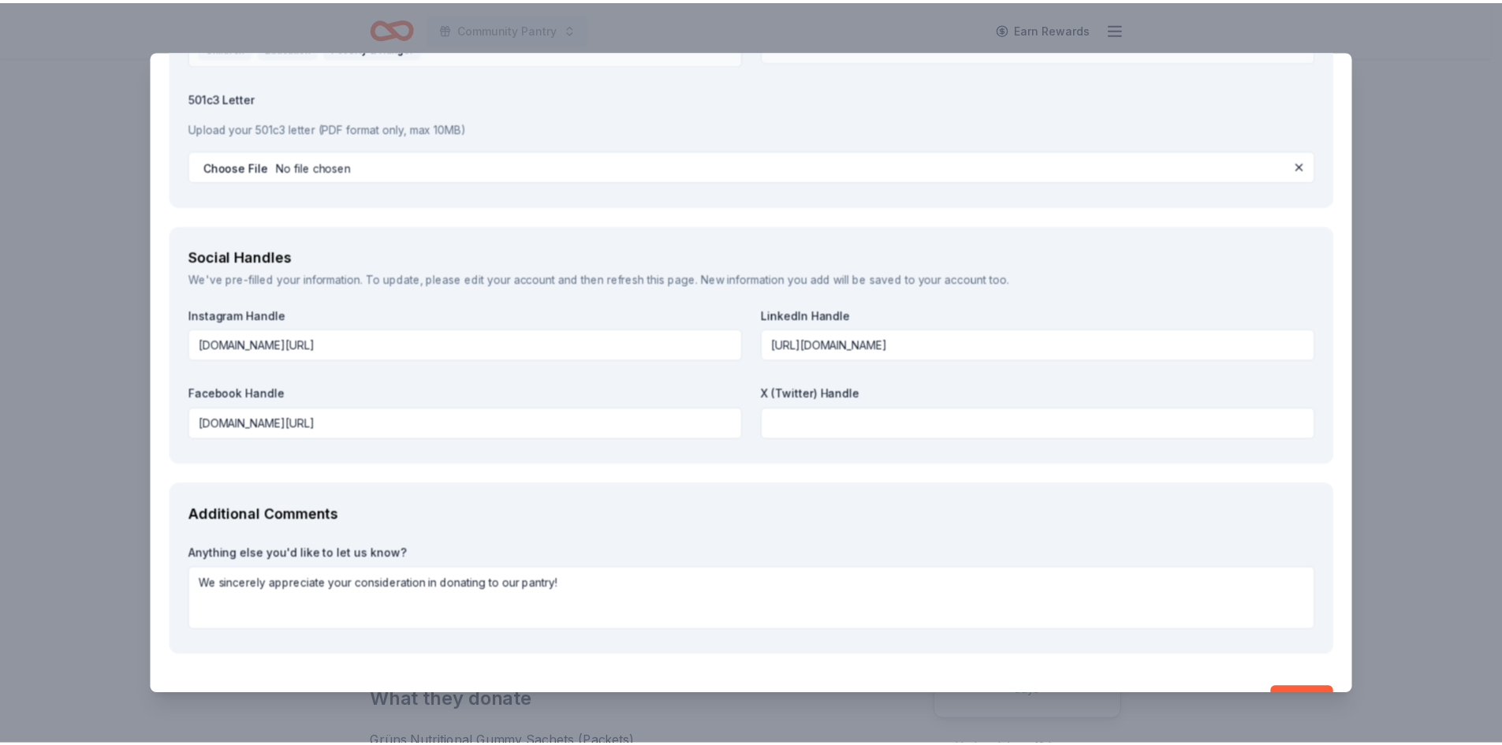
scroll to position [1911, 0]
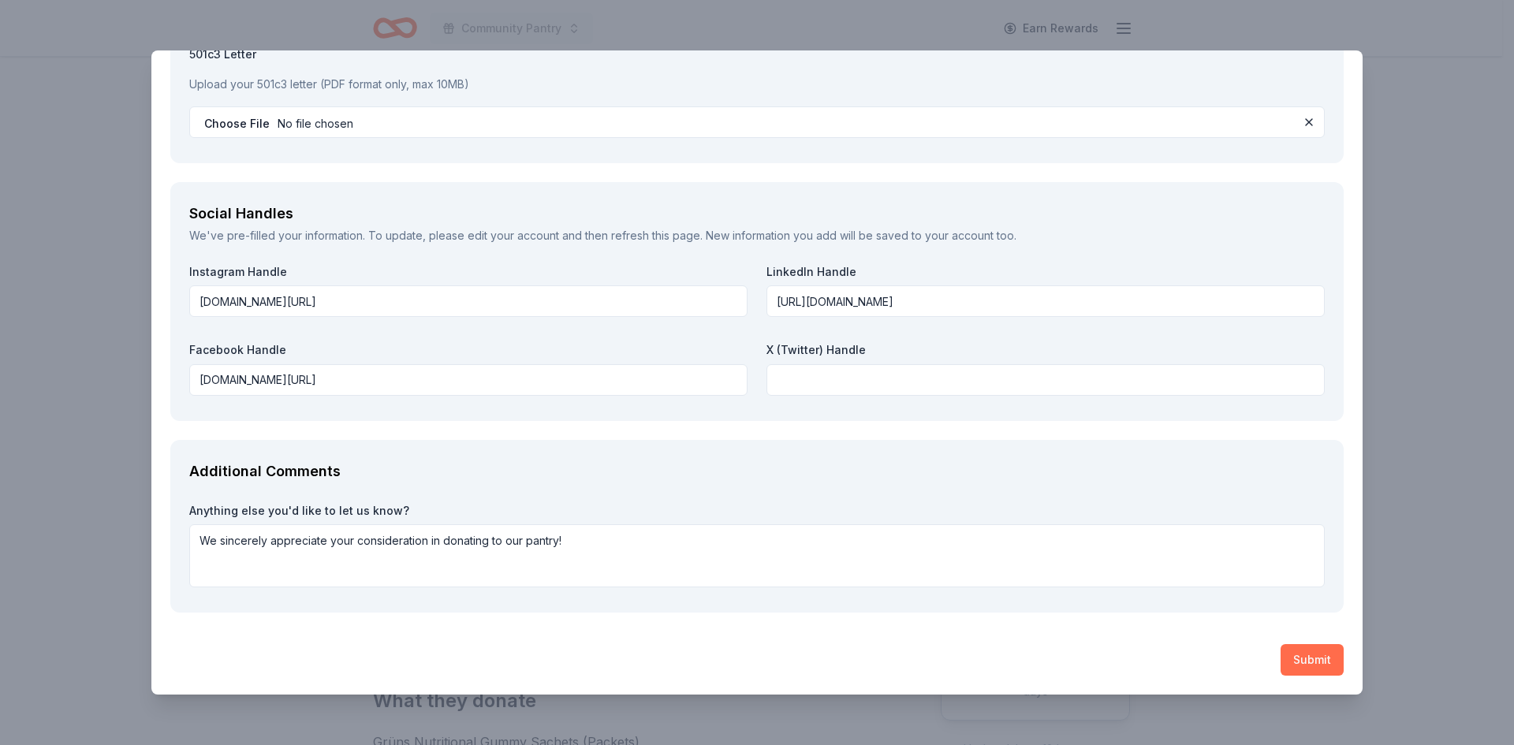
type textarea "We operate a free food and hygiene pantry in the lobby of the local branch of o…"
click at [1304, 656] on button "Submit" at bounding box center [1312, 660] width 63 height 32
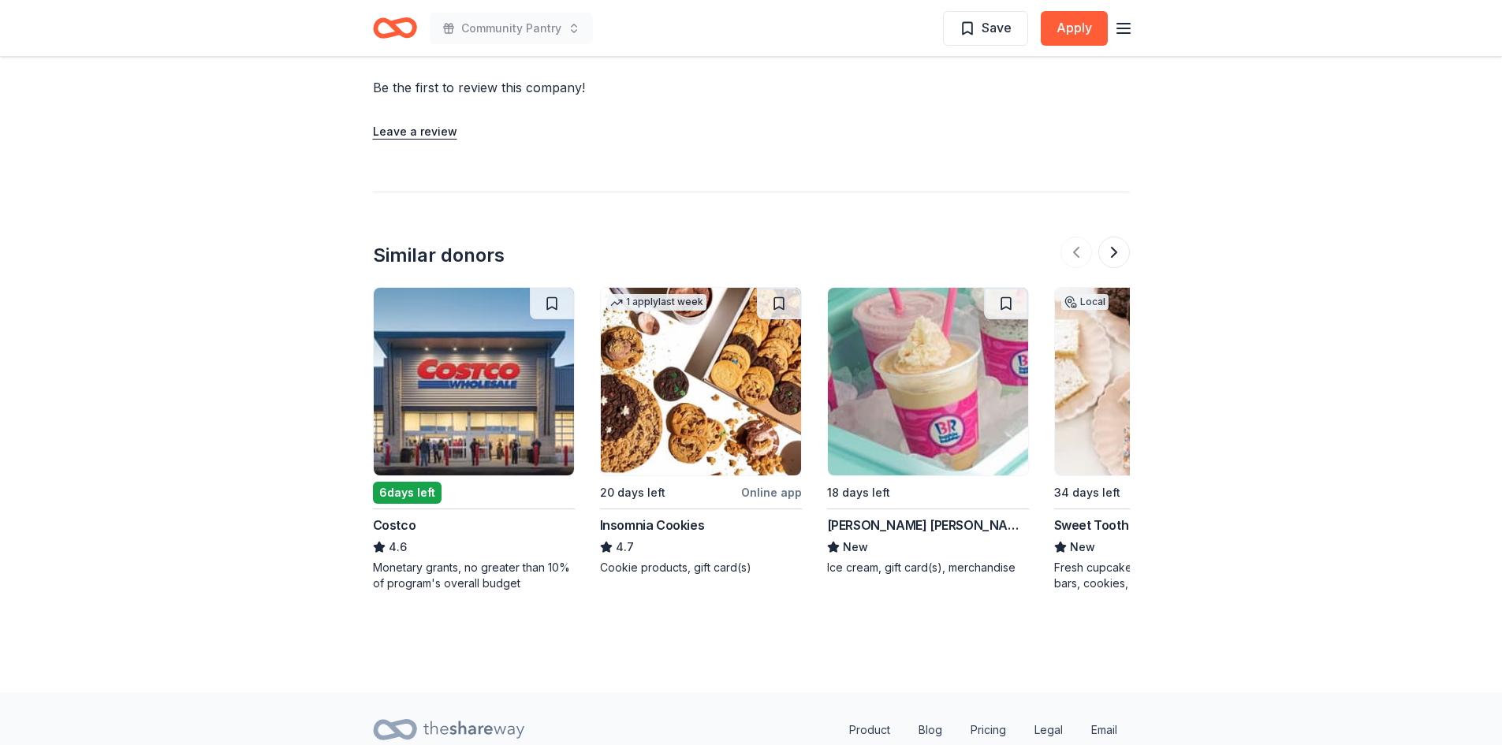
scroll to position [1341, 0]
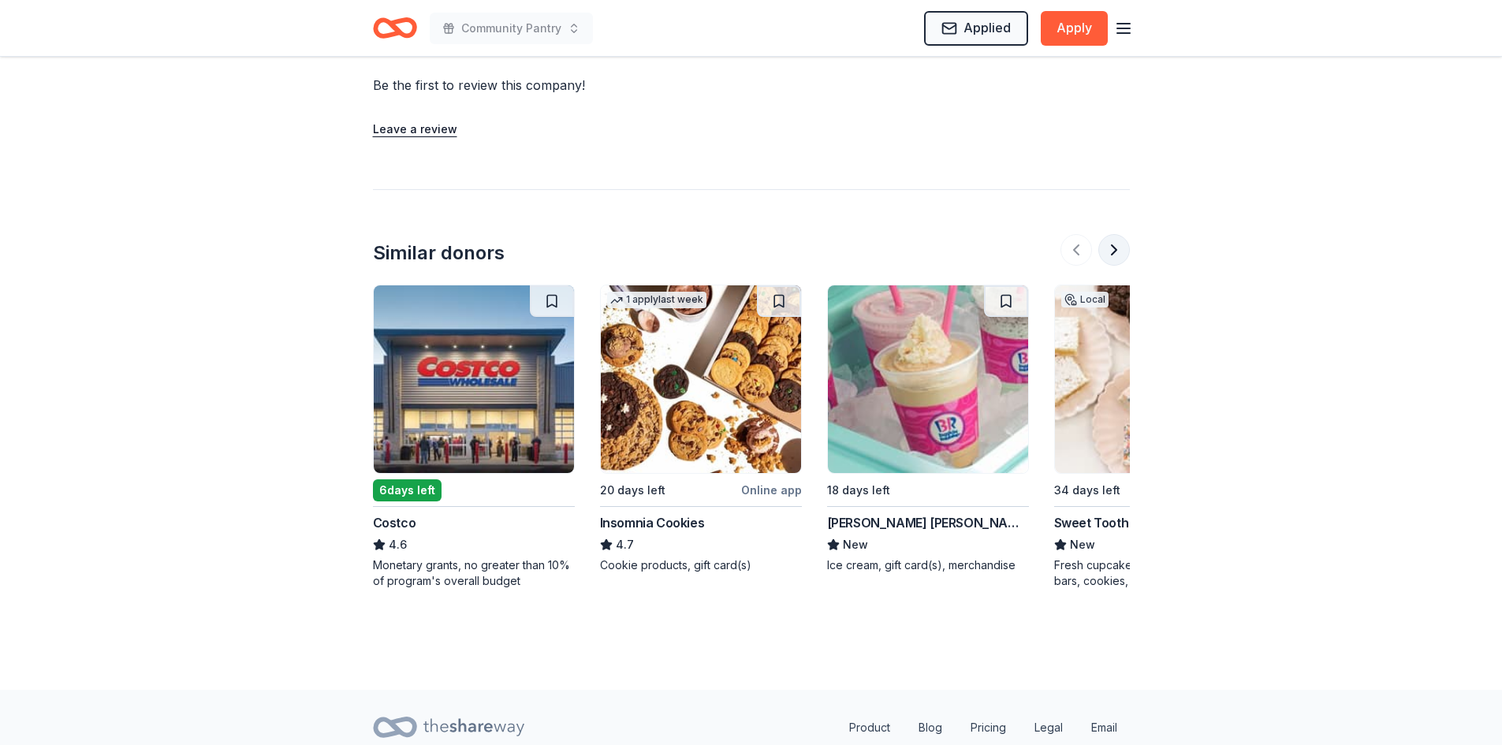
click at [1114, 246] on button at bounding box center [1114, 250] width 32 height 32
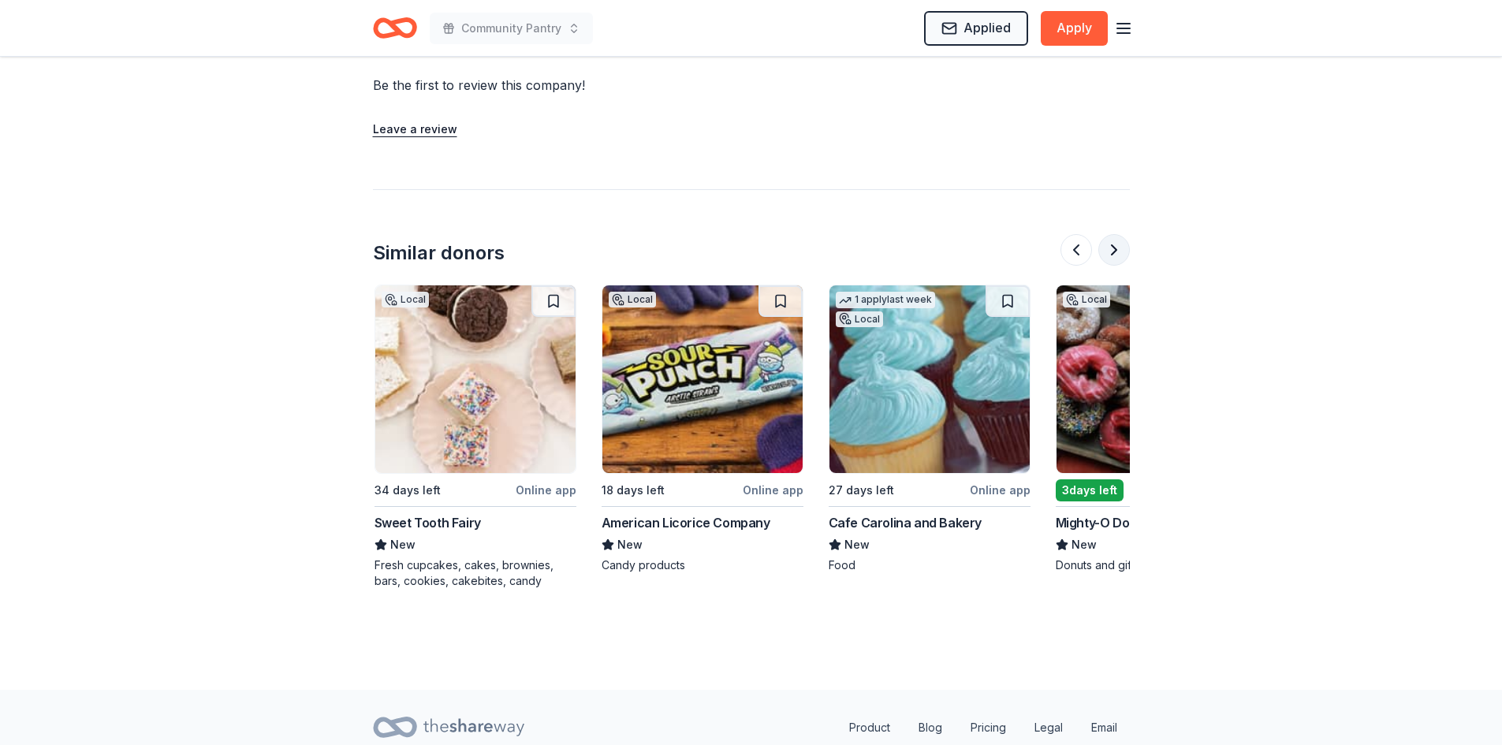
scroll to position [0, 681]
click at [1114, 246] on button at bounding box center [1114, 250] width 32 height 32
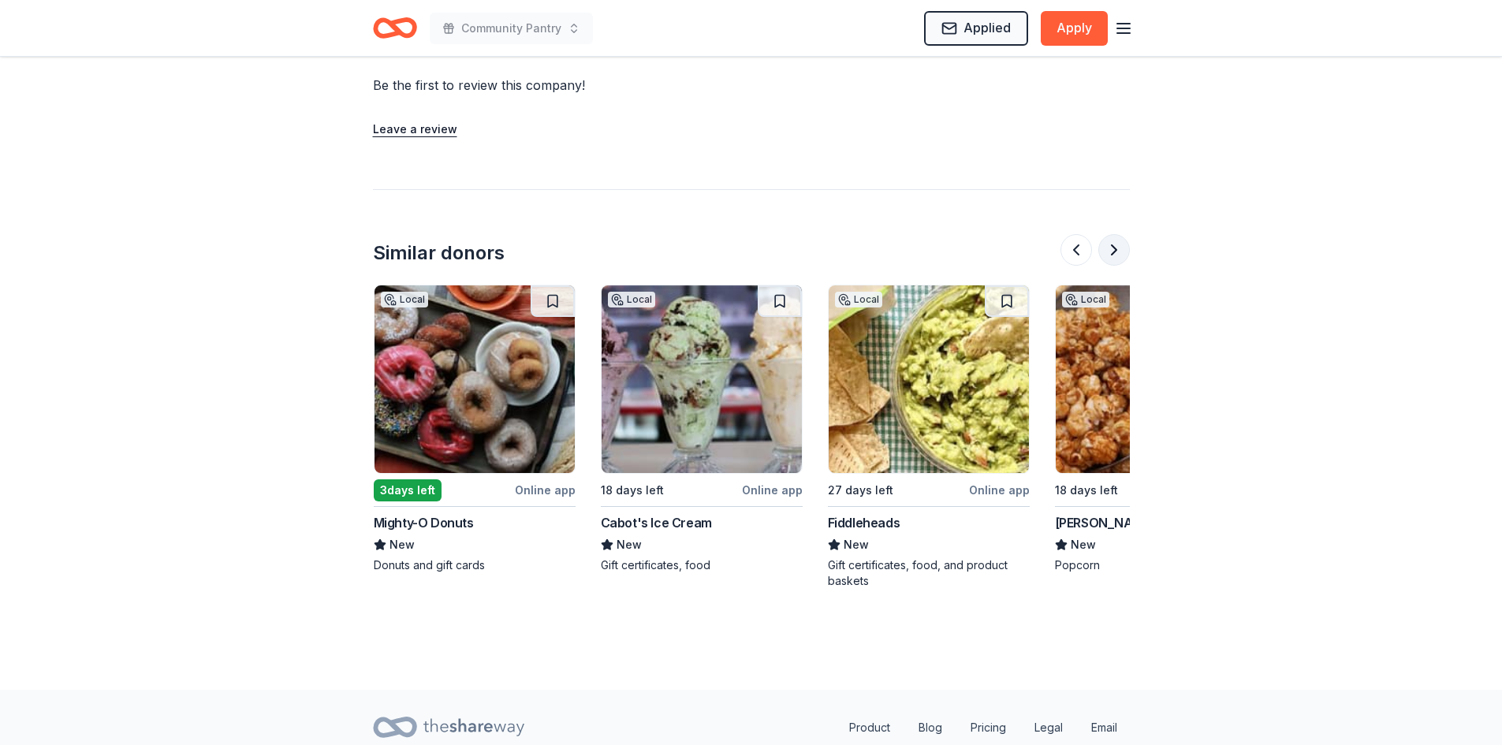
scroll to position [0, 1363]
click at [864, 521] on div "Fiddleheads" at bounding box center [863, 522] width 73 height 19
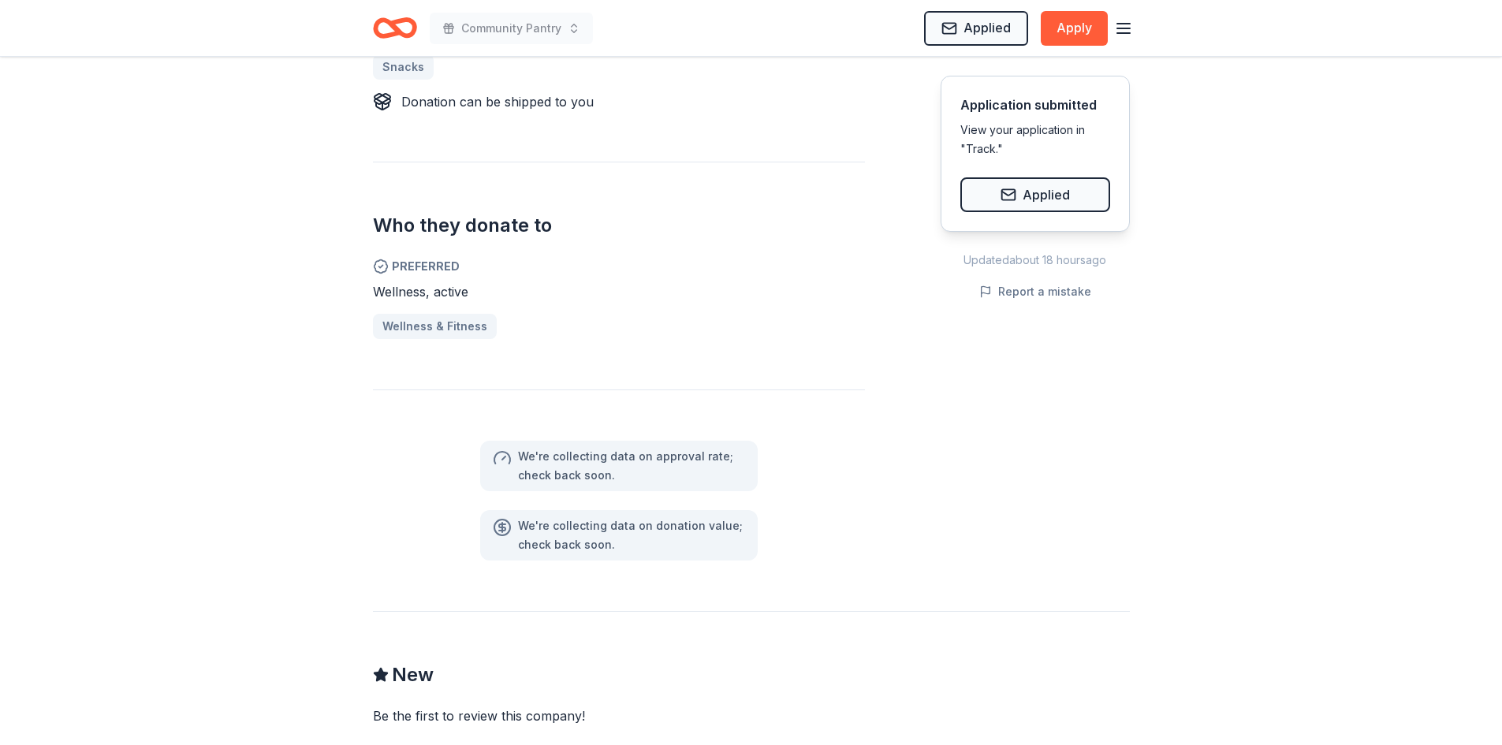
scroll to position [79, 0]
